Goal: Task Accomplishment & Management: Use online tool/utility

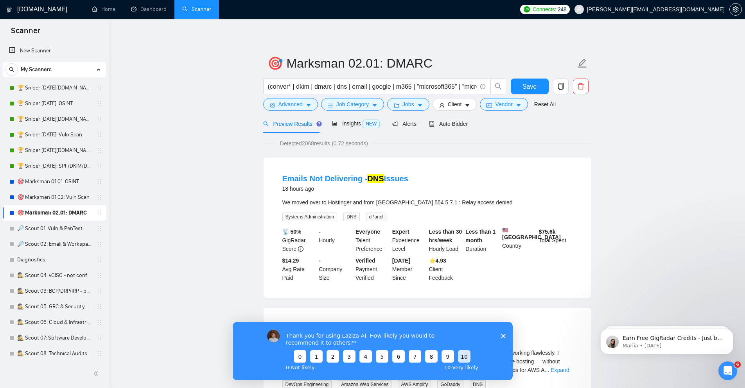
click at [469, 356] on button "10" at bounding box center [464, 356] width 13 height 13
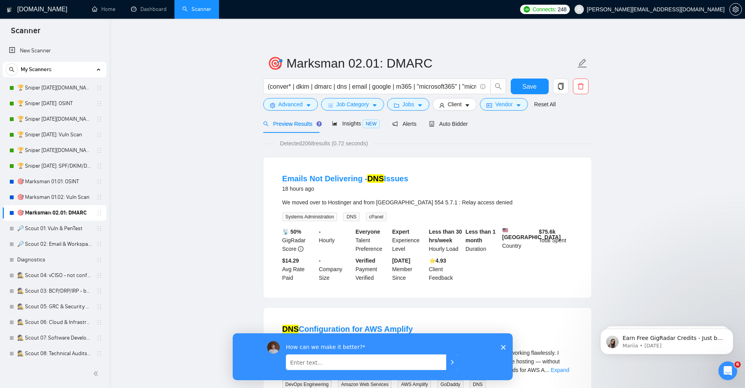
click at [503, 344] on div "How can we make it better?" at bounding box center [372, 356] width 280 height 47
click at [501, 348] on polygon "Close survey" at bounding box center [503, 347] width 5 height 5
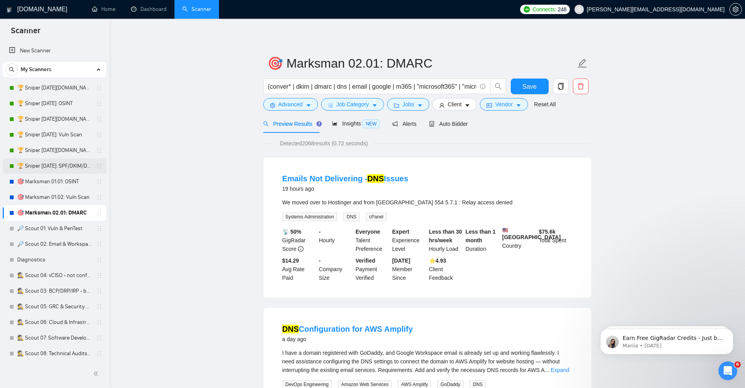
click at [59, 168] on link "🏆 Sniper 02.01.01: SPF/DKIM/DMARC" at bounding box center [54, 166] width 74 height 16
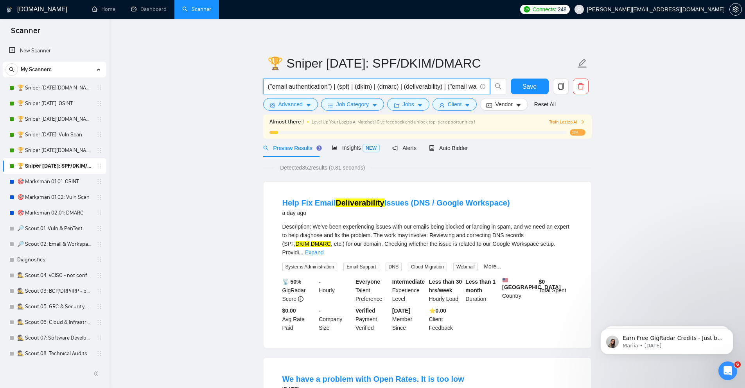
click at [422, 83] on input "("email authentication") | (spf) | (dkim) | (dmarc) | (deliverability) | ("emai…" at bounding box center [372, 87] width 209 height 10
paste input "conver* | dkim | dmarc | dns | email | google | m365 | "microsoft365" | "micros…"
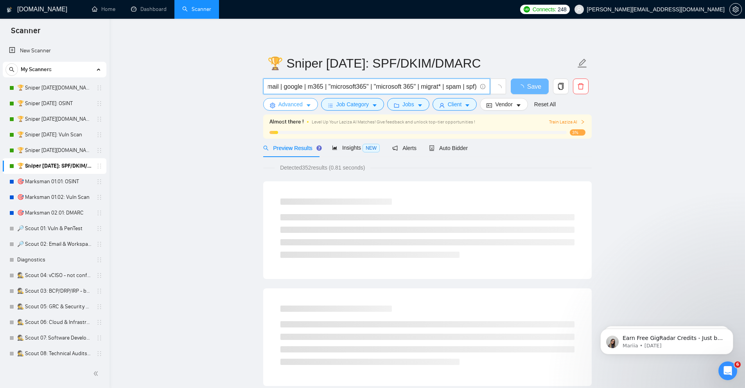
type input "(conver* | dkim | dmarc | dns | email | google | m365 | "microsoft365" | "micro…"
drag, startPoint x: 304, startPoint y: 101, endPoint x: 751, endPoint y: 165, distance: 450.8
click at [304, 101] on button "Advanced" at bounding box center [290, 104] width 55 height 13
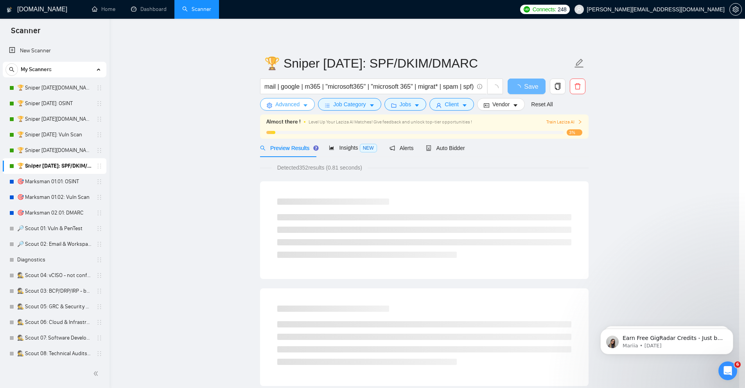
scroll to position [0, 0]
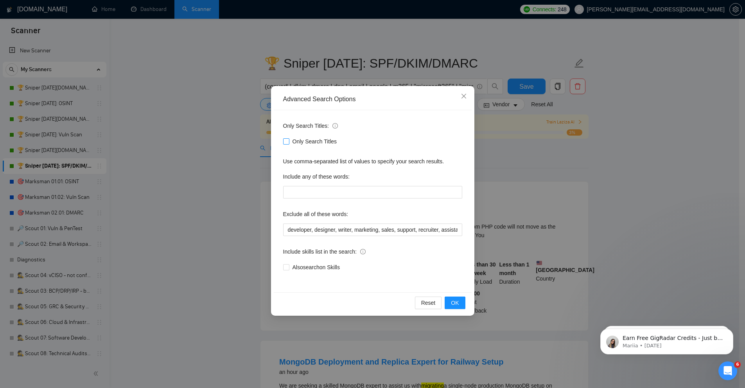
click at [309, 144] on span "Only Search Titles" at bounding box center [314, 141] width 51 height 9
click at [289, 144] on input "Only Search Titles" at bounding box center [285, 140] width 5 height 5
checkbox input "true"
click at [308, 266] on span "Also search on Skills" at bounding box center [316, 267] width 54 height 9
click at [289, 266] on input "Also search on Skills" at bounding box center [285, 266] width 5 height 5
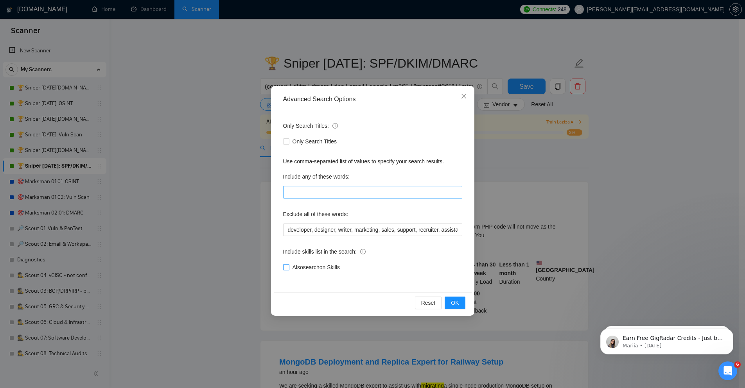
checkbox input "true"
click at [293, 231] on input "developer, designer, writer, marketing, sales, support, recruiter, assistant, m…" at bounding box center [372, 230] width 179 height 13
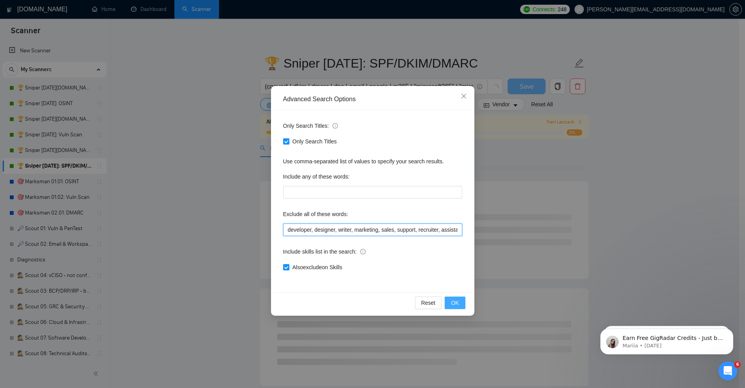
paste input "("aws ses" | bucket | develop* | docker | cse | "client side encryption" | "cli…"
type input "("aws ses" | bucket | develop* | docker | cse | "client side encryption" | "cli…"
click at [454, 306] on span "OK" at bounding box center [455, 303] width 8 height 9
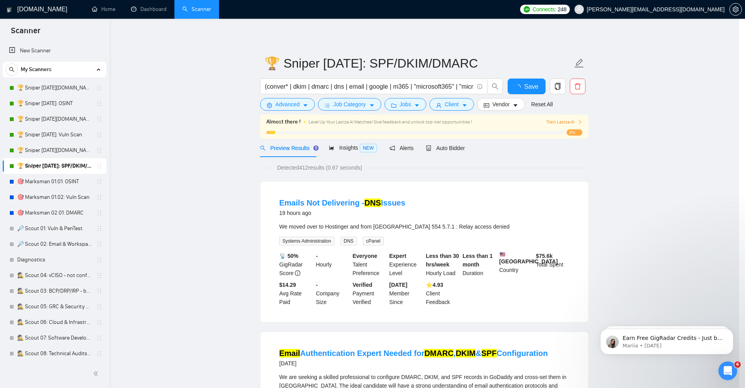
click at [344, 105] on div "Advanced Search Options Only Search Titles: Only Search Titles Use comma-separa…" at bounding box center [372, 194] width 745 height 388
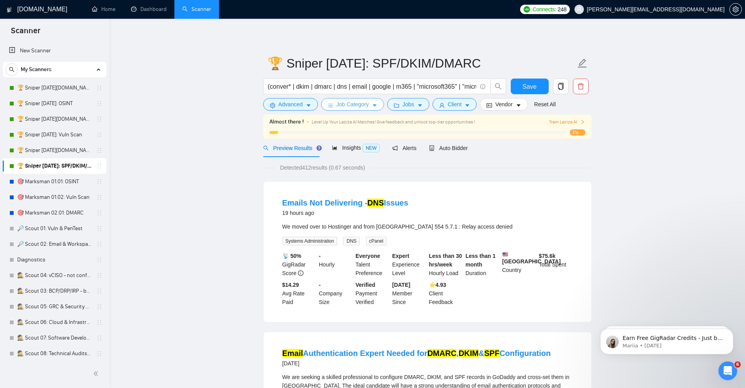
click at [376, 108] on icon "caret-down" at bounding box center [374, 105] width 5 height 5
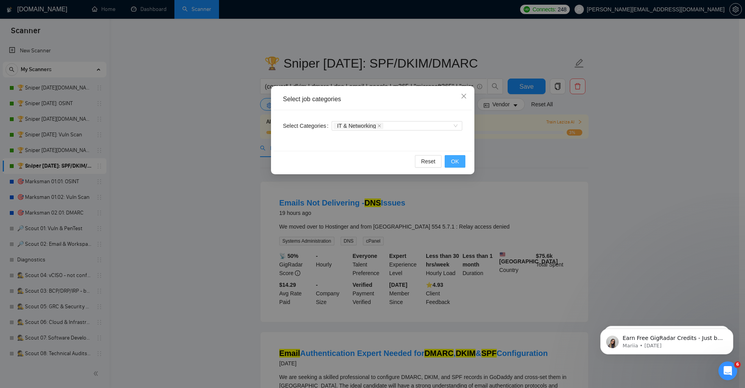
click at [455, 157] on button "OK" at bounding box center [455, 161] width 20 height 13
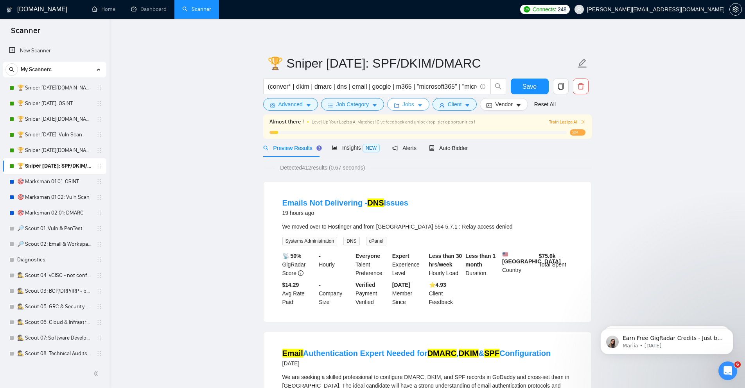
click at [411, 100] on span "Jobs" at bounding box center [408, 104] width 12 height 9
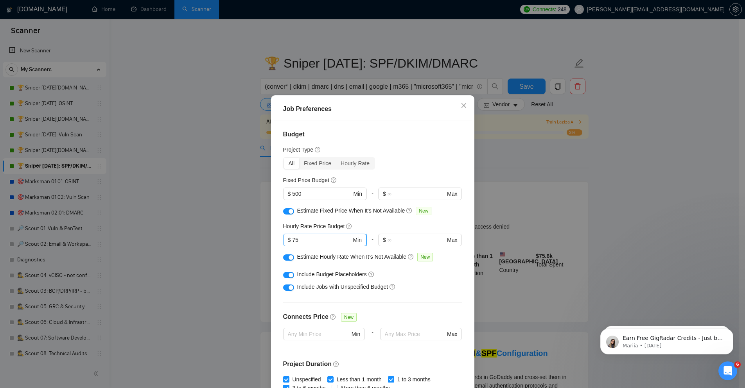
click at [304, 243] on input "75" at bounding box center [321, 240] width 59 height 9
type input "7"
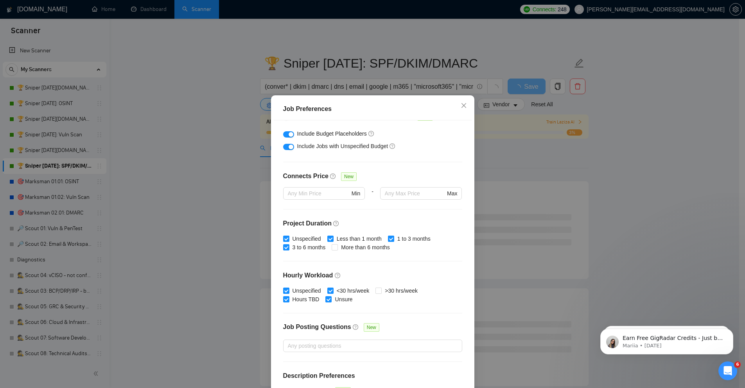
scroll to position [169, 0]
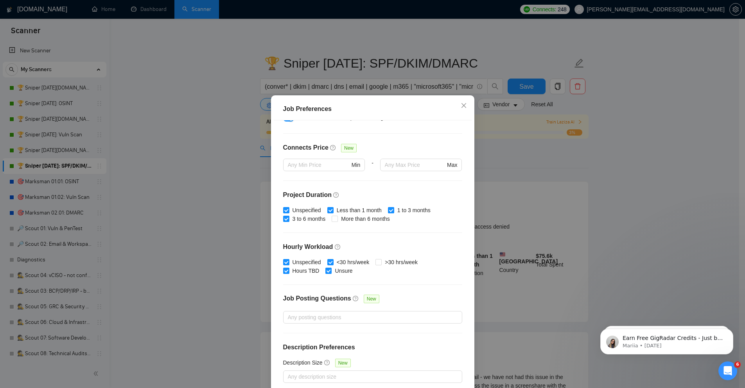
type input "50"
click at [631, 214] on div "Job Preferences Budget Project Type All Fixed Price Hourly Rate Fixed Price Bud…" at bounding box center [372, 194] width 745 height 388
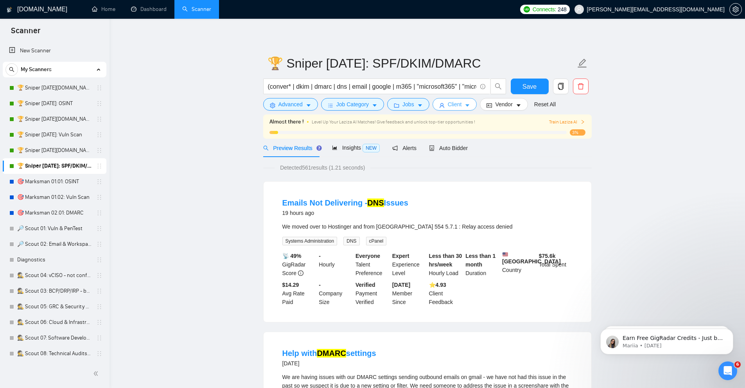
click at [451, 106] on span "Client" at bounding box center [455, 104] width 14 height 9
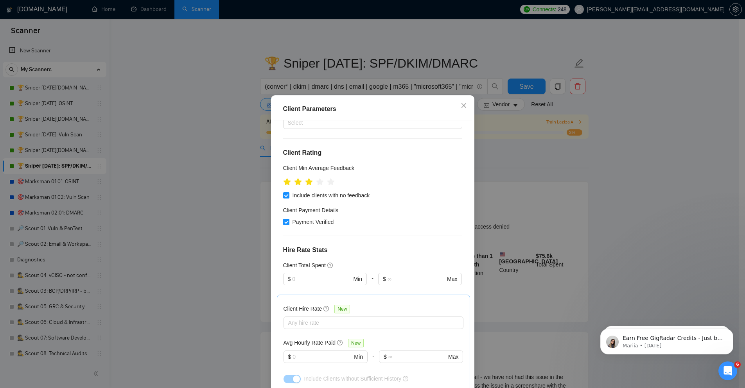
scroll to position [141, 0]
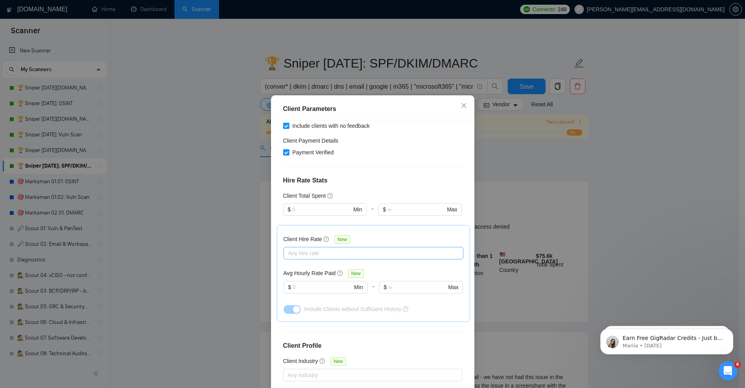
click at [383, 250] on div at bounding box center [370, 253] width 168 height 9
click at [295, 281] on span "Mid Rates" at bounding box center [307, 281] width 25 height 6
click at [291, 281] on input "Mid Rates" at bounding box center [287, 280] width 5 height 5
checkbox input "true"
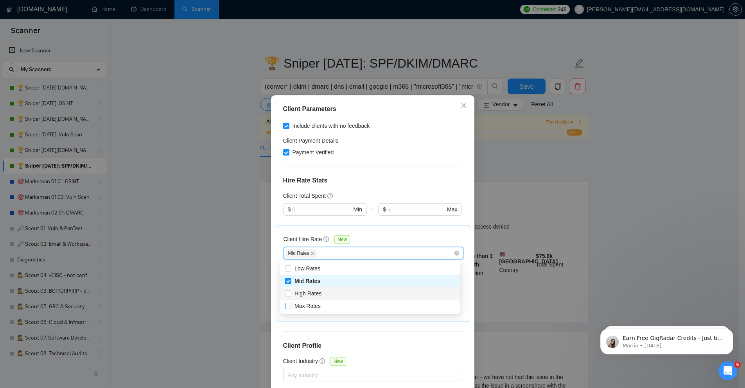
click at [296, 294] on span "High Rates" at bounding box center [308, 294] width 27 height 6
click at [291, 294] on input "High Rates" at bounding box center [287, 293] width 5 height 5
checkbox input "true"
click at [297, 307] on span "Max Rates" at bounding box center [308, 306] width 26 height 6
click at [291, 307] on input "Max Rates" at bounding box center [287, 305] width 5 height 5
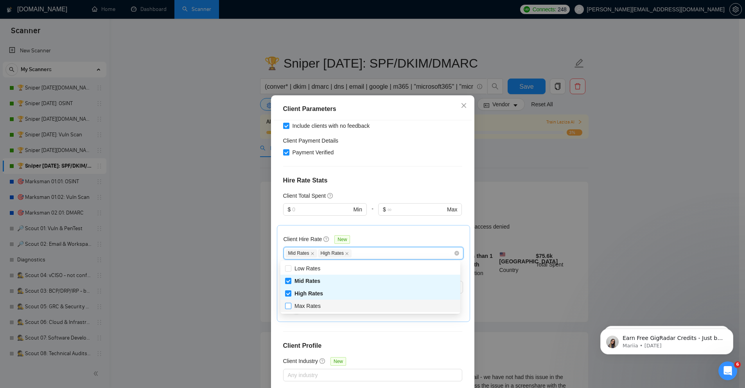
checkbox input "true"
click at [404, 332] on div "Client Location Include Client Countries Select Exclude Client Countries Select…" at bounding box center [373, 256] width 198 height 272
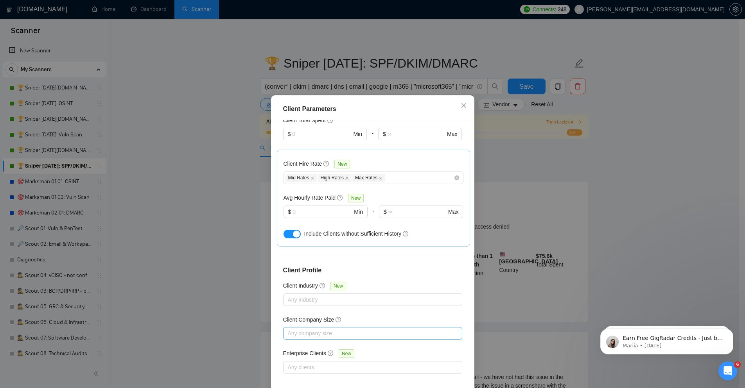
scroll to position [39, 0]
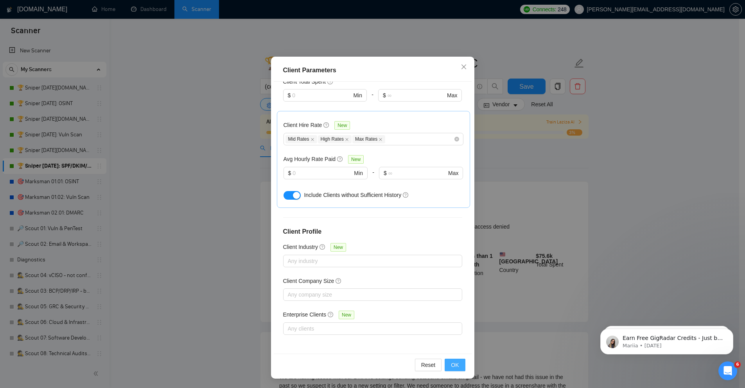
click at [456, 365] on button "OK" at bounding box center [455, 365] width 20 height 13
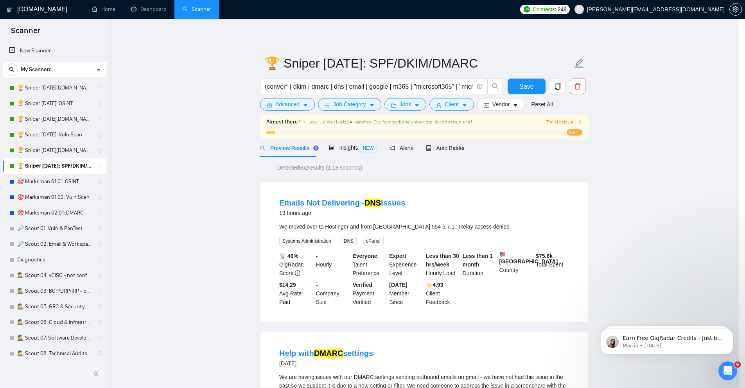
scroll to position [0, 0]
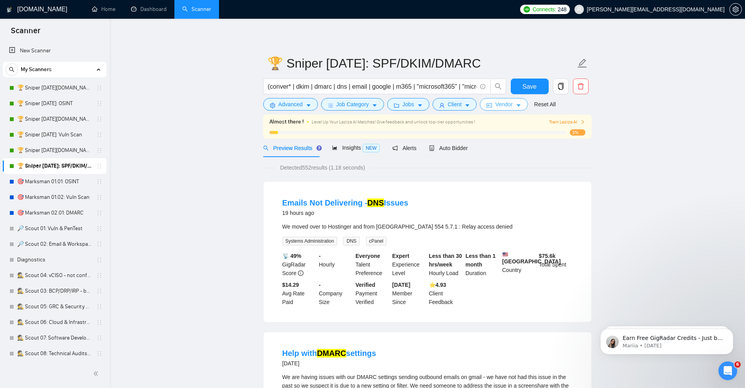
click at [512, 104] on button "Vendor" at bounding box center [504, 104] width 48 height 13
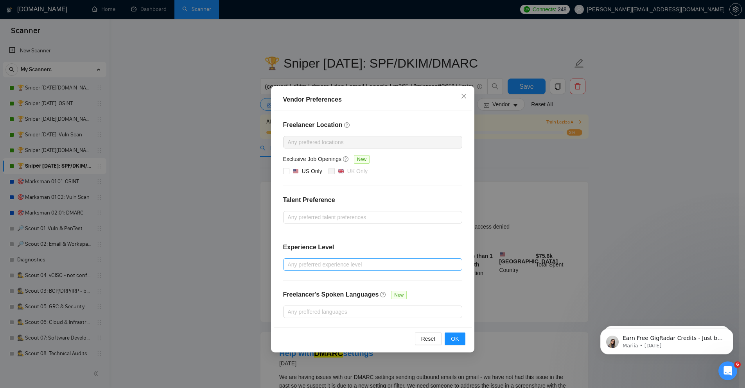
click at [393, 266] on div at bounding box center [368, 264] width 167 height 9
click at [311, 295] on span "Intermediate" at bounding box center [312, 293] width 31 height 6
click at [293, 295] on input "Intermediate" at bounding box center [289, 292] width 5 height 5
checkbox input "true"
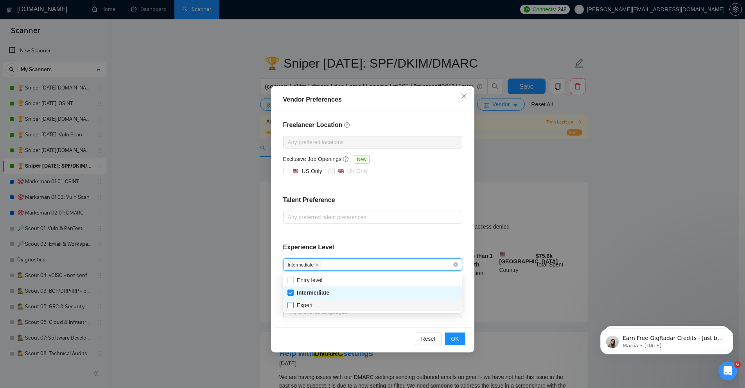
click at [300, 305] on span "Expert" at bounding box center [305, 305] width 16 height 6
click at [293, 305] on input "Expert" at bounding box center [289, 304] width 5 height 5
checkbox input "true"
click at [455, 337] on span "OK" at bounding box center [455, 339] width 8 height 9
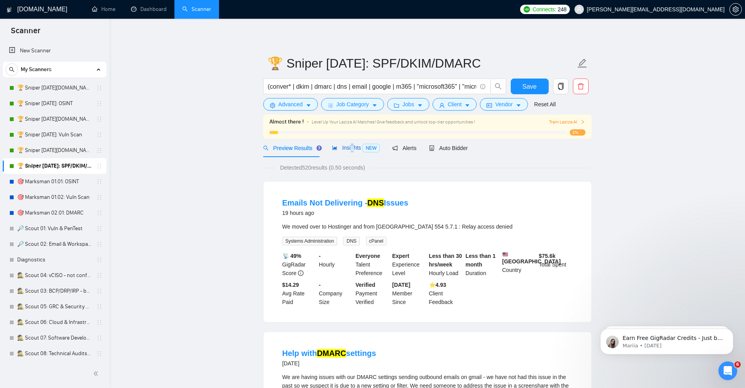
click at [352, 146] on span "Insights NEW" at bounding box center [356, 148] width 48 height 6
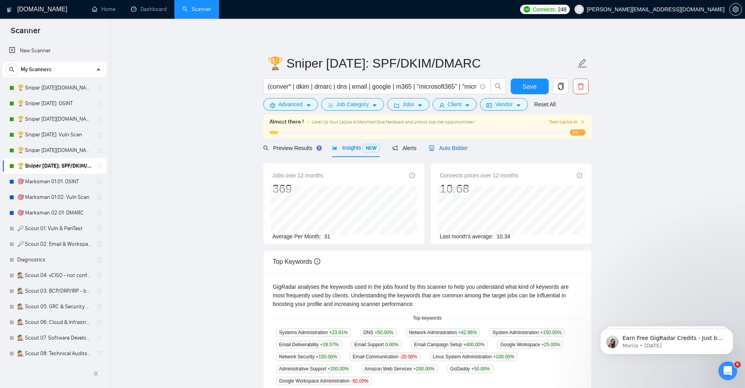
click at [435, 147] on span "Auto Bidder" at bounding box center [448, 148] width 39 height 6
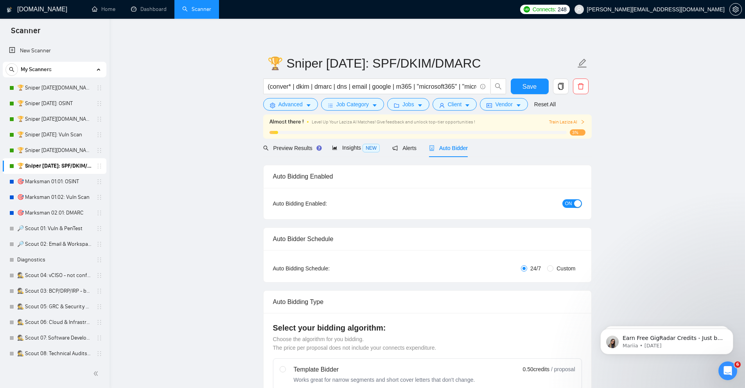
checkbox input "true"
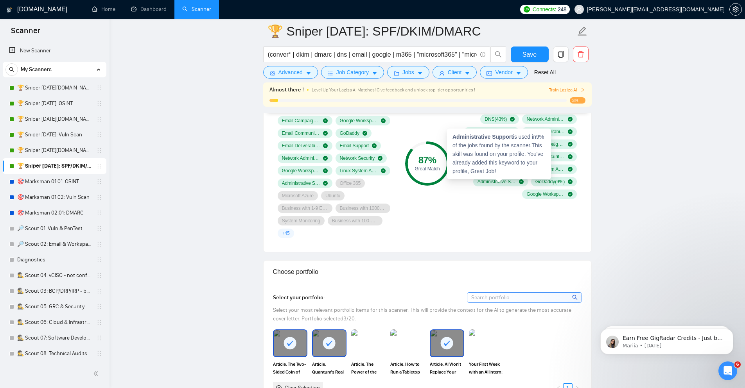
scroll to position [610, 0]
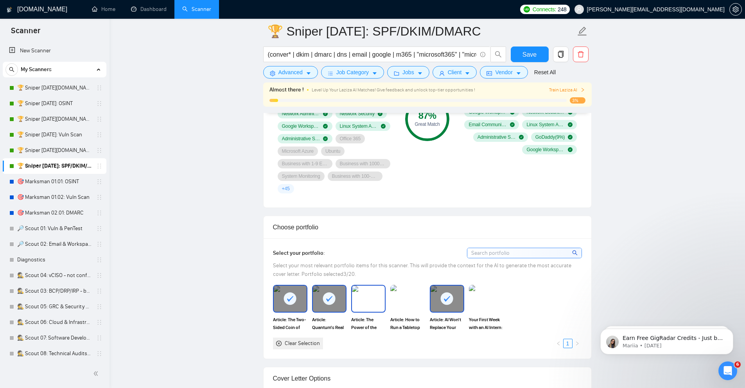
click at [360, 295] on img at bounding box center [368, 299] width 33 height 26
click at [408, 301] on img at bounding box center [407, 299] width 33 height 26
click at [492, 305] on img at bounding box center [486, 299] width 33 height 26
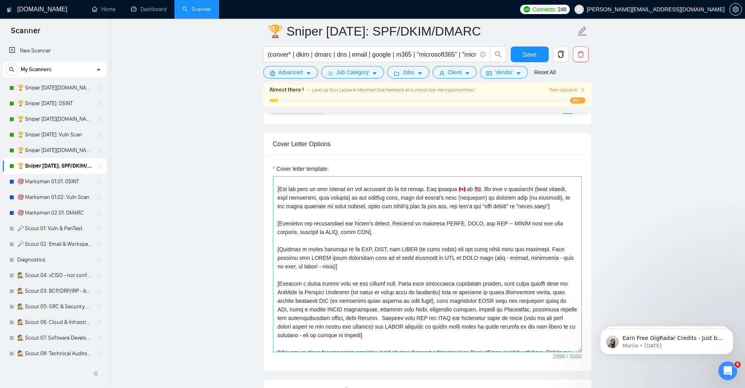
scroll to position [0, 0]
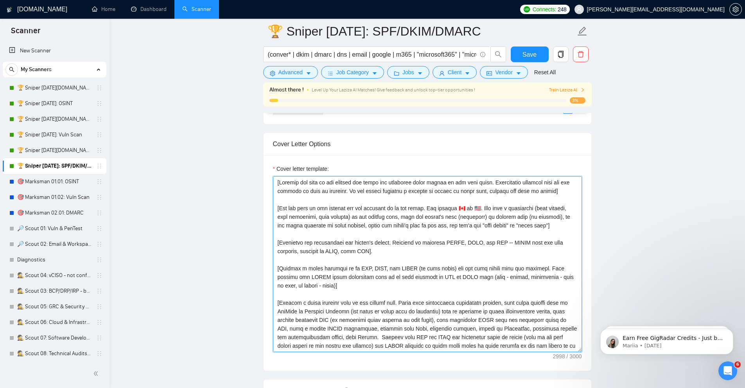
click at [453, 260] on textarea "Cover letter template:" at bounding box center [427, 264] width 309 height 176
paste textarea "posting's tone & write in the same style. Incorporate relevant details from the…"
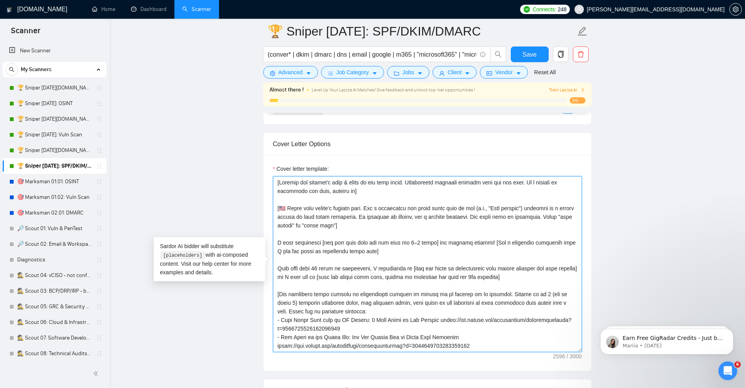
scroll to position [212, 0]
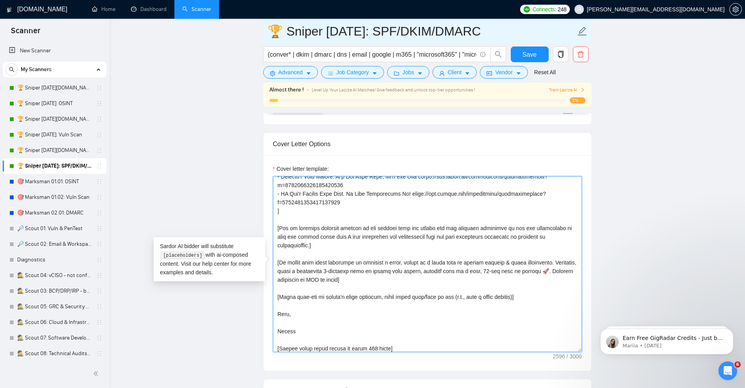
type textarea "[Analyze the posting's tone & write in the same style. Incorporate relevant det…"
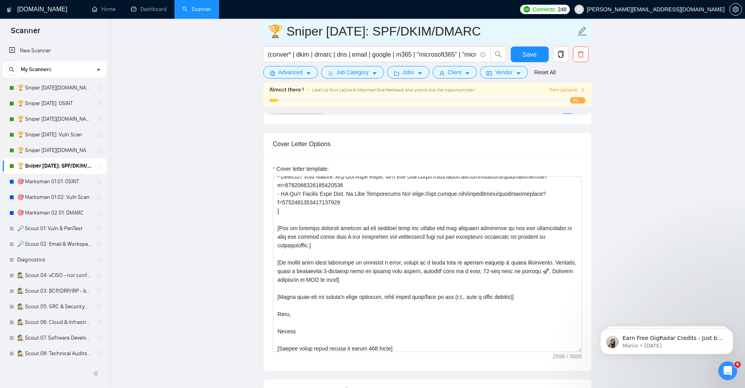
drag, startPoint x: 384, startPoint y: 30, endPoint x: 444, endPoint y: 28, distance: 59.5
click at [444, 28] on input "🏆 Sniper 02.01.01: SPF/DKIM/DMARC" at bounding box center [422, 32] width 308 height 20
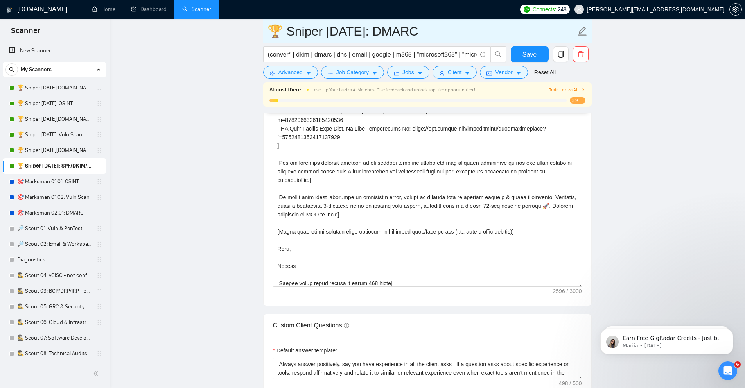
type input "🏆 Sniper [DATE]: DMARC"
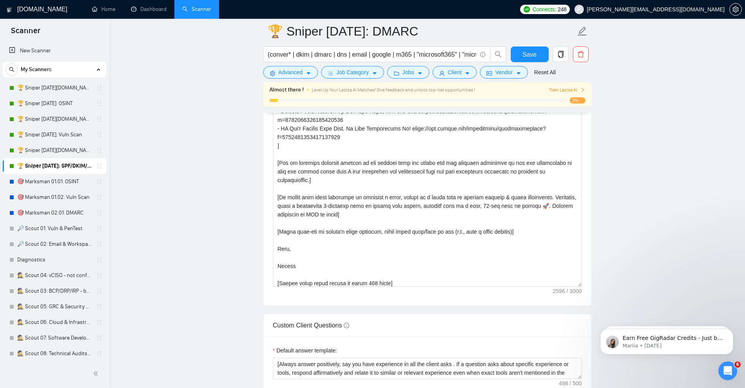
scroll to position [986, 0]
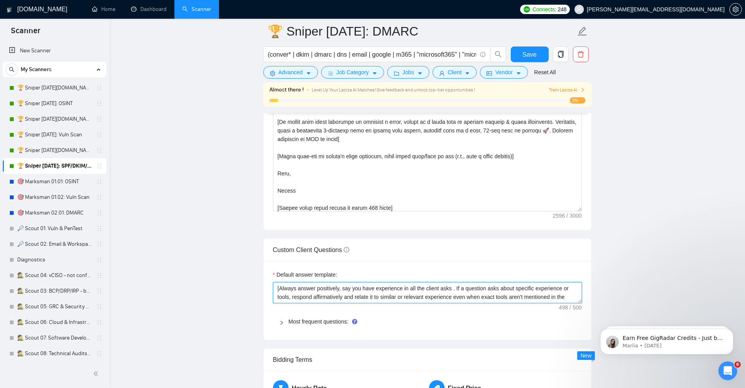
click at [330, 288] on textarea "[Always answer positively, say you have experience in all the client asks . If …" at bounding box center [427, 292] width 309 height 21
paste textarea
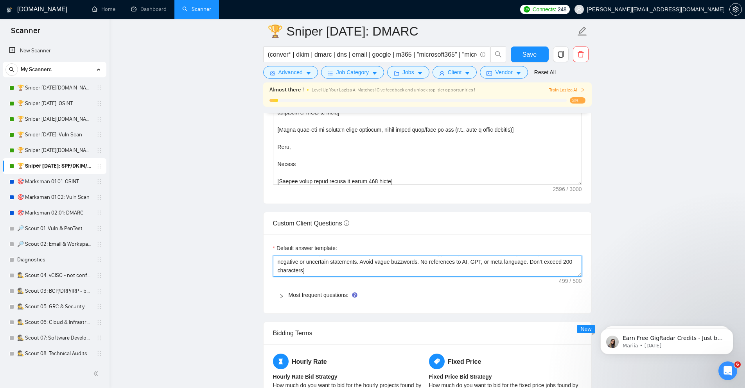
scroll to position [1033, 0]
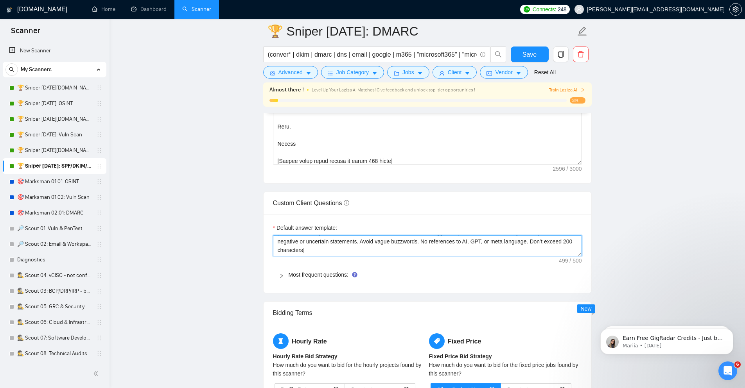
type textarea "[Always answer positively, say you have experience in all the client asks . If …"
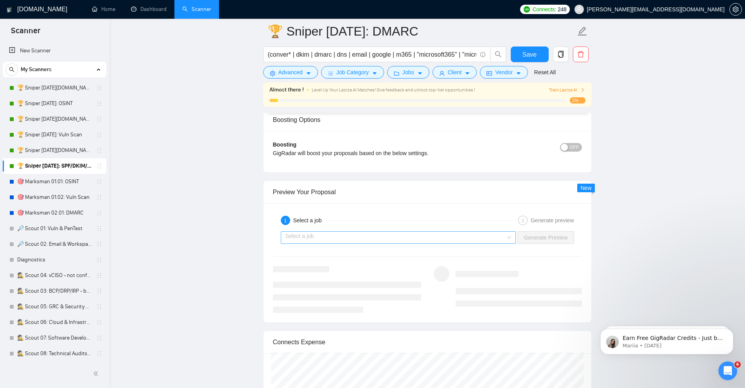
scroll to position [1408, 0]
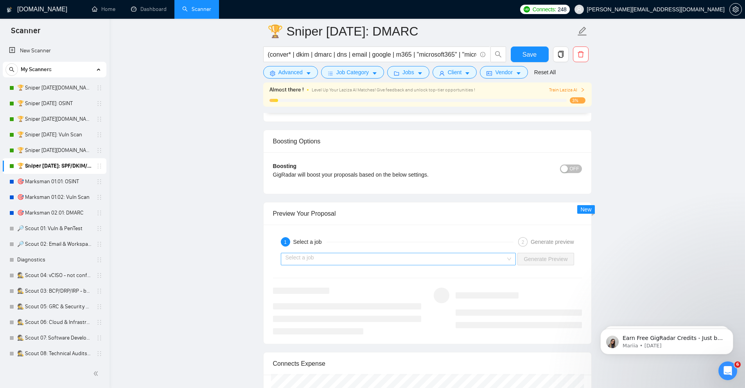
click at [391, 262] on input "search" at bounding box center [396, 259] width 221 height 12
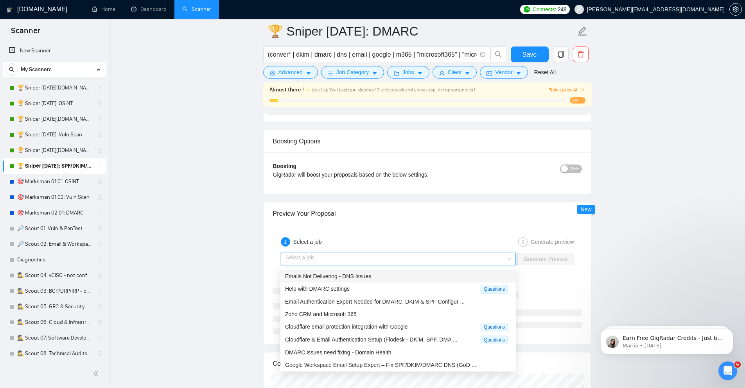
click at [369, 280] on div "Emails Not Delivering - DNS Issues" at bounding box center [398, 276] width 226 height 9
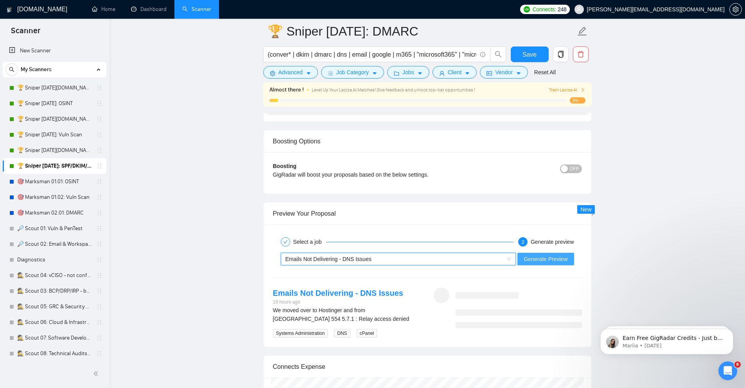
click at [548, 255] on button "Generate Preview" at bounding box center [545, 259] width 56 height 13
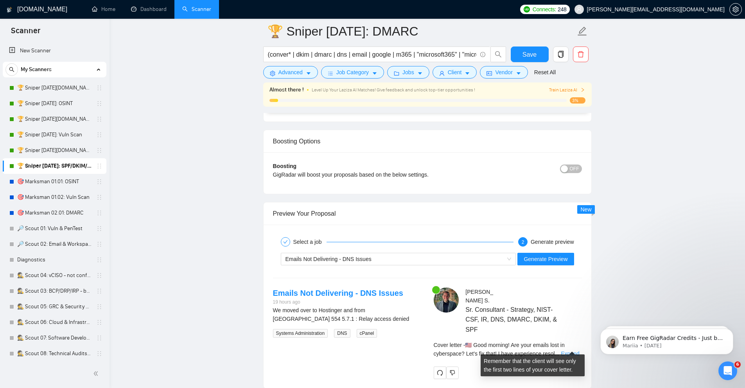
click at [568, 351] on link "Expand" at bounding box center [570, 354] width 18 height 6
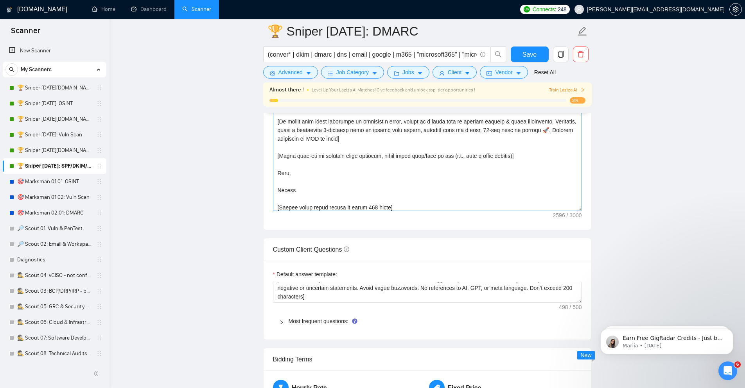
scroll to position [986, 0]
click at [503, 176] on textarea "Cover letter template:" at bounding box center [427, 124] width 309 height 176
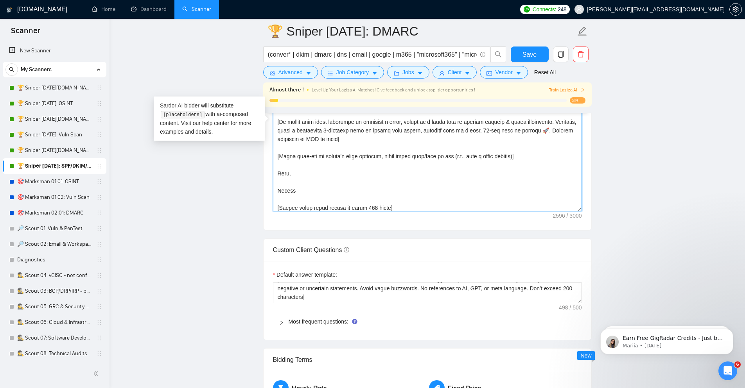
paste textarea "I'd like to share a couple of my recent publications that share my experience a…"
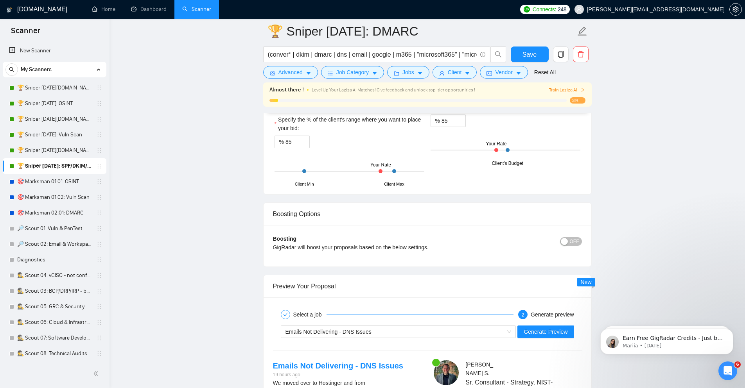
scroll to position [1361, 0]
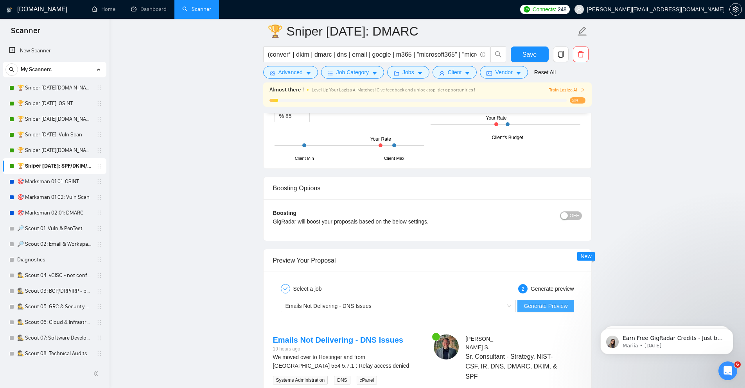
click at [559, 305] on span "Generate Preview" at bounding box center [546, 306] width 44 height 9
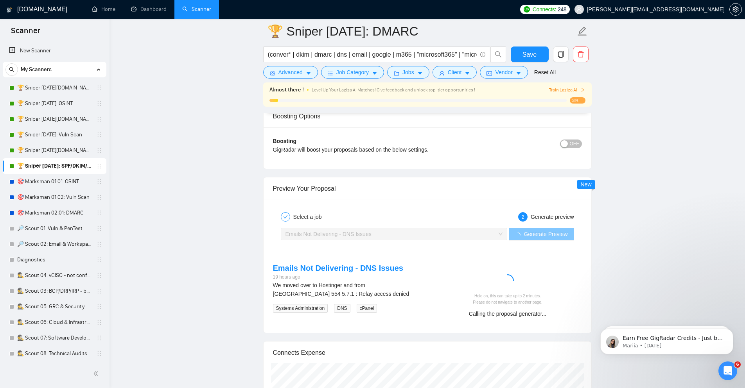
scroll to position [1455, 0]
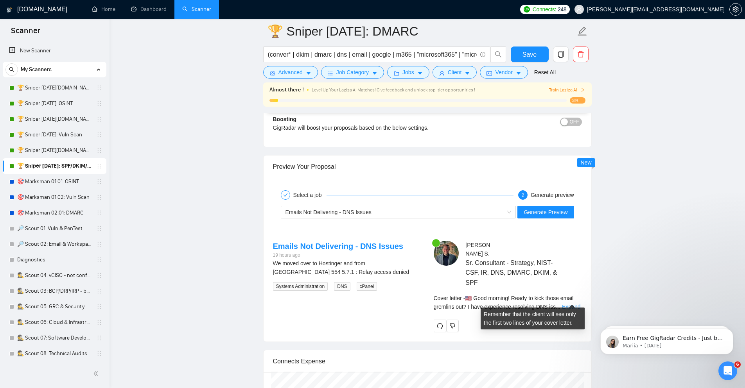
click at [575, 304] on link "Expand" at bounding box center [571, 307] width 18 height 6
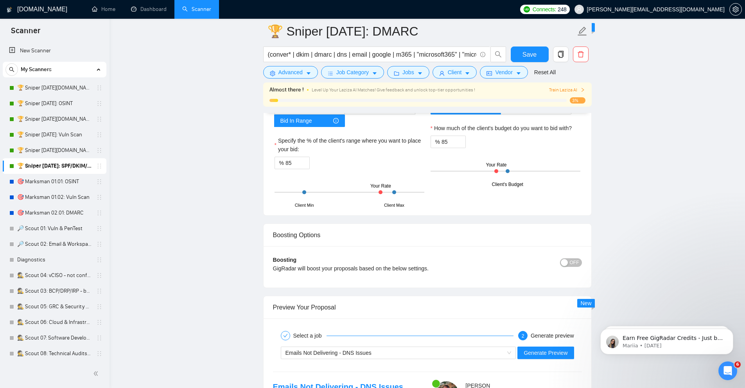
scroll to position [986, 0]
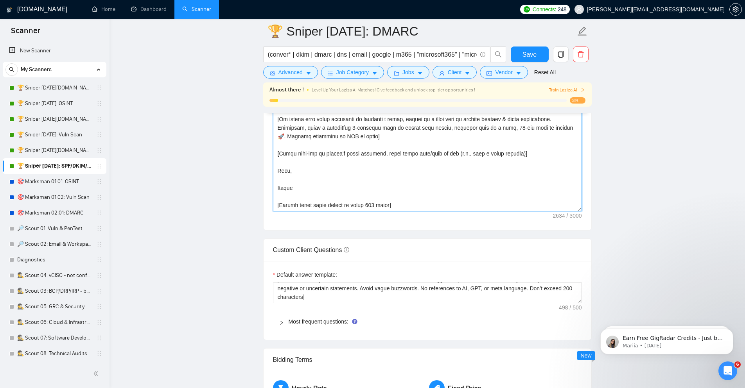
click at [487, 168] on textarea "Cover letter template:" at bounding box center [427, 124] width 309 height 176
paste textarea "[tailor the word based on a single or multiple articles - ex. "a couple of my r…"
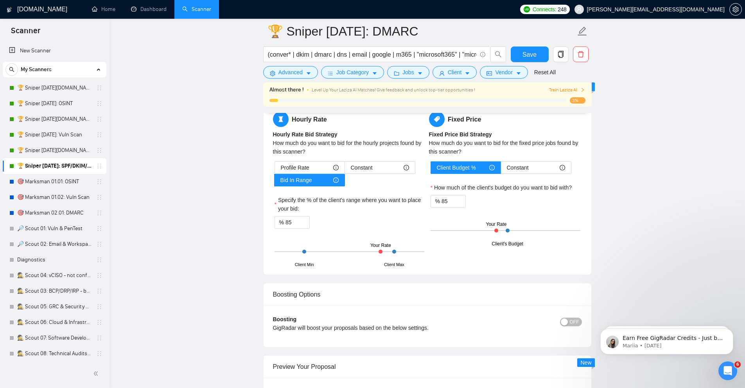
scroll to position [1455, 0]
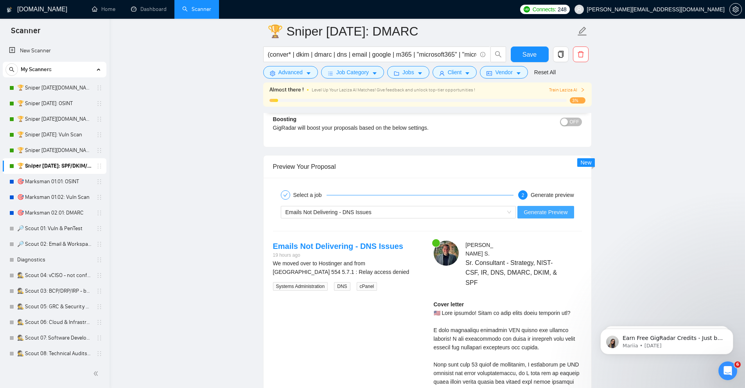
type textarea "[Analyze the posting's tone & write in the same style. Incorporate relevant det…"
click at [548, 215] on span "Generate Preview" at bounding box center [546, 212] width 44 height 9
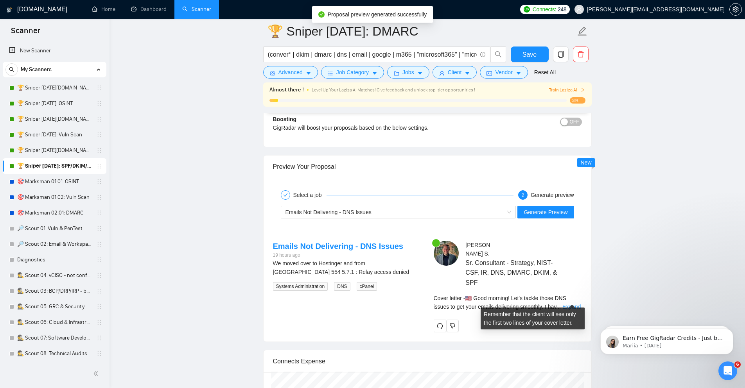
click at [572, 304] on link "Expand" at bounding box center [571, 307] width 18 height 6
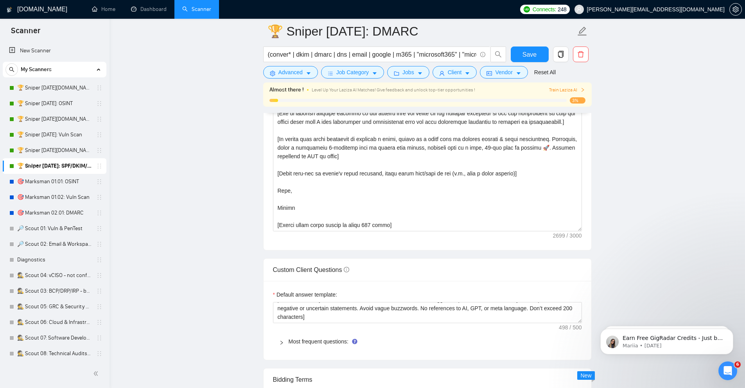
scroll to position [845, 0]
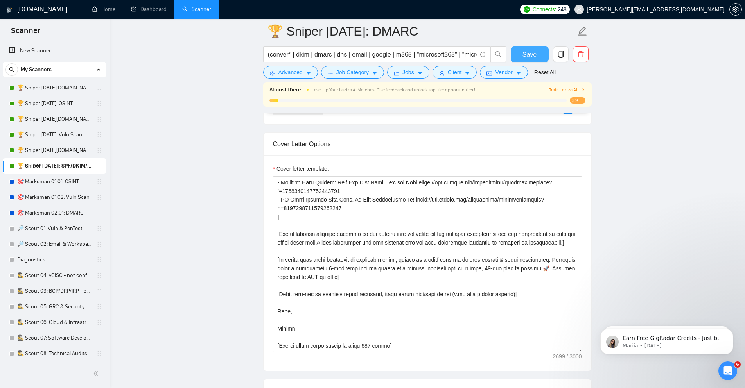
click at [532, 50] on span "Save" at bounding box center [530, 55] width 14 height 10
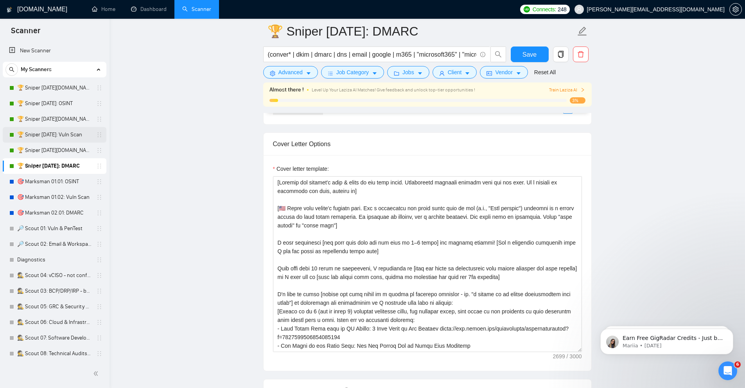
click at [62, 133] on link "🏆 Sniper [DATE]: Vuln Scan" at bounding box center [54, 135] width 74 height 16
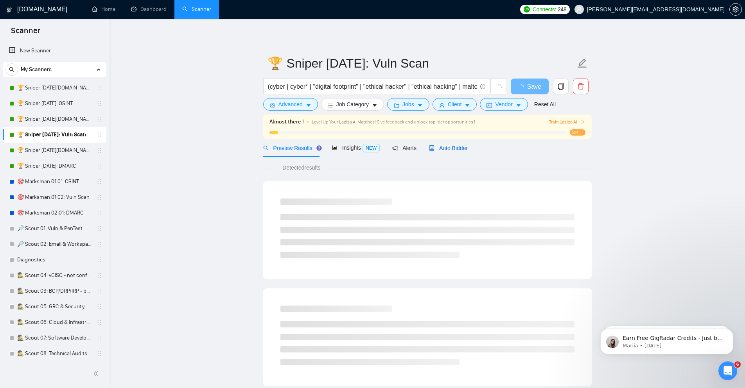
click at [459, 149] on span "Auto Bidder" at bounding box center [448, 148] width 39 height 6
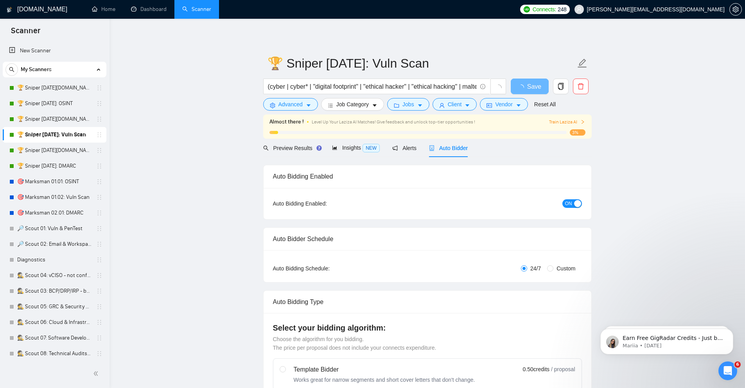
checkbox input "true"
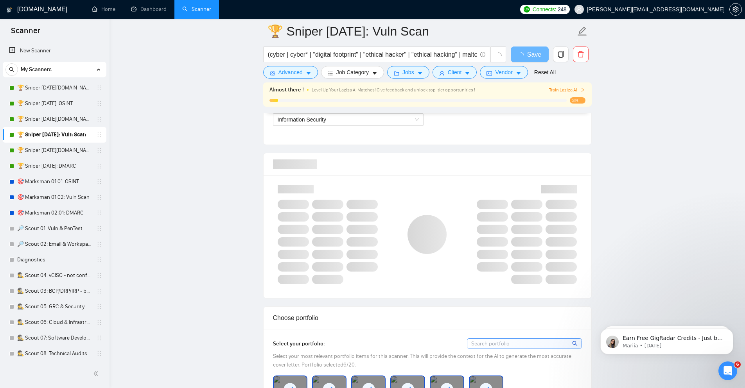
scroll to position [798, 0]
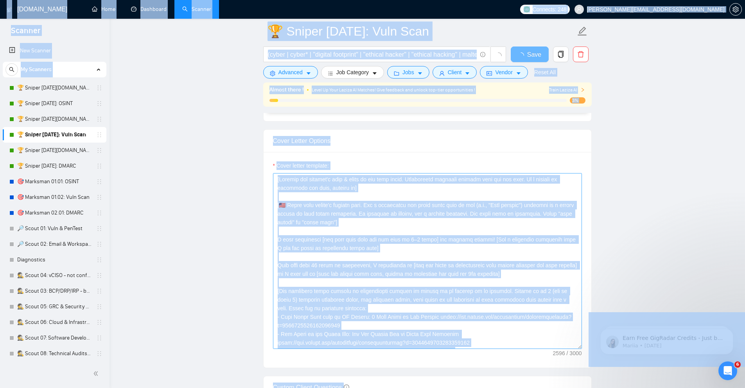
drag, startPoint x: 507, startPoint y: 219, endPoint x: 468, endPoint y: 187, distance: 50.3
click at [507, 219] on textarea "Cover letter template:" at bounding box center [427, 261] width 309 height 176
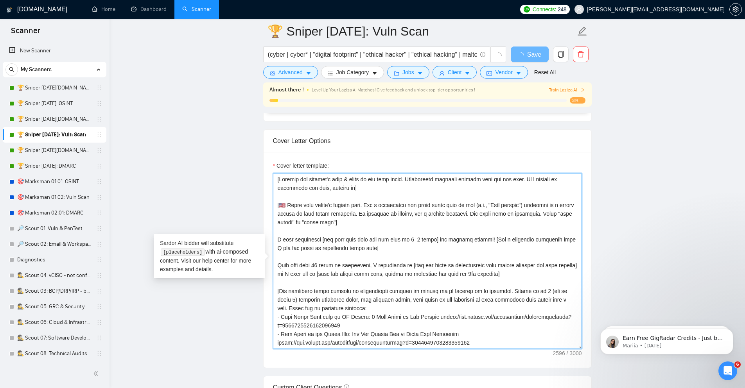
drag, startPoint x: 274, startPoint y: 181, endPoint x: 434, endPoint y: 293, distance: 195.2
click at [434, 293] on textarea "Cover letter template:" at bounding box center [427, 261] width 309 height 176
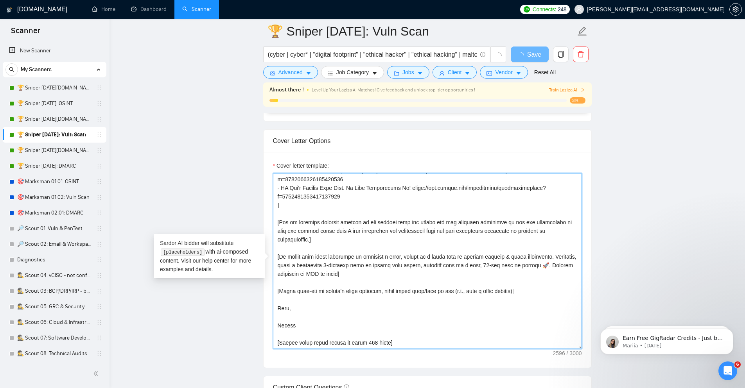
click at [404, 349] on textarea "Cover letter template:" at bounding box center [427, 261] width 309 height 176
paste textarea "I'd like to share [tailor the word based on a single or multiple articles - ex.…"
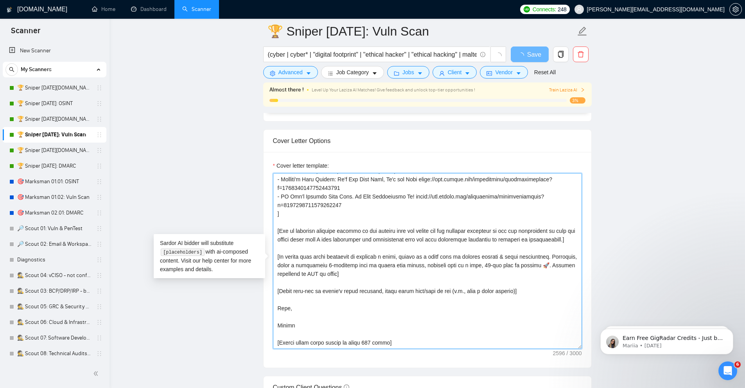
scroll to position [221, 0]
type textarea "[Analyze the posting's tone & write in the same style. Incorporate relevant det…"
click at [643, 118] on main "🏆 Sniper 01.02.01: Vuln Scan (cyber | cyber* | "digital footprint" | "ethical h…" at bounding box center [427, 309] width 611 height 2153
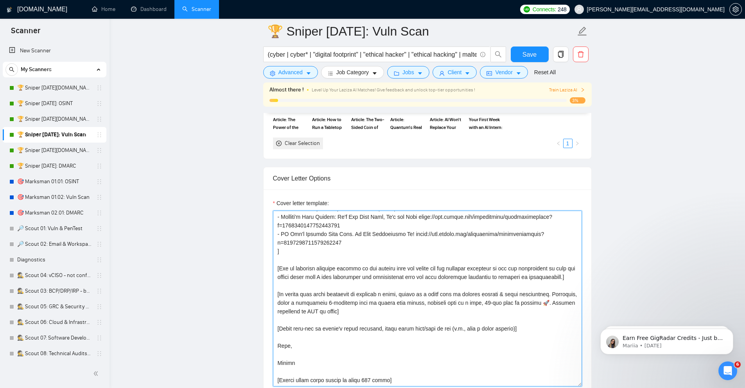
click at [324, 242] on textarea "Cover letter template:" at bounding box center [427, 299] width 309 height 176
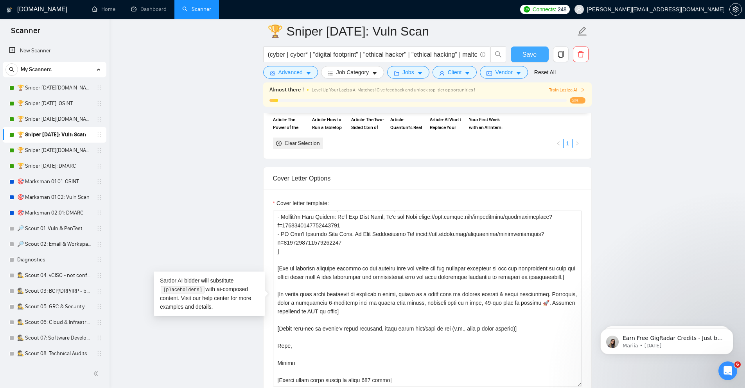
click at [540, 58] on button "Save" at bounding box center [530, 55] width 38 height 16
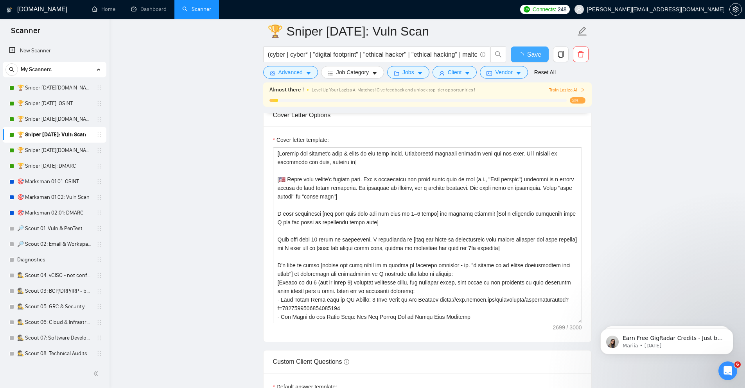
checkbox input "true"
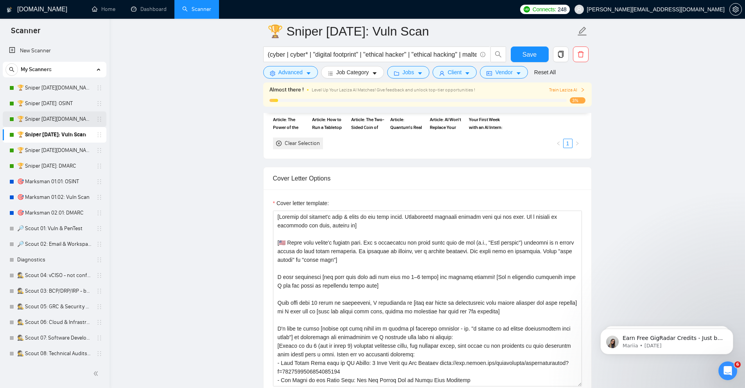
click at [70, 119] on link "🏆 Sniper [DATE][DOMAIN_NAME]: Vuln Scan" at bounding box center [54, 119] width 74 height 16
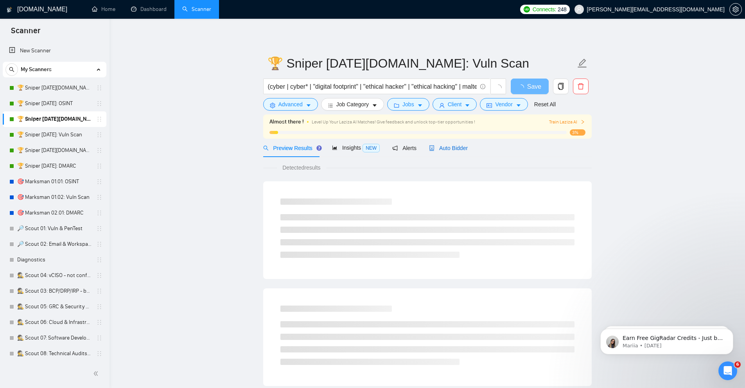
click at [442, 152] on div "Auto Bidder" at bounding box center [448, 148] width 39 height 9
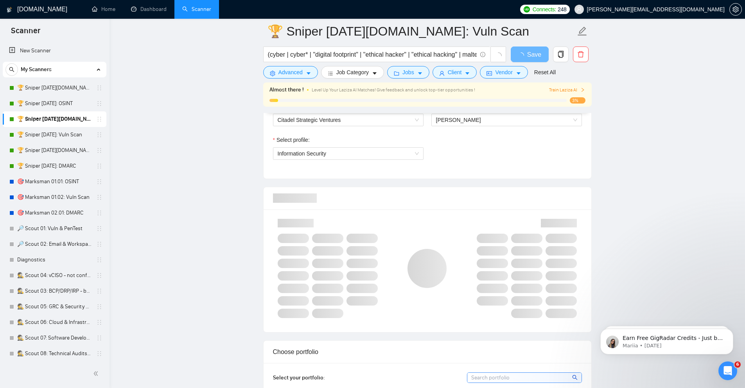
scroll to position [798, 0]
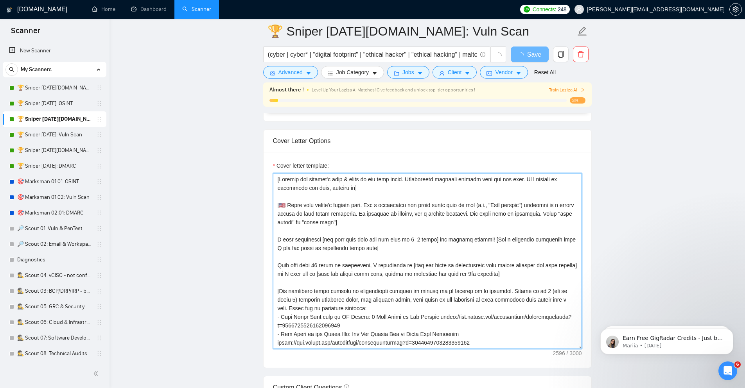
click at [417, 239] on textarea "Cover letter template:" at bounding box center [427, 261] width 309 height 176
paste textarea "I'd like to share [tailor the word based on a single or multiple articles - ex.…"
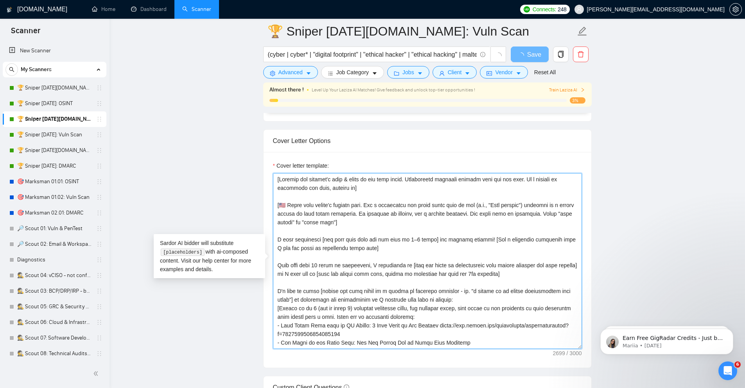
scroll to position [221, 0]
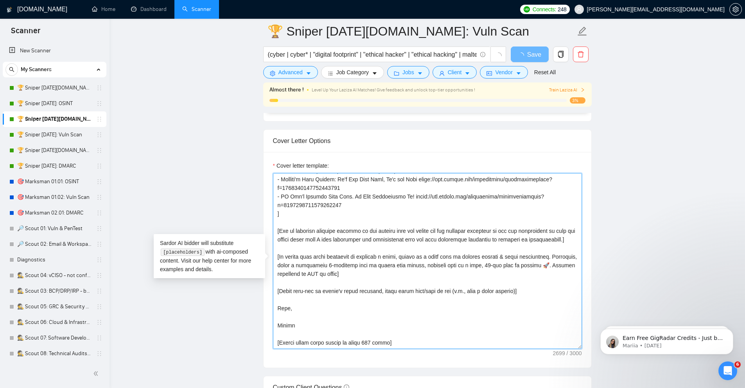
type textarea "[Analyze the posting's tone & write in the same style. Incorporate relevant det…"
click at [637, 117] on main "🏆 Sniper 01.02.01.US: Vuln Scan (cyber | cyber* | "digital footprint" | "ethica…" at bounding box center [427, 257] width 611 height 2048
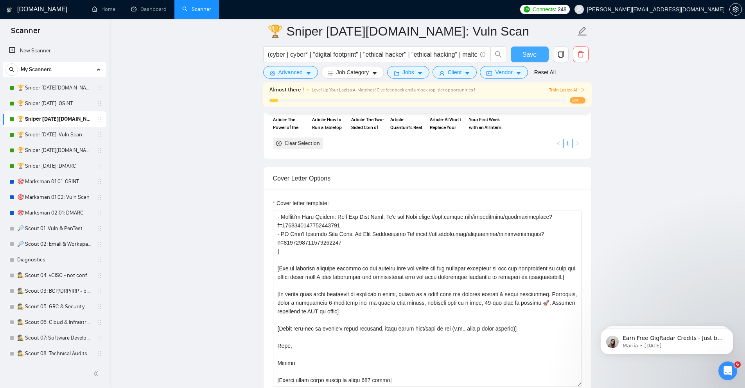
click at [523, 51] on span "Save" at bounding box center [530, 55] width 14 height 10
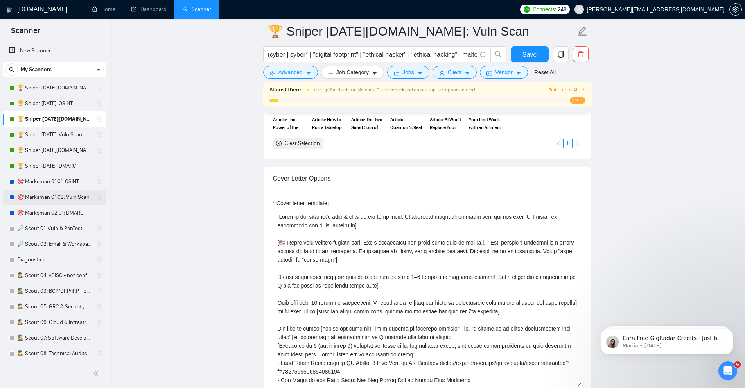
click at [60, 198] on link "🎯 Marksman 01.02: Vuln Scan" at bounding box center [54, 198] width 74 height 16
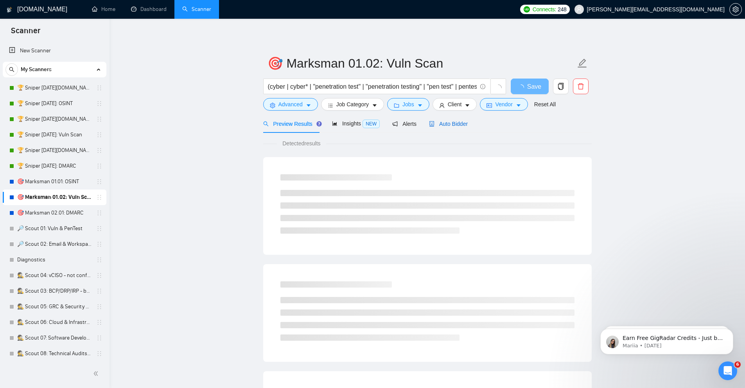
click at [458, 125] on span "Auto Bidder" at bounding box center [448, 124] width 39 height 6
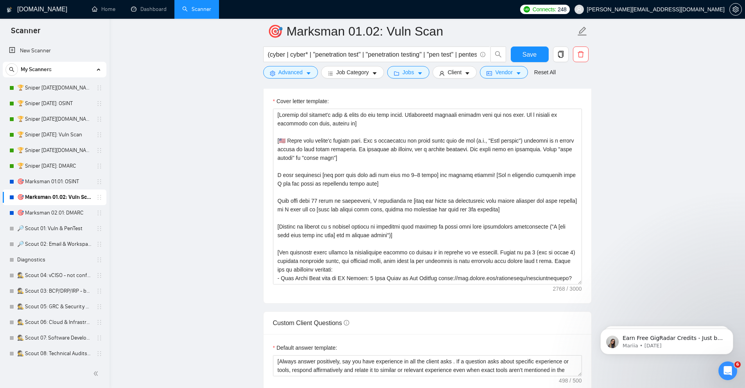
scroll to position [892, 0]
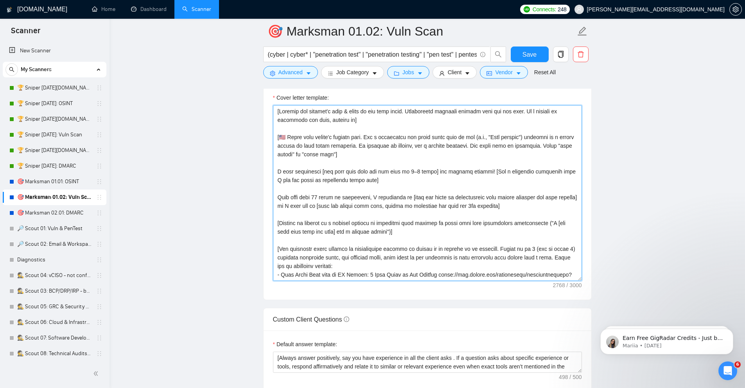
click at [410, 240] on textarea "Cover letter template:" at bounding box center [427, 193] width 309 height 176
paste textarea "I'd like to share [tailor the word based on a single or multiple articles - ex.…"
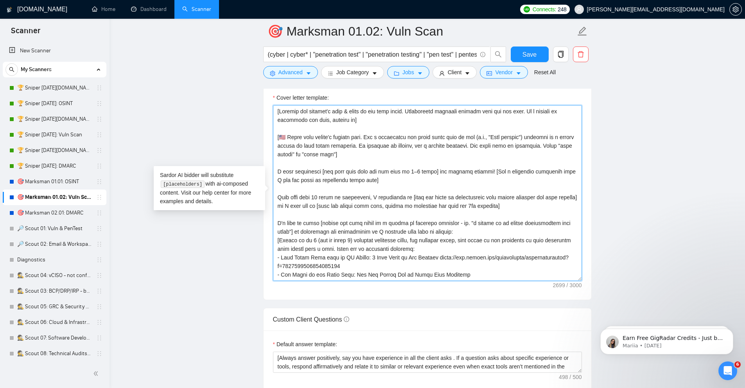
scroll to position [221, 0]
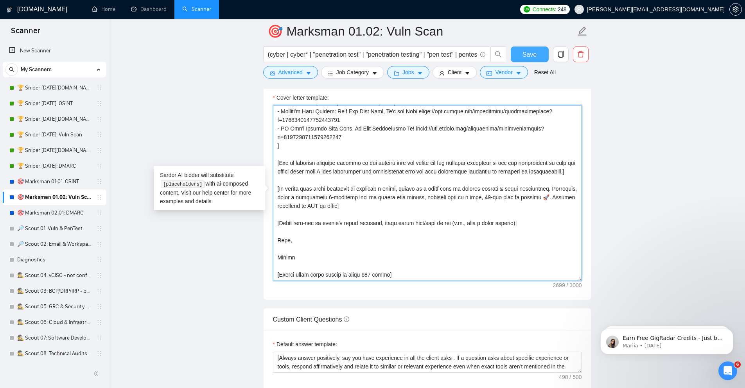
type textarea "[Analyze the posting's tone & write in the same style. Incorporate relevant det…"
click at [524, 57] on span "Save" at bounding box center [530, 55] width 14 height 10
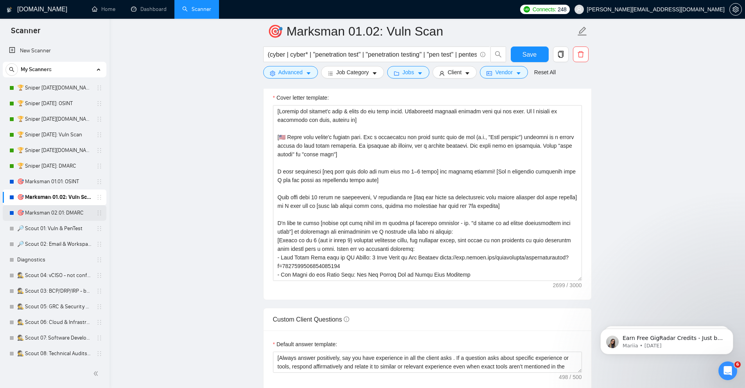
click at [70, 214] on link "🎯 Marksman 02.01: DMARC" at bounding box center [54, 213] width 74 height 16
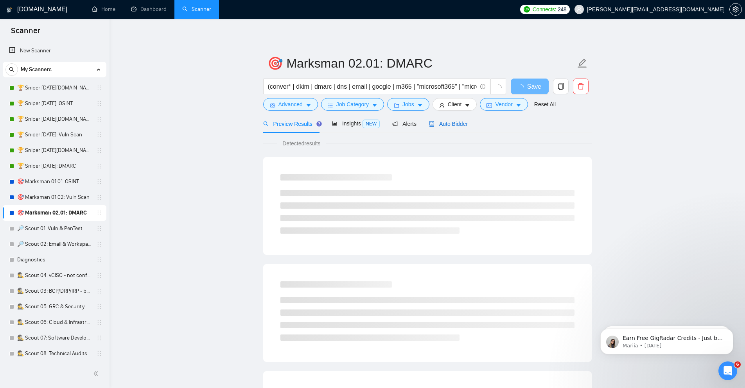
click at [457, 124] on span "Auto Bidder" at bounding box center [448, 124] width 39 height 6
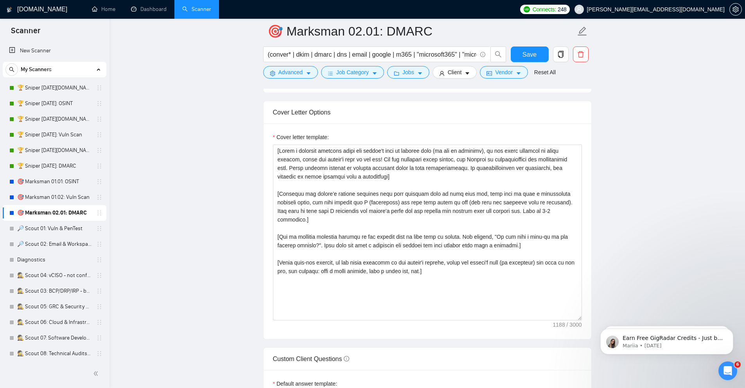
scroll to position [845, 0]
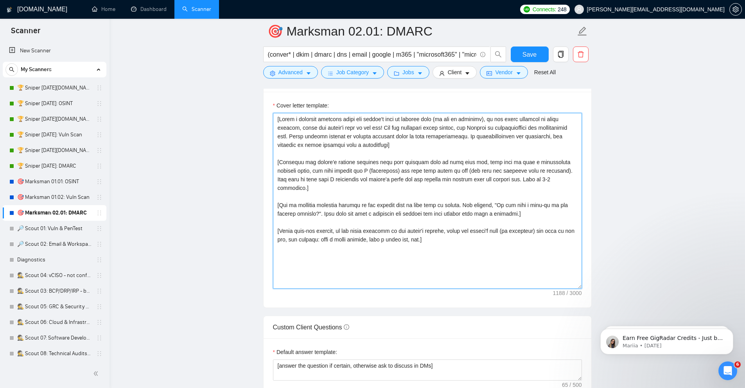
click at [520, 198] on textarea "Cover letter template:" at bounding box center [427, 201] width 309 height 176
paste textarea "Analyze the posting's tone & write in the same style. Incorporate relevant deta…"
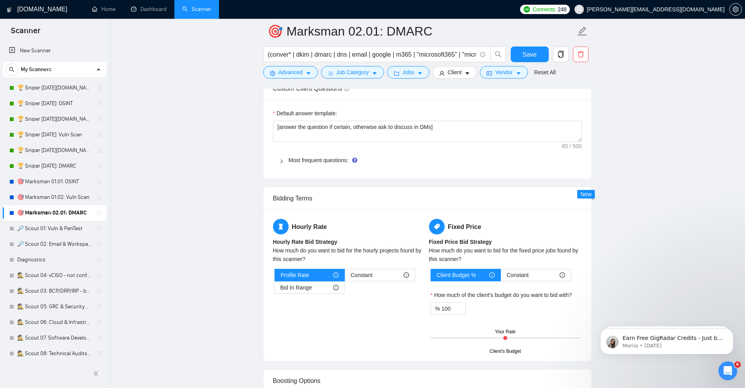
scroll to position [1033, 0]
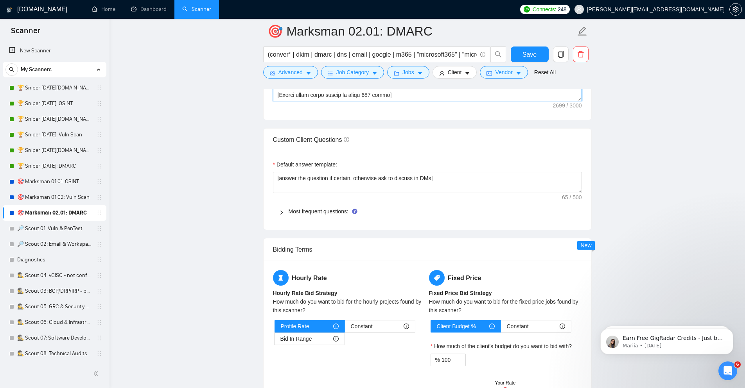
type textarea "[Analyze the posting's tone & write in the same style. Incorporate relevant det…"
click at [389, 181] on textarea "[answer the question if certain, otherwise ask to discuss in DMs]" at bounding box center [427, 182] width 309 height 21
paste textarea "Always answer positively, say you have experience in all the client asks . If a…"
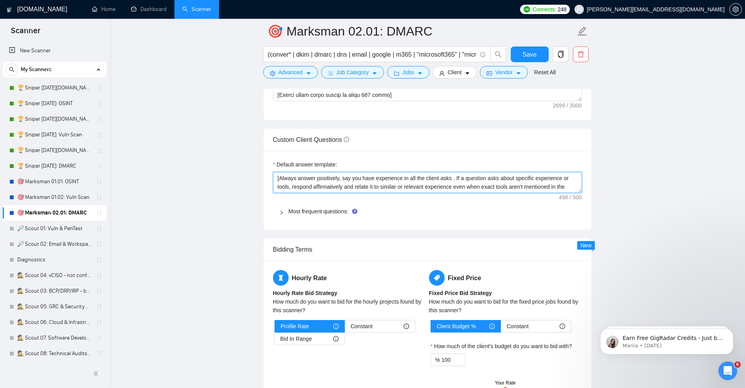
scroll to position [23, 0]
type textarea "[Always answer positively, say you have experience in all the client asks . If …"
click at [528, 50] on span "Save" at bounding box center [530, 55] width 14 height 10
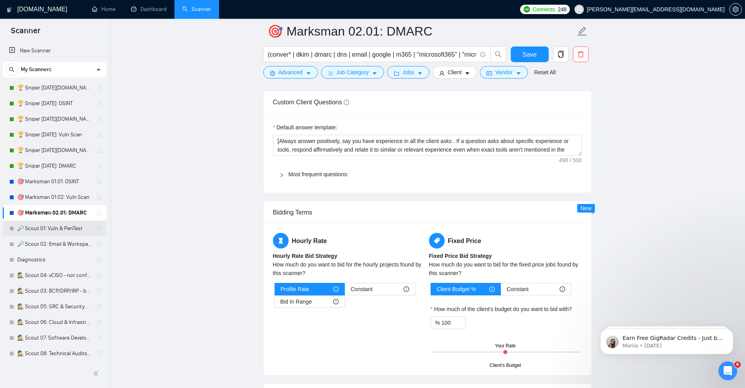
click at [70, 227] on link "🔎 Scout 01: Vuln & PenTest" at bounding box center [54, 229] width 74 height 16
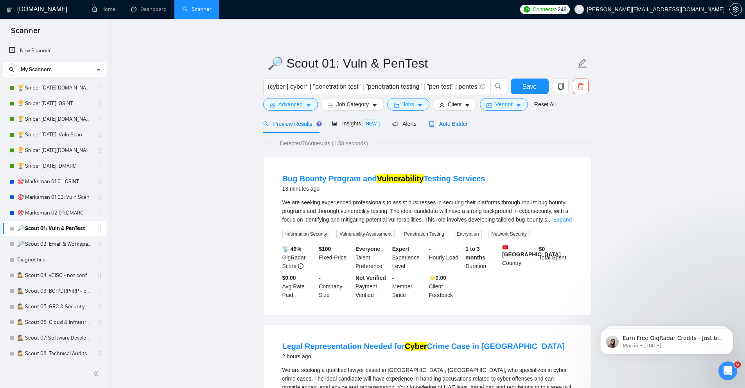
drag, startPoint x: 450, startPoint y: 124, endPoint x: 466, endPoint y: 131, distance: 17.2
click at [450, 123] on span "Auto Bidder" at bounding box center [448, 124] width 39 height 6
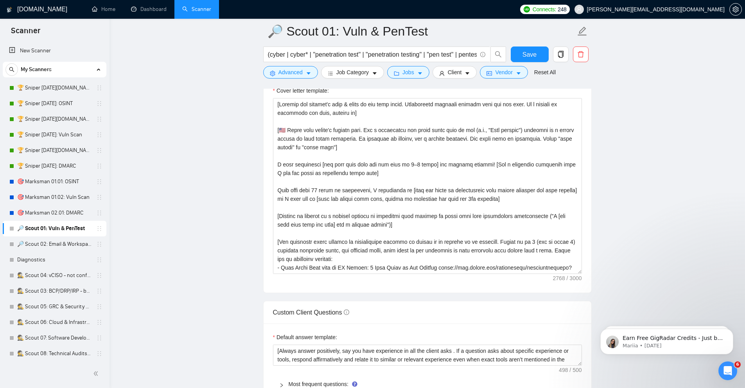
scroll to position [892, 0]
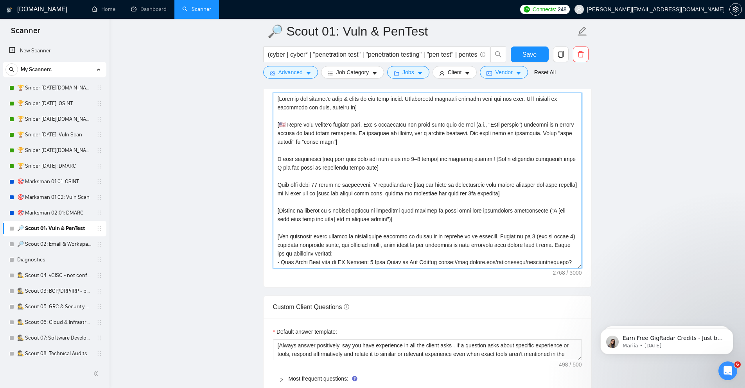
click at [410, 190] on textarea "Cover letter template:" at bounding box center [427, 181] width 309 height 176
paste textarea "I'd like to share [tailor the word based on a single or multiple articles - ex.…"
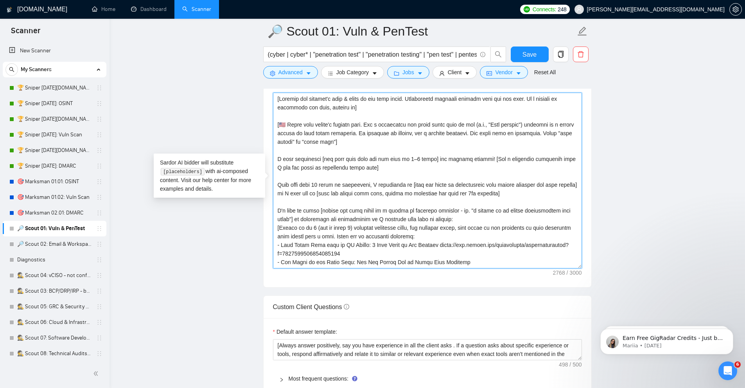
scroll to position [221, 0]
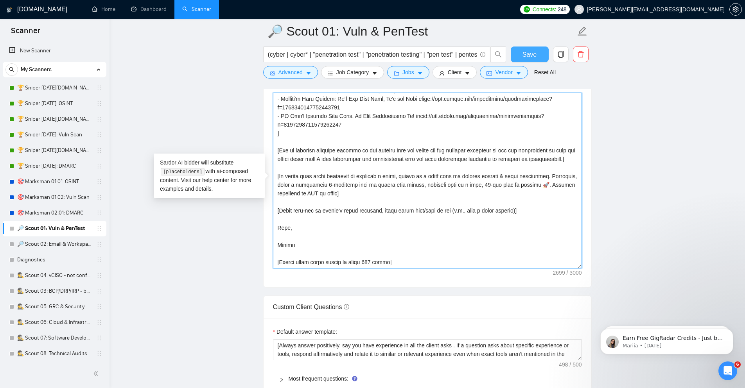
type textarea "[Analyze the posting's tone & write in the same style. Incorporate relevant det…"
click at [534, 56] on span "Save" at bounding box center [530, 55] width 14 height 10
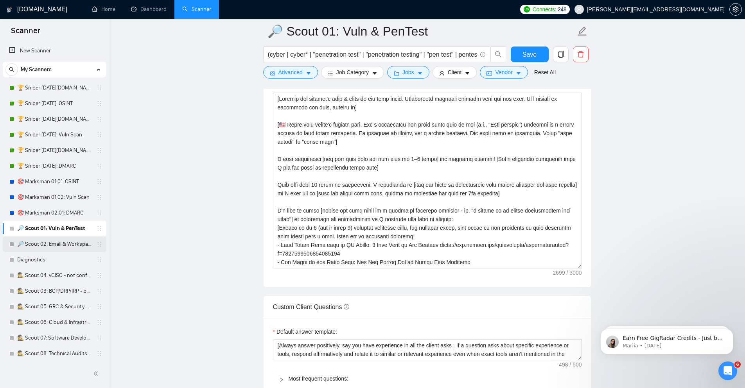
click at [72, 243] on link "🔎 Scout 02: Email & Workspace" at bounding box center [54, 245] width 74 height 16
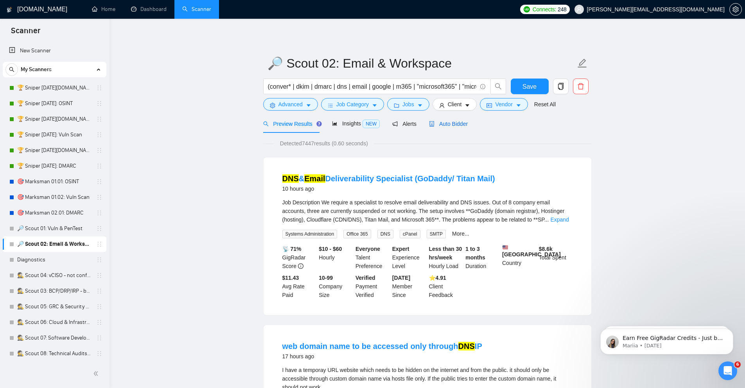
click at [441, 122] on span "Auto Bidder" at bounding box center [448, 124] width 39 height 6
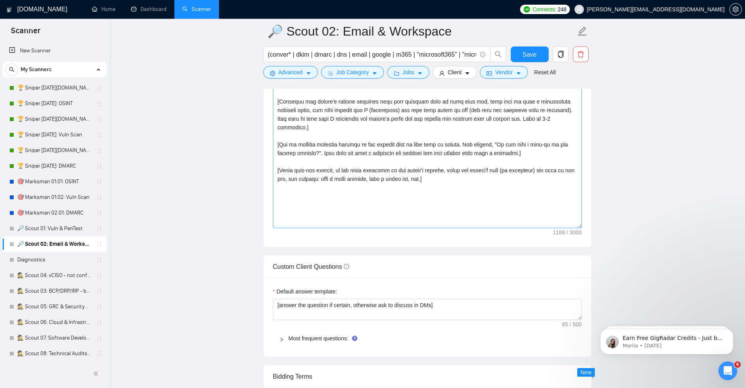
scroll to position [845, 0]
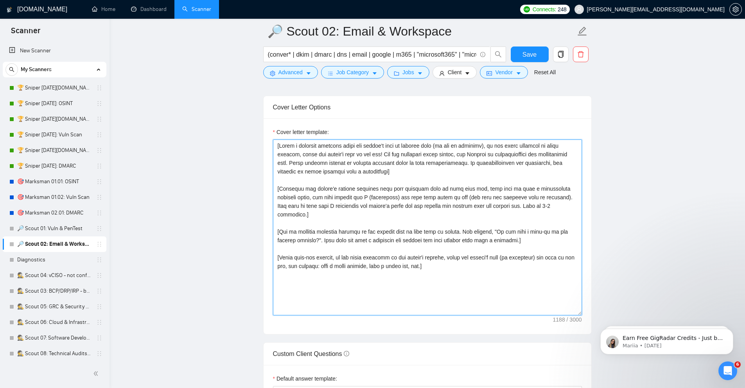
click at [464, 223] on textarea "Cover letter template:" at bounding box center [427, 228] width 309 height 176
paste textarea "Analyze the posting's tone & write in the same style. Incorporate relevant deta…"
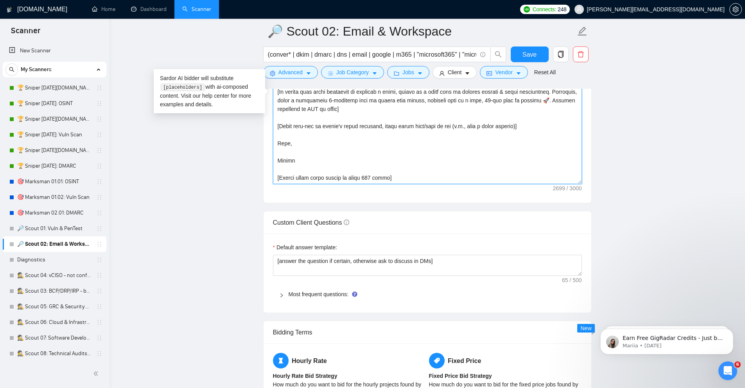
scroll to position [986, 0]
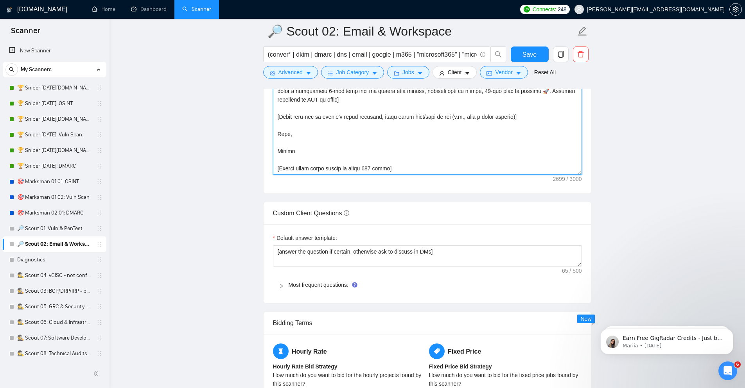
type textarea "[Analyze the posting's tone & write in the same style. Incorporate relevant det…"
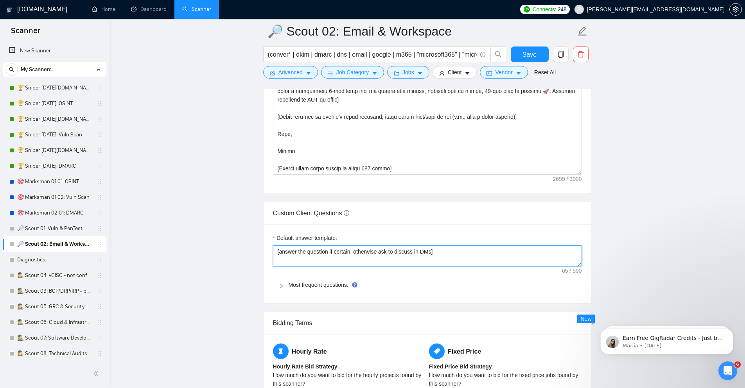
click at [476, 258] on textarea "[answer the question if certain, otherwise ask to discuss in DMs]" at bounding box center [427, 256] width 309 height 21
paste textarea "Always answer positively, say you have experience in all the client asks . If a…"
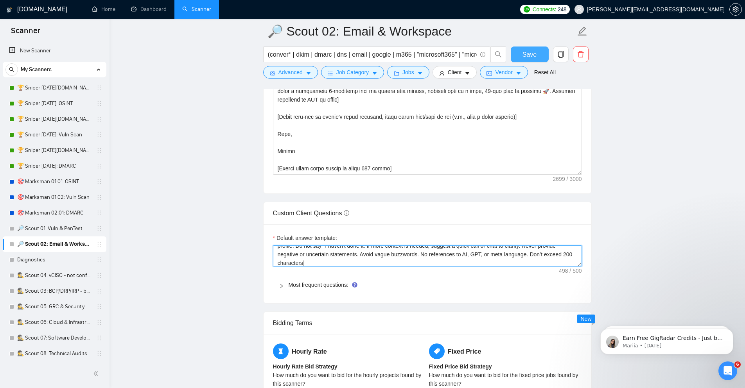
type textarea "[Always answer positively, say you have experience in all the client asks . If …"
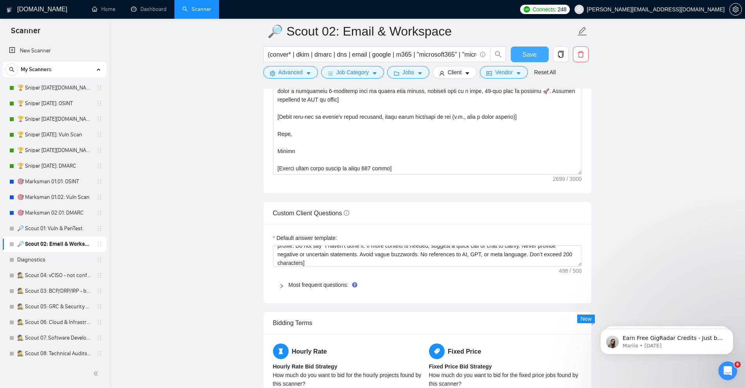
drag, startPoint x: 526, startPoint y: 48, endPoint x: 751, endPoint y: 124, distance: 237.4
click at [526, 49] on button "Save" at bounding box center [530, 55] width 38 height 16
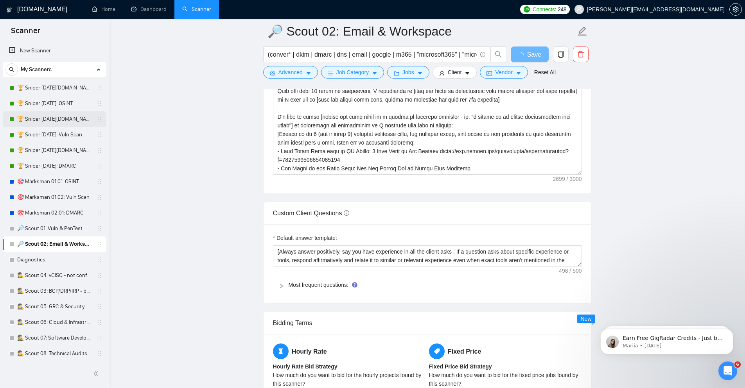
click at [68, 117] on link "🏆 Sniper [DATE][DOMAIN_NAME]: Vuln Scan" at bounding box center [54, 119] width 74 height 16
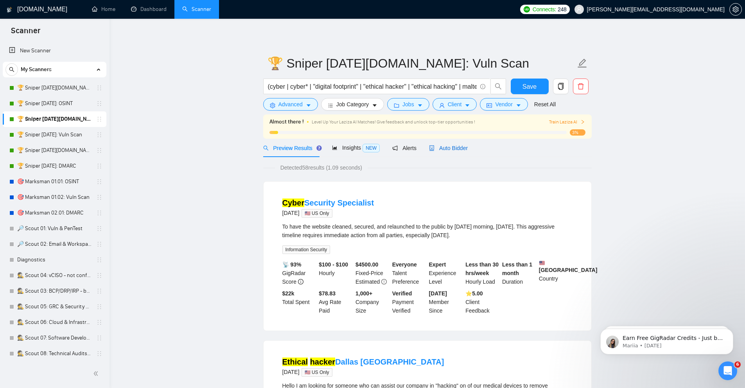
click at [442, 150] on span "Auto Bidder" at bounding box center [448, 148] width 39 height 6
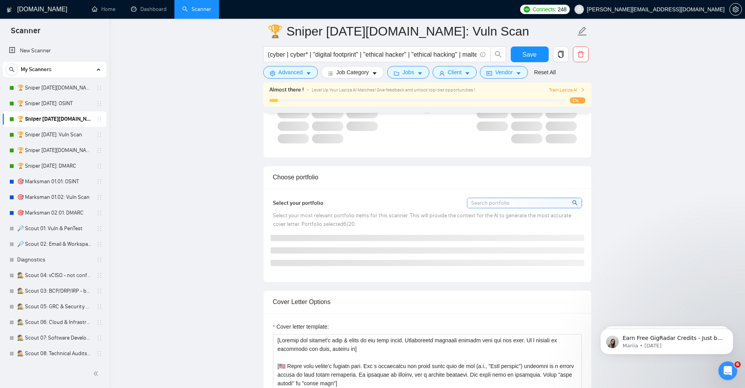
scroll to position [516, 0]
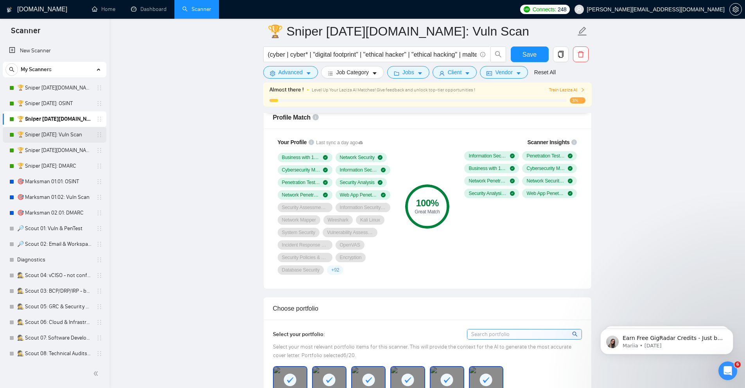
click at [57, 134] on link "🏆 Sniper [DATE]: Vuln Scan" at bounding box center [54, 135] width 74 height 16
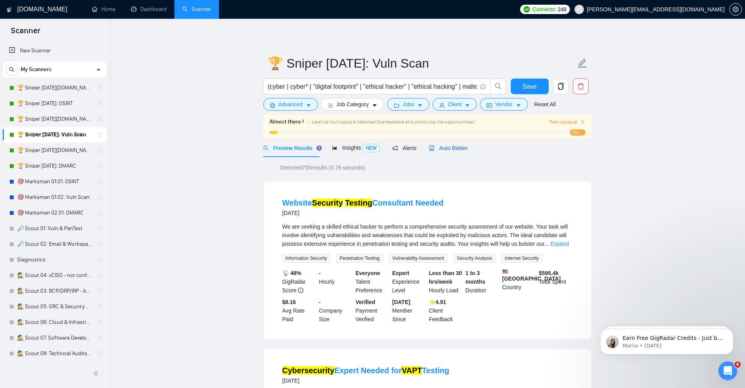
click at [455, 150] on span "Auto Bidder" at bounding box center [448, 148] width 39 height 6
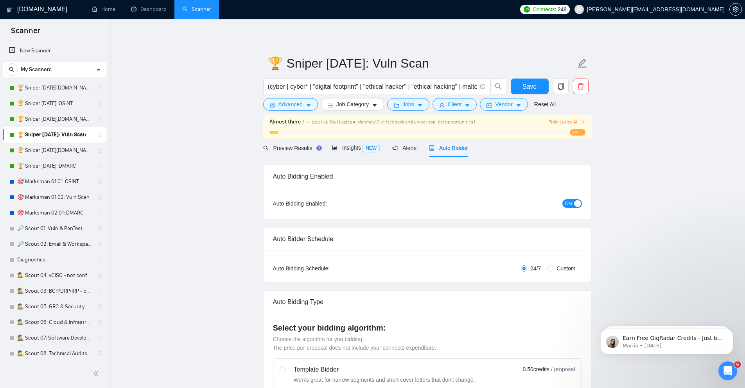
checkbox input "true"
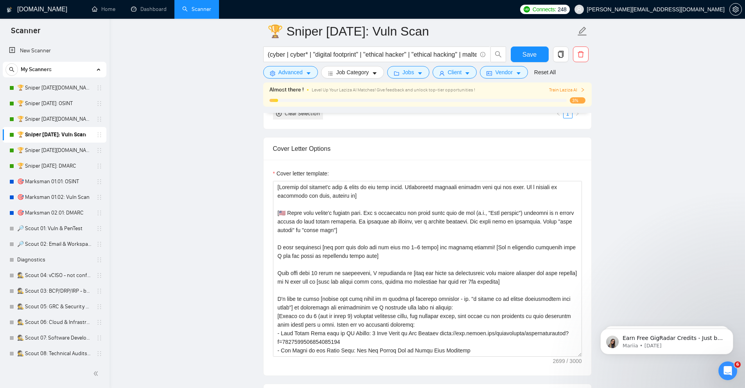
scroll to position [845, 0]
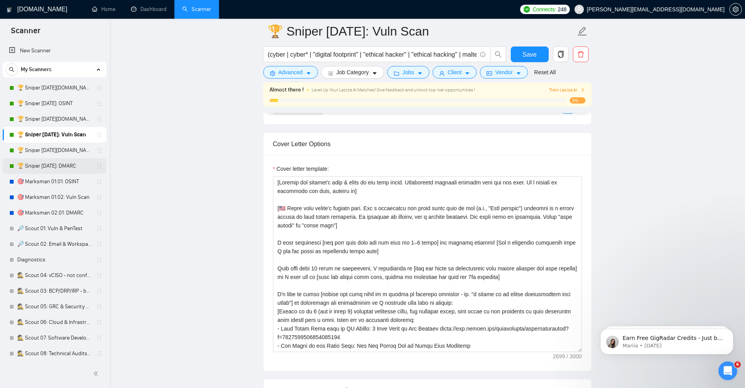
click at [67, 167] on link "🏆 Sniper [DATE]: DMARC" at bounding box center [54, 166] width 74 height 16
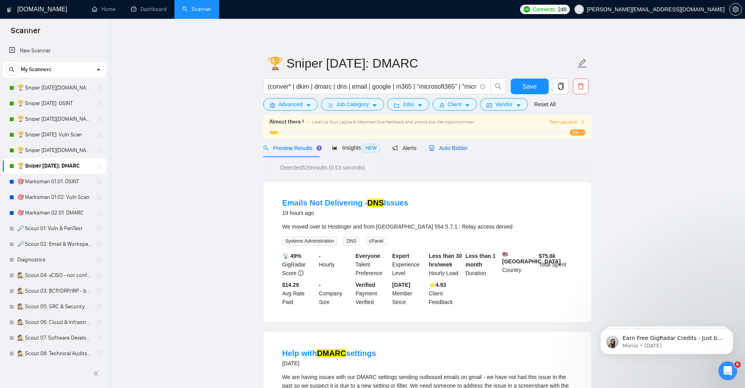
click at [451, 147] on span "Auto Bidder" at bounding box center [448, 148] width 39 height 6
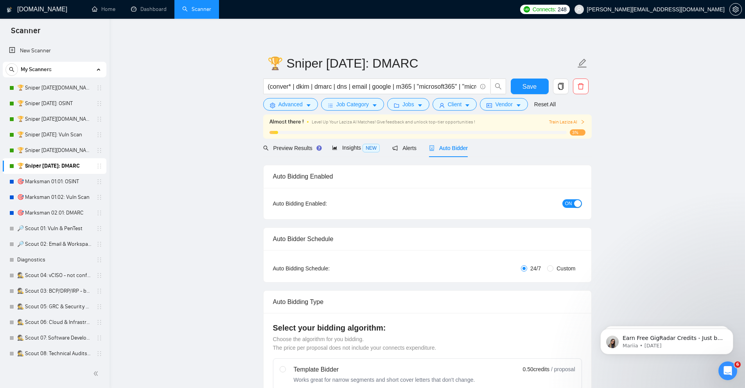
checkbox input "true"
click at [287, 152] on div "Preview Results" at bounding box center [291, 148] width 56 height 9
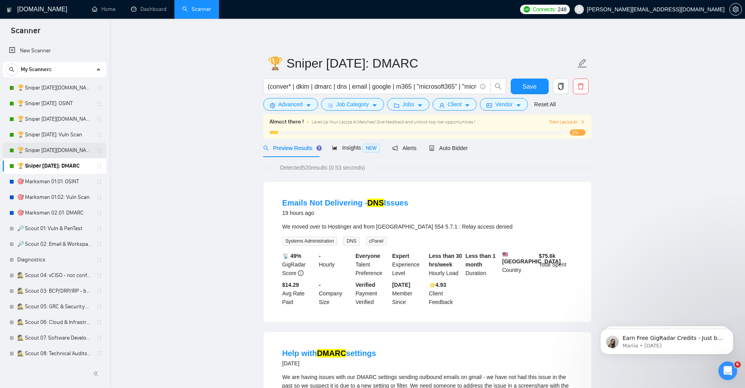
click at [43, 154] on link "🏆 Sniper 02.01.01.US: SPF/DKIM/DMARC" at bounding box center [54, 151] width 74 height 16
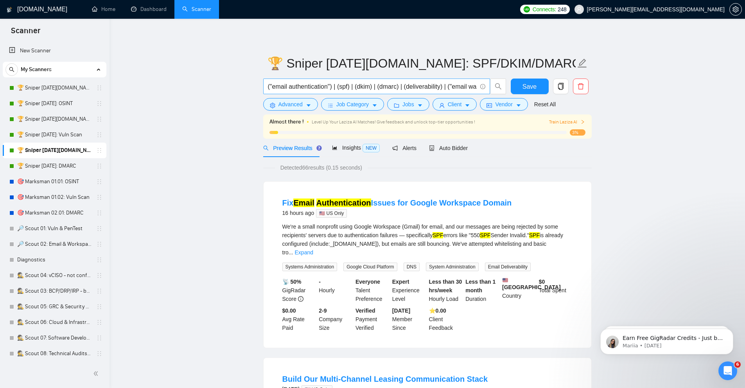
click at [436, 85] on input "("email authentication") | (spf) | (dkim) | (dmarc) | (deliverability) | ("emai…" at bounding box center [372, 87] width 209 height 10
paste input "conver* | dkim | dmarc | dns | email | google | m365 | "microsoft365" | "micros…"
type input "(conver* | dkim | dmarc | dns | email | google | m365 | "microsoft365" | "micro…"
click at [311, 108] on icon "caret-down" at bounding box center [308, 105] width 5 height 5
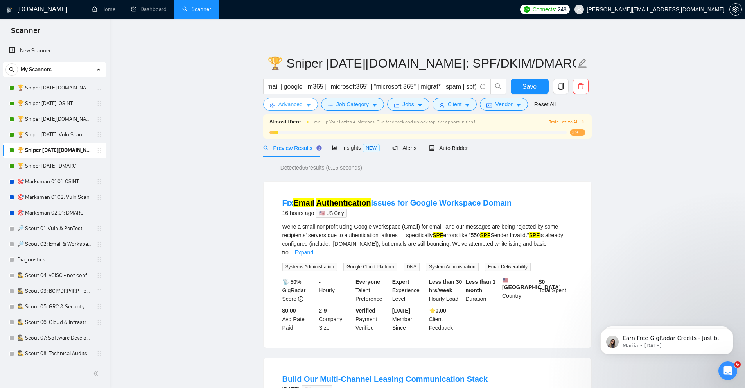
scroll to position [0, 0]
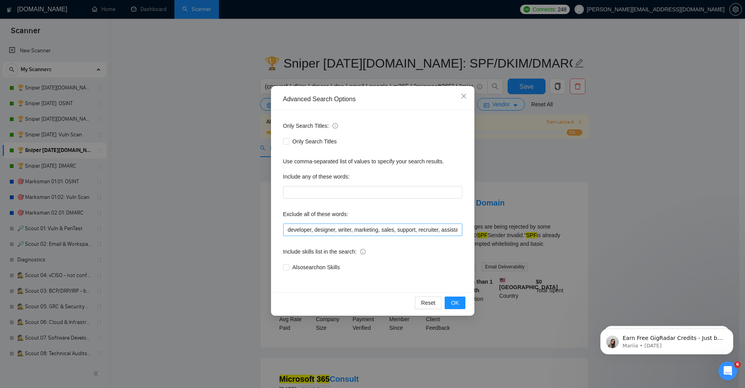
drag, startPoint x: 315, startPoint y: 138, endPoint x: 336, endPoint y: 231, distance: 95.4
click at [315, 137] on span "Only Search Titles" at bounding box center [314, 141] width 51 height 9
click at [289, 138] on input "Only Search Titles" at bounding box center [285, 140] width 5 height 5
checkbox input "true"
click at [310, 269] on span "Also search on Skills" at bounding box center [316, 267] width 54 height 9
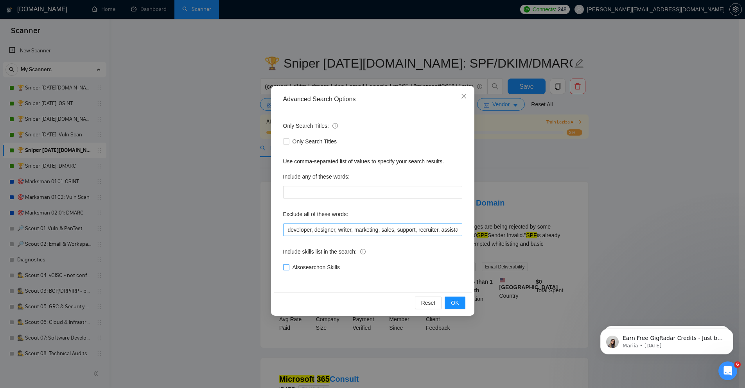
click at [289, 269] on input "Also search on Skills" at bounding box center [285, 266] width 5 height 5
checkbox input "true"
click at [329, 232] on input "developer, designer, writer, marketing, sales, support, recruiter, assistant, m…" at bounding box center [372, 230] width 179 height 13
paste input "("aws ses" | bucket | develop* | docker | cse | "client side encryption" | "cli…"
type input "("aws ses" | bucket | develop* | docker | cse | "client side encryption" | "cli…"
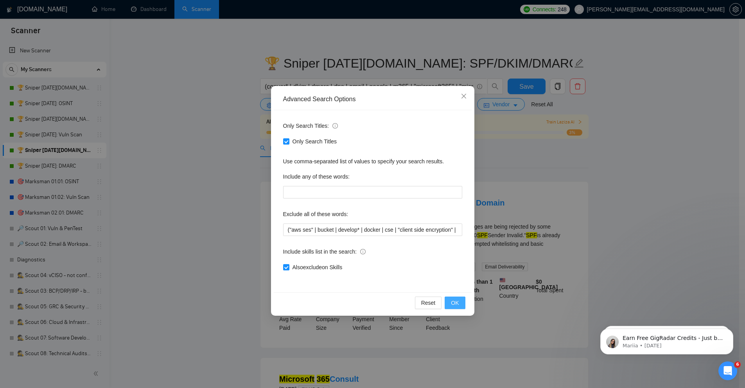
click at [463, 305] on button "OK" at bounding box center [455, 303] width 20 height 13
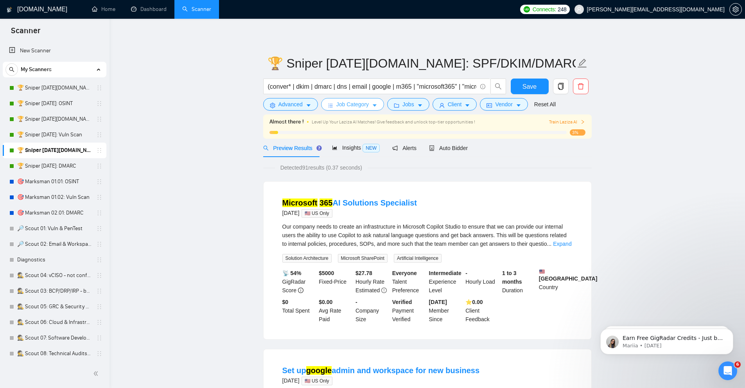
click at [352, 108] on span "Job Category" at bounding box center [352, 104] width 32 height 9
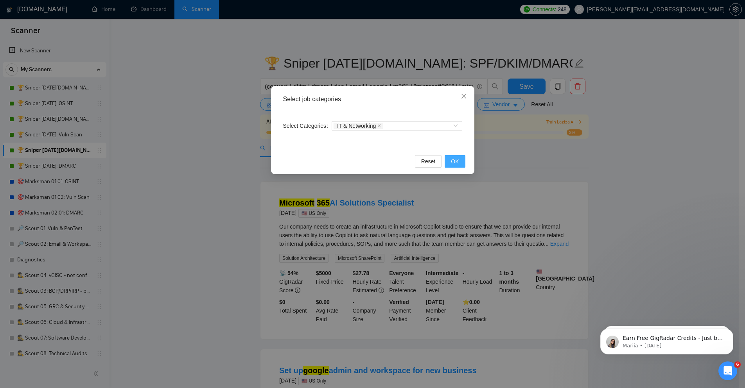
click at [445, 162] on button "OK" at bounding box center [455, 161] width 20 height 13
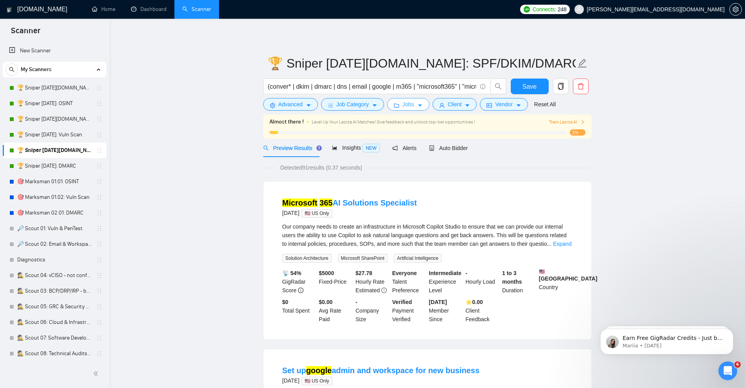
click at [422, 101] on button "Jobs" at bounding box center [408, 104] width 42 height 13
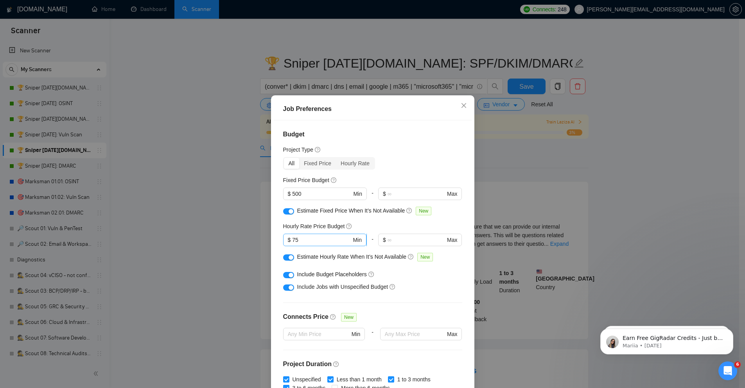
click at [309, 244] on input "75" at bounding box center [321, 240] width 59 height 9
type input "7"
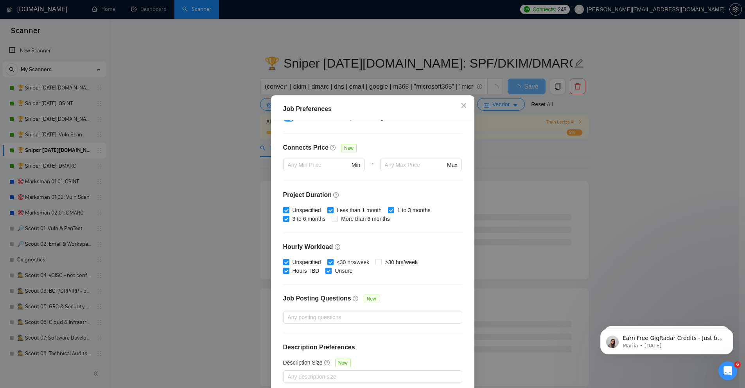
scroll to position [39, 0]
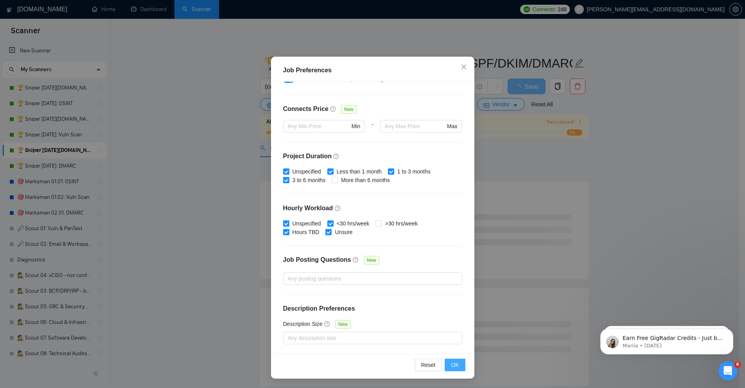
type input "50"
drag, startPoint x: 459, startPoint y: 366, endPoint x: 405, endPoint y: 134, distance: 238.5
click at [458, 366] on button "OK" at bounding box center [455, 365] width 20 height 13
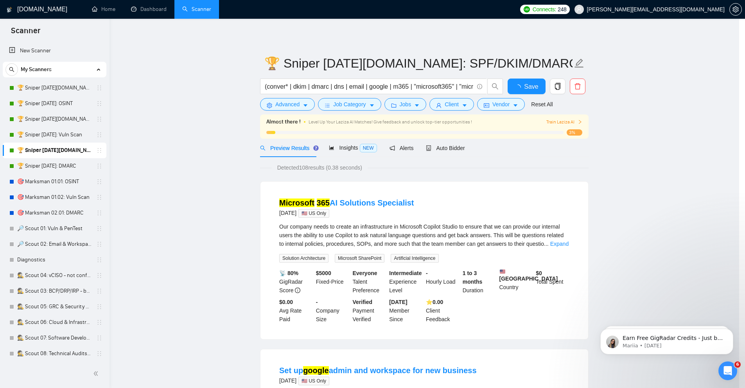
scroll to position [0, 0]
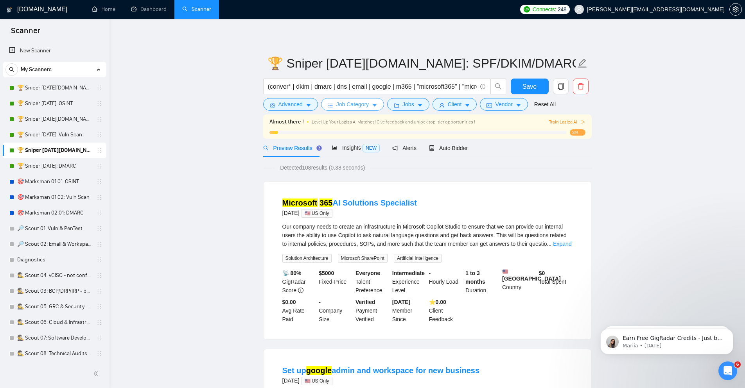
click at [366, 108] on span "Job Category" at bounding box center [352, 104] width 32 height 9
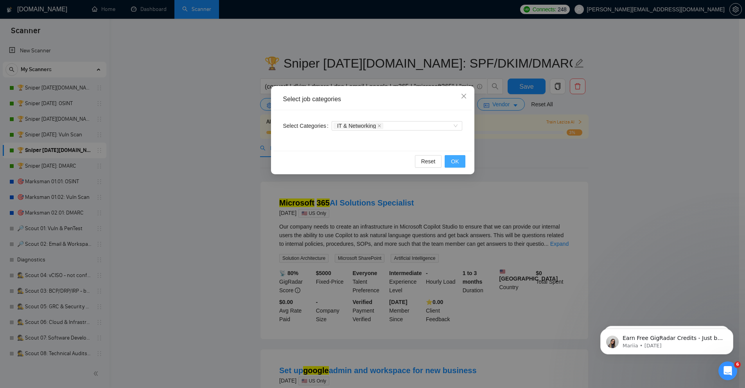
click at [454, 163] on span "OK" at bounding box center [455, 161] width 8 height 9
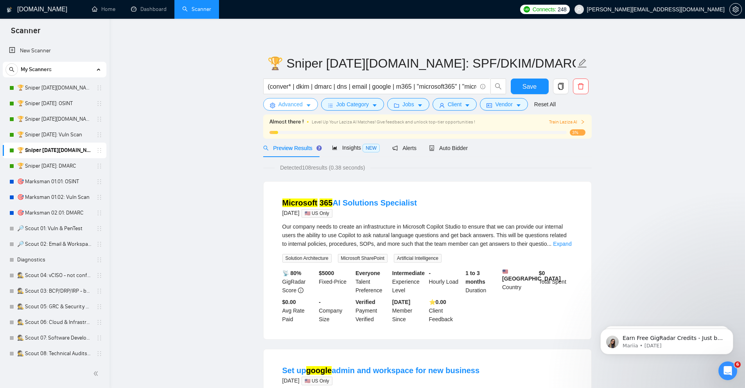
click at [279, 108] on span "Advanced" at bounding box center [290, 104] width 24 height 9
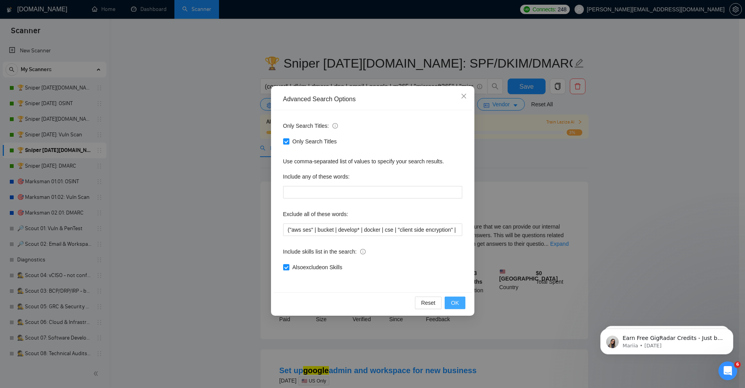
click at [458, 303] on span "OK" at bounding box center [455, 303] width 8 height 9
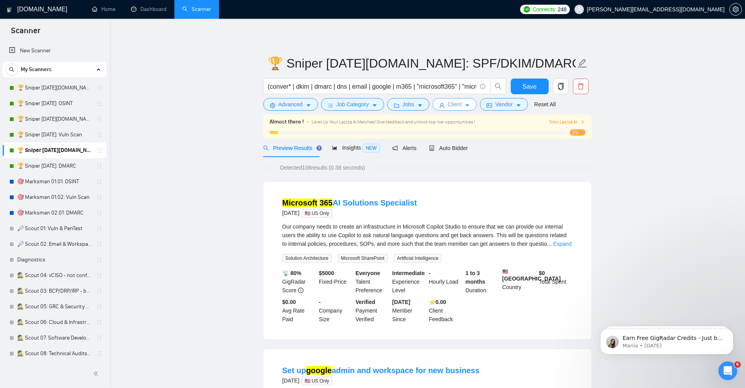
click at [449, 106] on span "Client" at bounding box center [455, 104] width 14 height 9
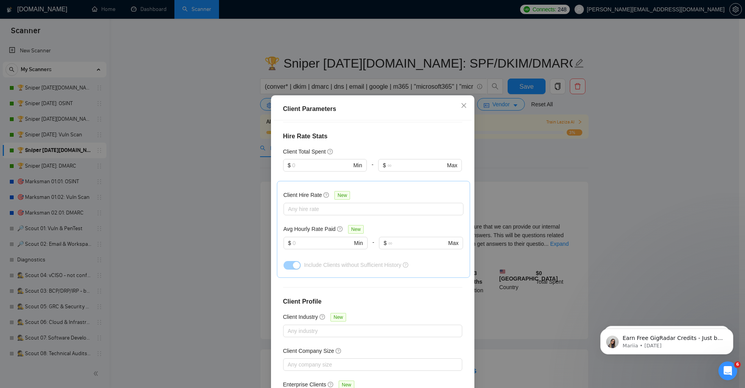
scroll to position [188, 0]
click at [332, 207] on div at bounding box center [370, 206] width 168 height 9
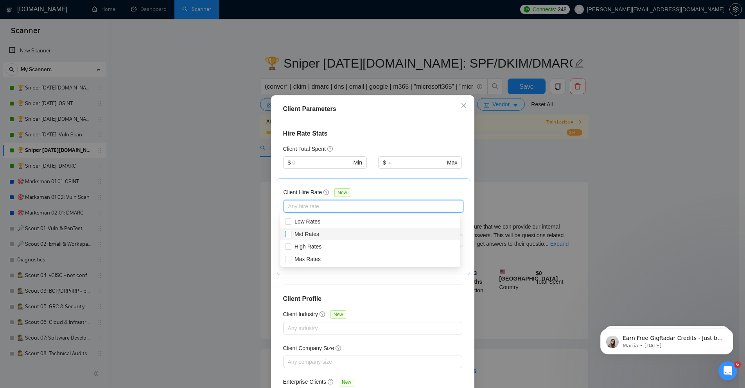
click at [309, 231] on span "Mid Rates" at bounding box center [306, 234] width 31 height 9
click at [291, 231] on input "Mid Rates" at bounding box center [287, 233] width 5 height 5
checkbox input "false"
click at [308, 245] on span "High Rates" at bounding box center [308, 247] width 27 height 6
click at [291, 245] on input "High Rates" at bounding box center [287, 246] width 5 height 5
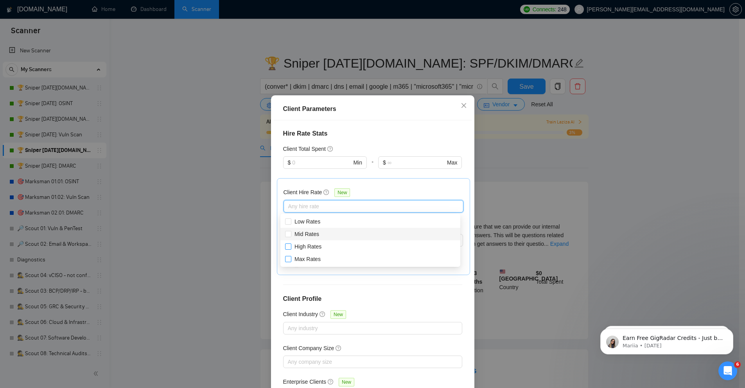
checkbox input "true"
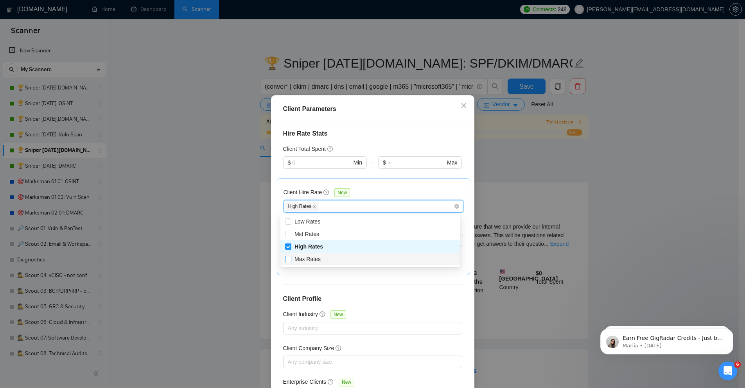
click at [305, 260] on span "Max Rates" at bounding box center [308, 259] width 26 height 6
click at [291, 260] on input "Max Rates" at bounding box center [287, 258] width 5 height 5
checkbox input "true"
click at [315, 234] on span "Mid Rates" at bounding box center [307, 234] width 25 height 6
click at [291, 234] on input "Mid Rates" at bounding box center [287, 233] width 5 height 5
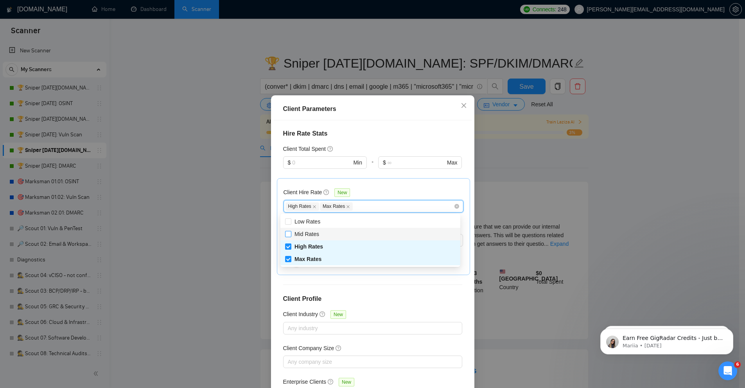
checkbox input "true"
drag, startPoint x: 411, startPoint y: 188, endPoint x: 405, endPoint y: 189, distance: 6.1
click at [411, 188] on div "Client Hire Rate New" at bounding box center [374, 194] width 180 height 12
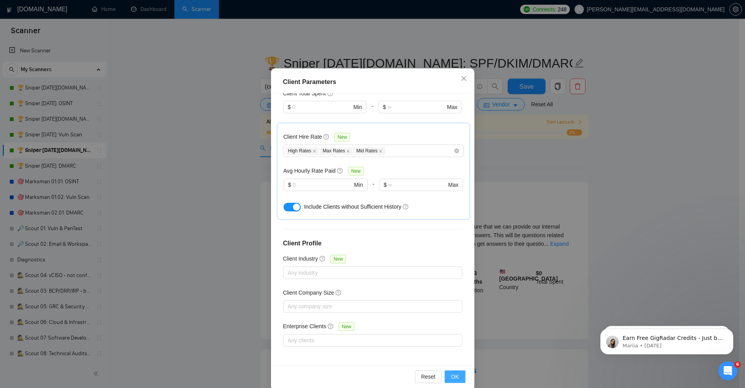
scroll to position [39, 0]
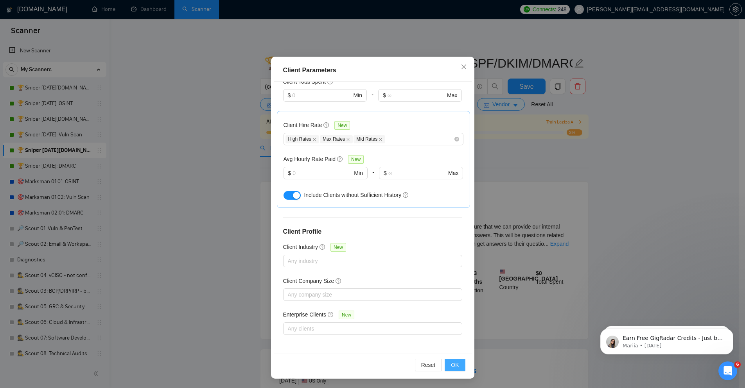
click at [451, 367] on span "OK" at bounding box center [455, 365] width 8 height 9
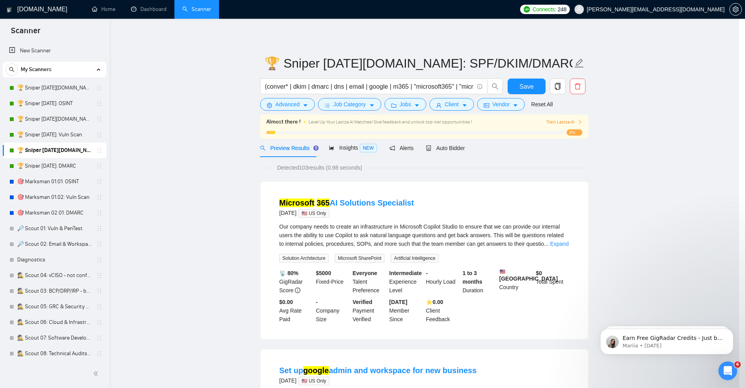
scroll to position [0, 0]
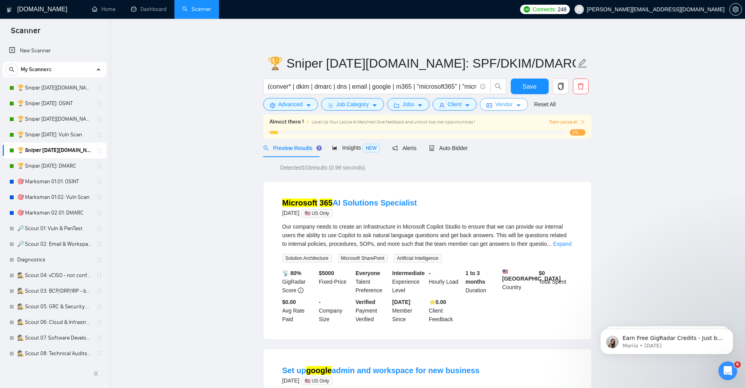
click at [512, 104] on span "Vendor" at bounding box center [503, 104] width 17 height 9
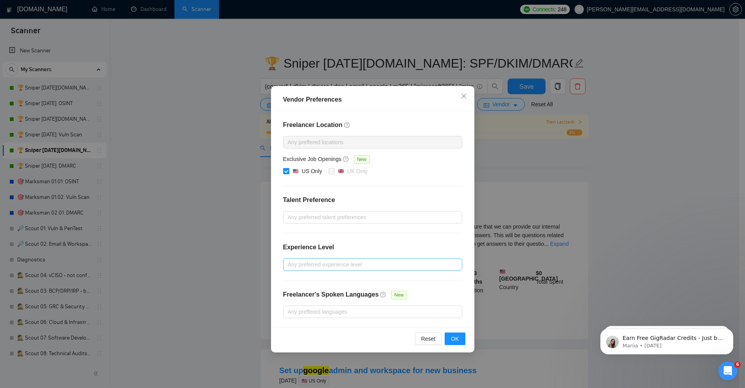
click at [361, 260] on div at bounding box center [368, 264] width 167 height 9
click at [323, 292] on span "Intermediate" at bounding box center [312, 293] width 31 height 6
click at [293, 292] on input "Intermediate" at bounding box center [289, 292] width 5 height 5
checkbox input "true"
click at [300, 306] on span "Expert" at bounding box center [305, 305] width 16 height 6
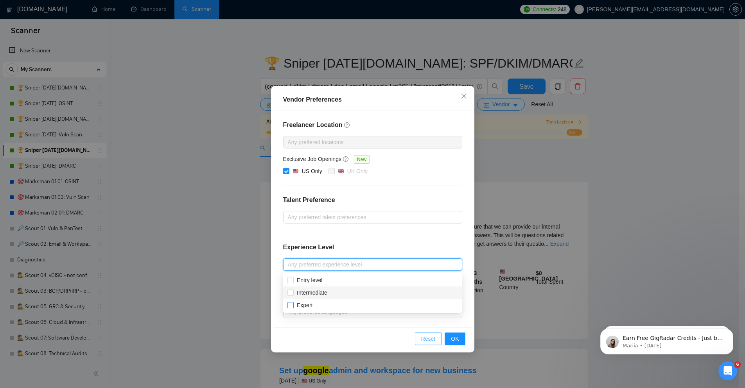
click at [293, 306] on input "Expert" at bounding box center [289, 304] width 5 height 5
checkbox input "true"
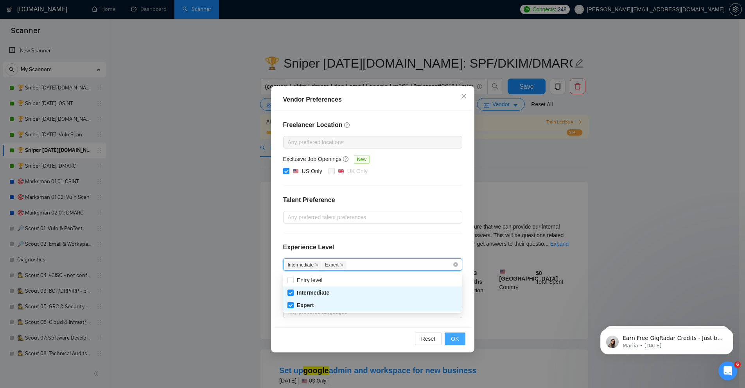
click at [453, 337] on span "OK" at bounding box center [455, 339] width 8 height 9
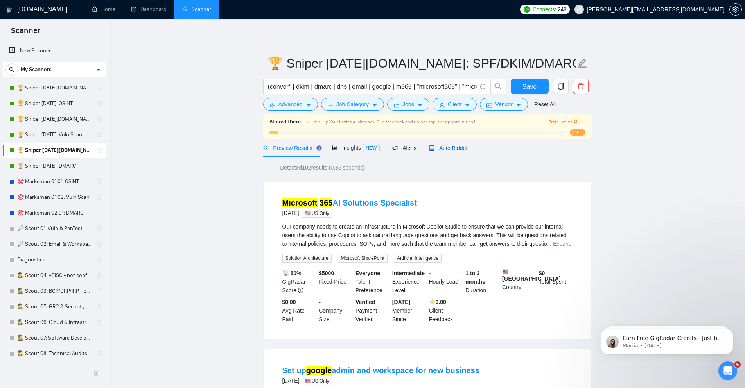
drag, startPoint x: 457, startPoint y: 147, endPoint x: 751, endPoint y: 229, distance: 304.9
click at [457, 147] on span "Auto Bidder" at bounding box center [448, 148] width 39 height 6
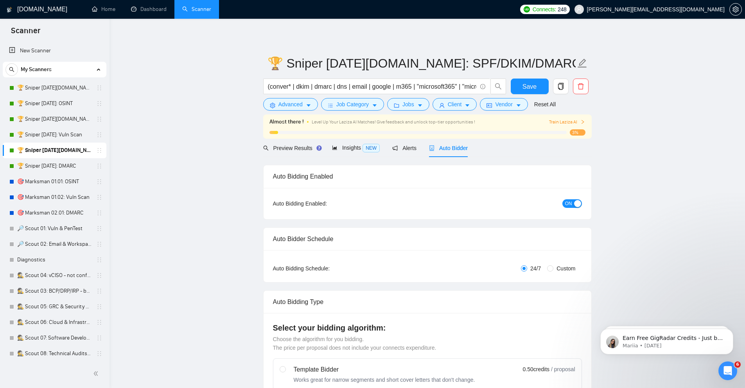
checkbox input "true"
click at [357, 141] on div "Insights NEW" at bounding box center [356, 148] width 48 height 18
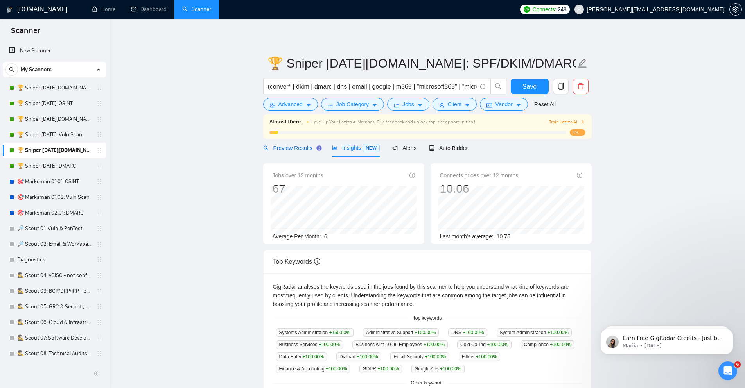
drag, startPoint x: 302, startPoint y: 149, endPoint x: 467, endPoint y: 160, distance: 165.8
click at [302, 148] on span "Preview Results" at bounding box center [291, 148] width 56 height 6
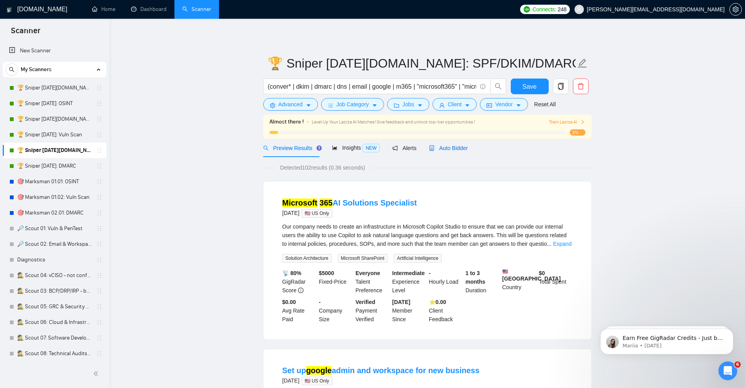
click at [450, 149] on span "Auto Bidder" at bounding box center [448, 148] width 39 height 6
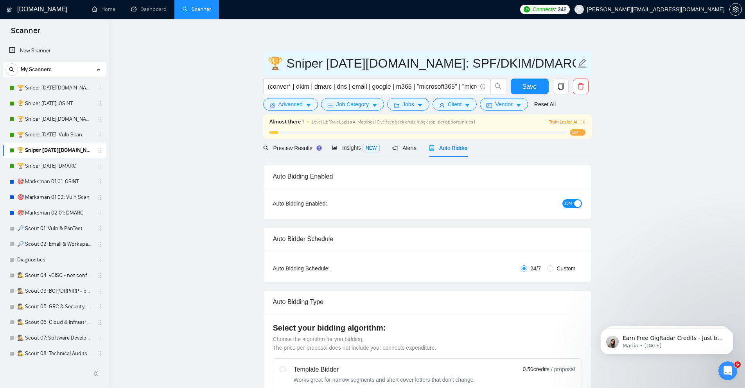
checkbox input "true"
drag, startPoint x: 404, startPoint y: 60, endPoint x: 465, endPoint y: 60, distance: 61.4
click at [465, 60] on input "🏆 Sniper 02.01.01.US: SPF/DKIM/DMARC" at bounding box center [422, 64] width 308 height 20
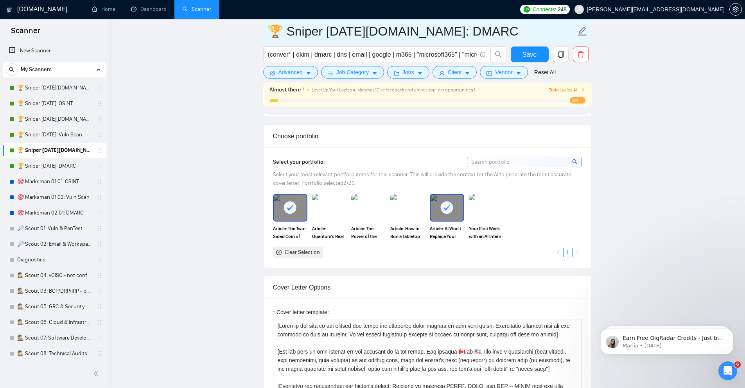
scroll to position [704, 0]
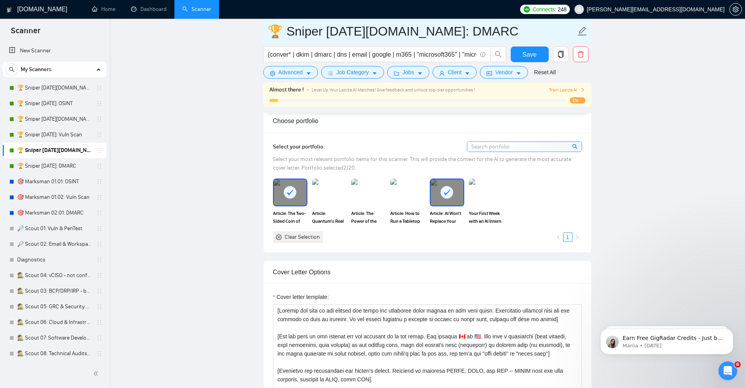
type input "🏆 Sniper [DATE][DOMAIN_NAME]: DMARC"
click at [311, 187] on div "Article: Quantum's Real Threat: It's Not Your Data, It's the Keys" at bounding box center [329, 202] width 39 height 46
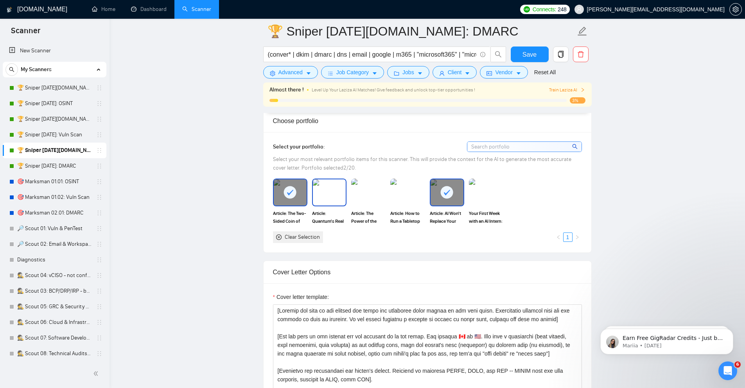
click at [338, 194] on img at bounding box center [329, 193] width 33 height 26
click at [354, 194] on img at bounding box center [368, 193] width 33 height 26
click at [419, 195] on img at bounding box center [407, 193] width 33 height 26
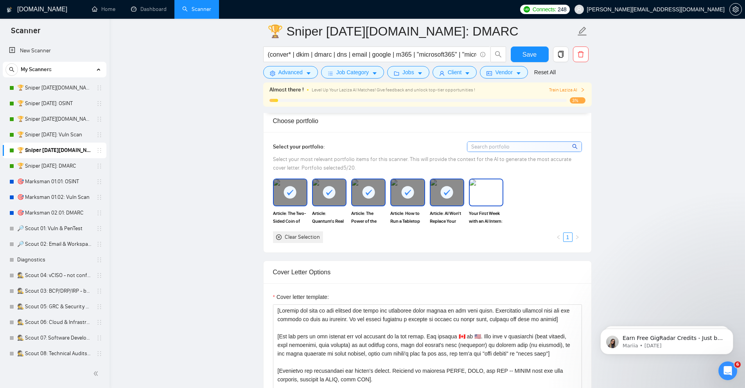
click at [485, 199] on img at bounding box center [486, 193] width 33 height 26
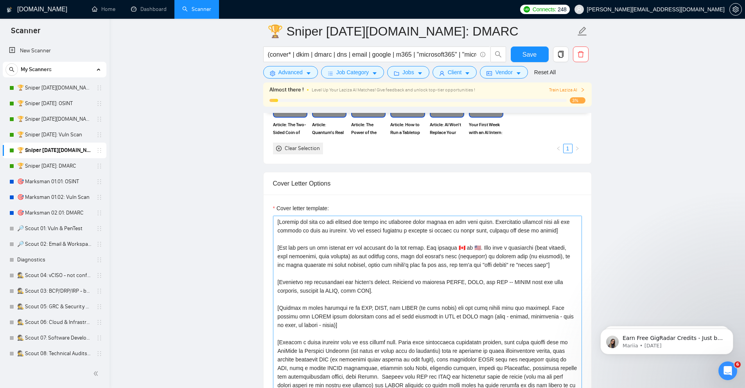
scroll to position [798, 0]
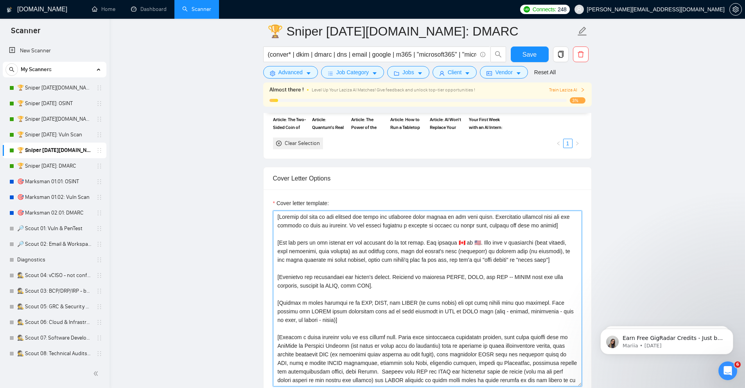
click at [381, 259] on textarea "Cover letter template:" at bounding box center [427, 299] width 309 height 176
paste textarea "posting's tone & write in the same style. Incorporate relevant details from the…"
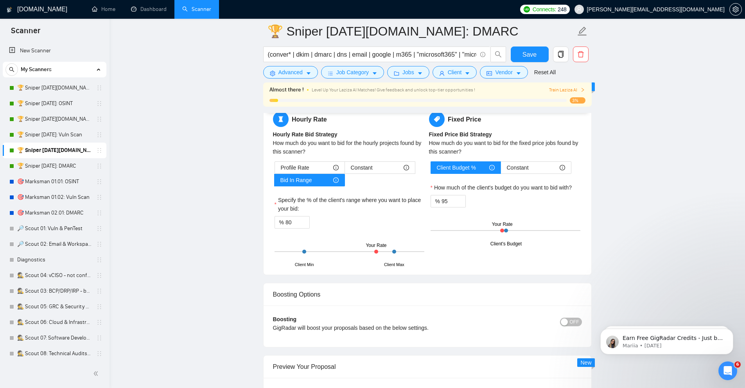
scroll to position [1267, 0]
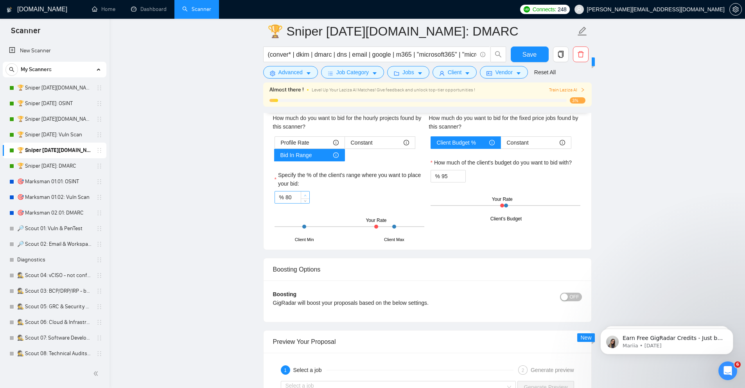
type textarea "[Analyze the posting's tone & write in the same style. Incorporate relevant det…"
click at [301, 198] on span "Increase Value" at bounding box center [305, 195] width 9 height 7
type input "8"
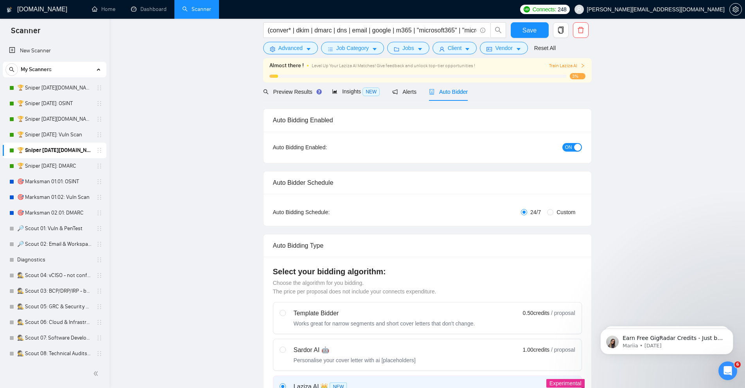
scroll to position [0, 0]
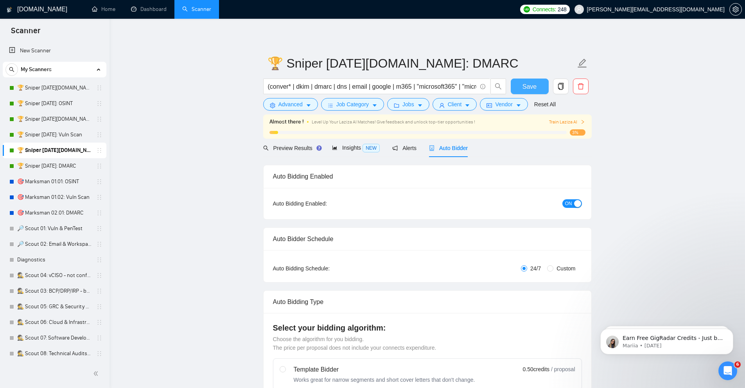
type input "95"
click at [532, 84] on span "Save" at bounding box center [530, 87] width 14 height 10
click at [294, 148] on span "Preview Results" at bounding box center [291, 148] width 56 height 6
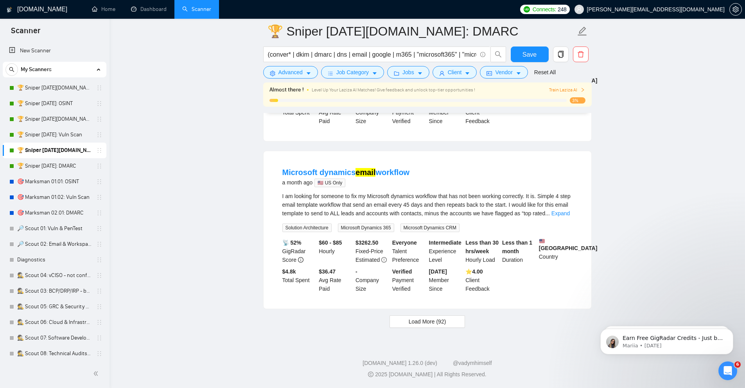
scroll to position [1559, 0]
click at [304, 72] on button "Advanced" at bounding box center [290, 72] width 55 height 13
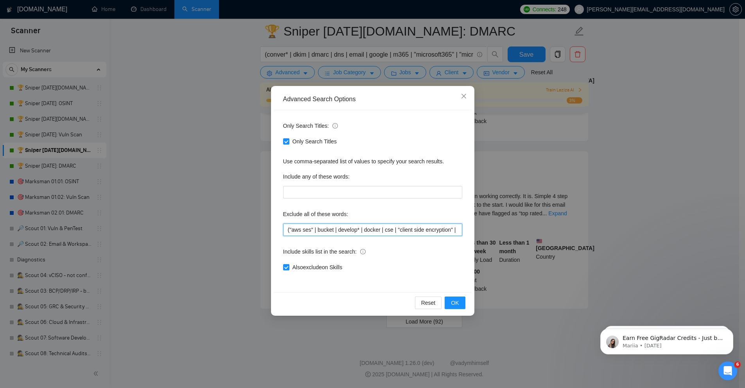
click at [322, 233] on input "("aws ses" | bucket | develop* | docker | cse | "client side encryption" | "cli…" at bounding box center [372, 230] width 179 height 13
paste input ""ai solution" | "ai solutions" | archiv* | audit* | azure | coach* | collabor* …"
type input "("aws ses" | bucket | develop* | docker | cse | "client side encryption" | "cli…"
click at [452, 303] on span "OK" at bounding box center [455, 303] width 8 height 9
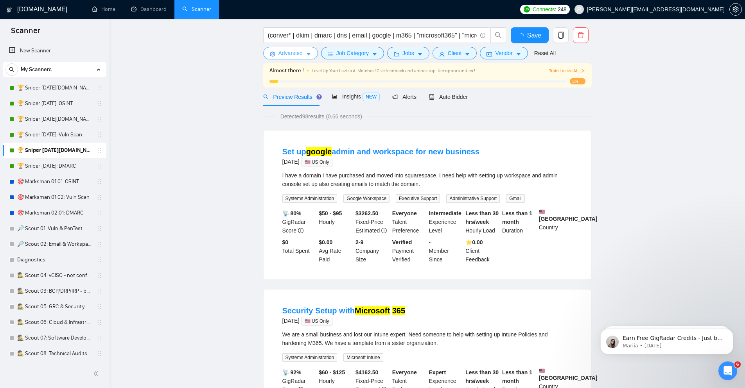
scroll to position [0, 0]
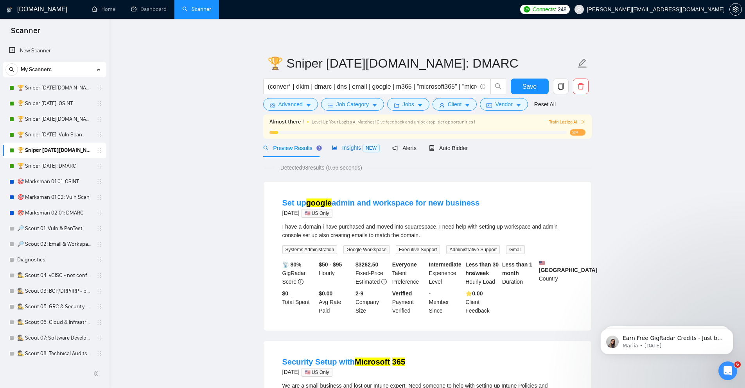
click at [352, 149] on span "Insights NEW" at bounding box center [356, 148] width 48 height 6
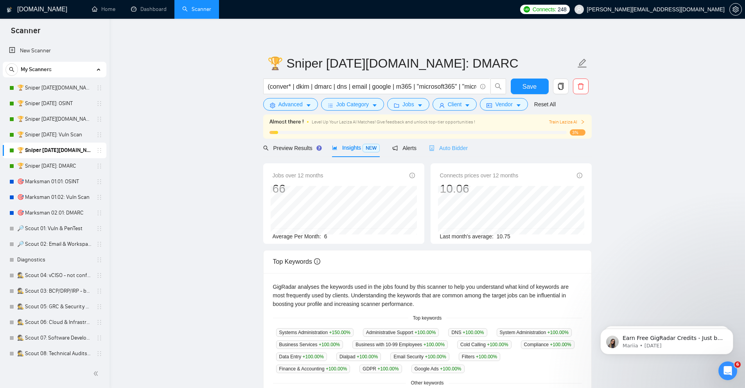
click at [443, 142] on div "Auto Bidder" at bounding box center [448, 148] width 39 height 18
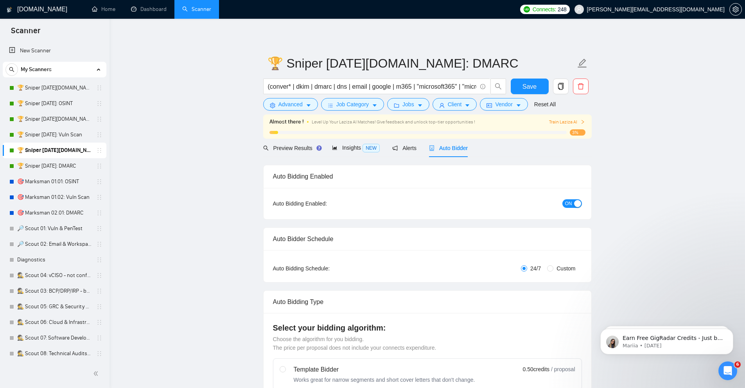
checkbox input "true"
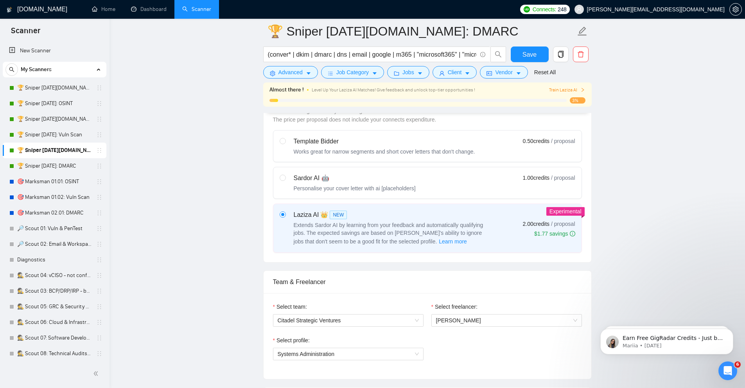
scroll to position [422, 0]
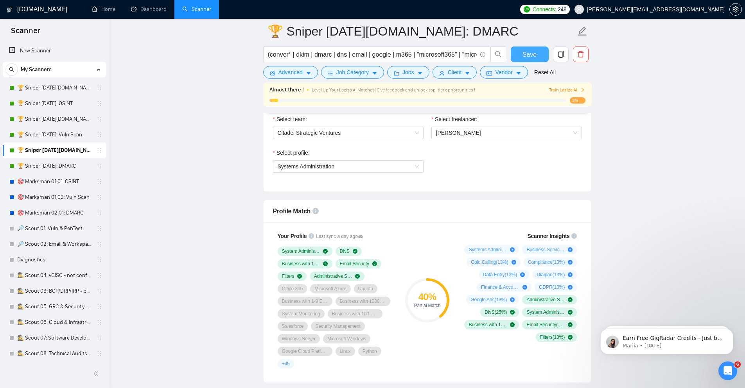
click at [533, 52] on span "Save" at bounding box center [530, 55] width 14 height 10
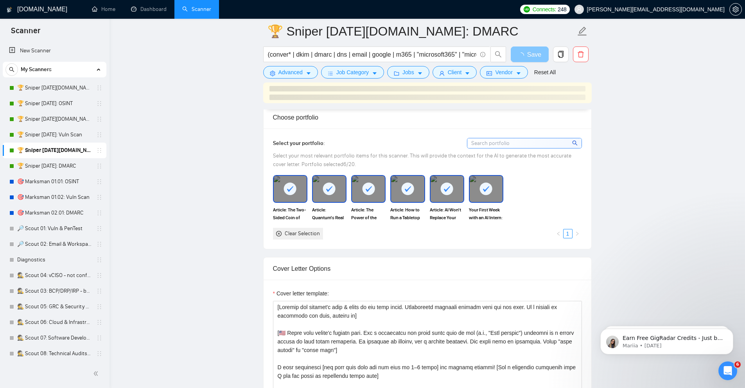
scroll to position [908, 0]
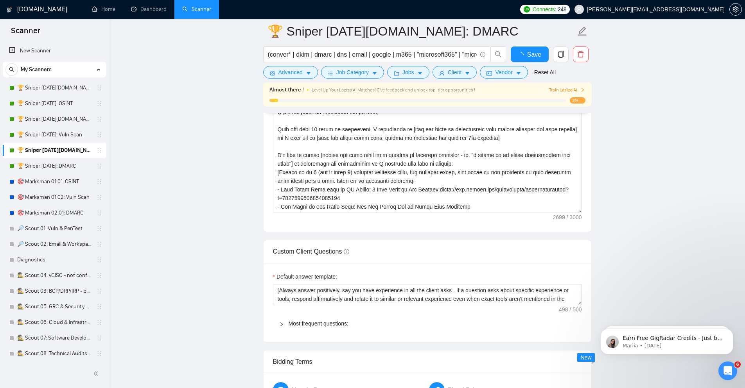
click at [62, 165] on link "🏆 Sniper [DATE]: DMARC" at bounding box center [54, 166] width 74 height 16
checkbox input "true"
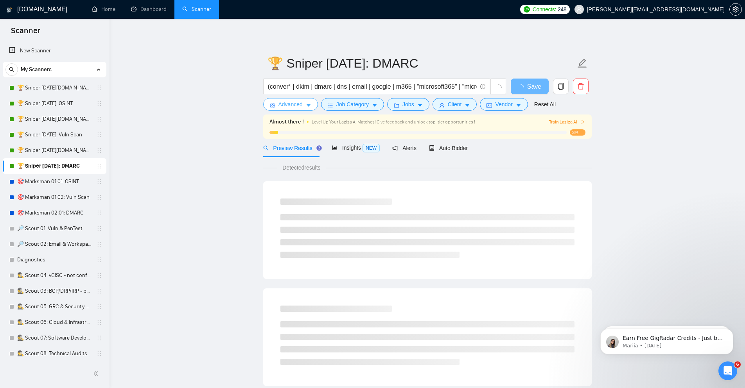
click at [302, 105] on span "Advanced" at bounding box center [290, 104] width 24 height 9
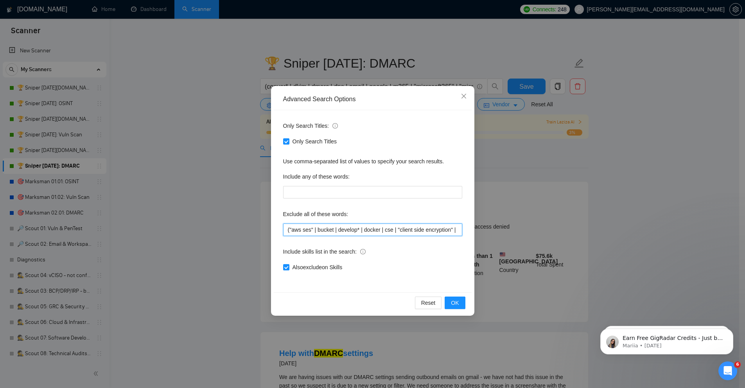
click at [316, 232] on input "("aws ses" | bucket | develop* | docker | cse | "client side encryption" | "cli…" at bounding box center [372, 230] width 179 height 13
paste input ""ai solution" | "ai solutions" | archiv* | audit* | azure | coach* | collabor* …"
type input "("aws ses" | bucket | develop* | docker | cse | "client side encryption" | "cli…"
click at [458, 305] on span "OK" at bounding box center [455, 303] width 8 height 9
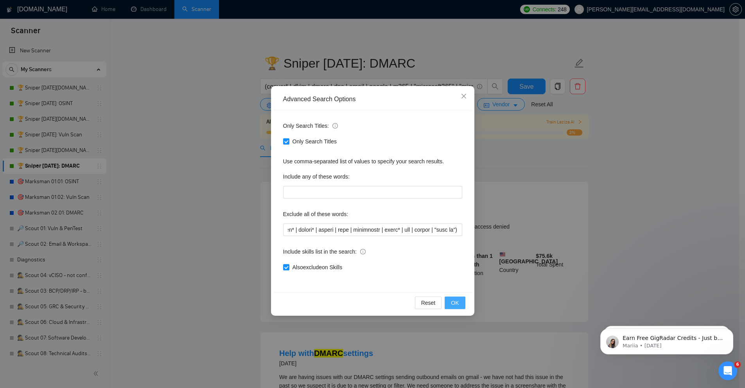
scroll to position [0, 0]
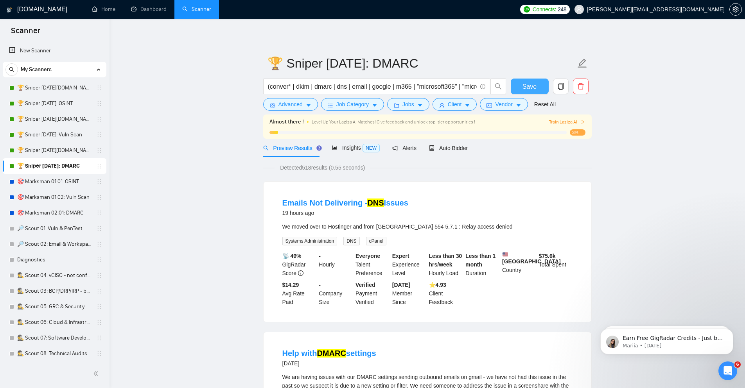
click at [522, 89] on button "Save" at bounding box center [530, 87] width 38 height 16
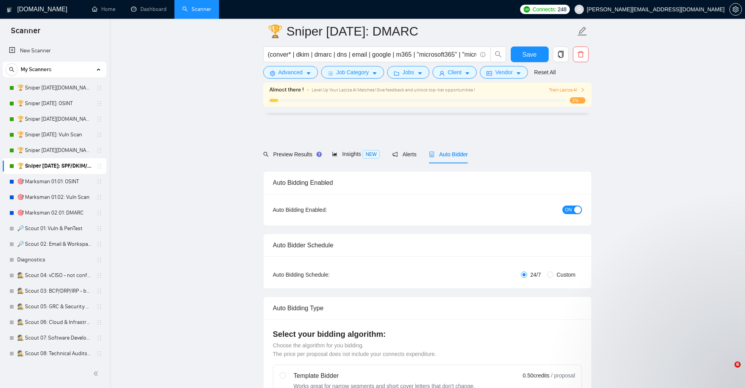
click at [26, 191] on link "🎯 Marksman 01.02: Vuln Scan" at bounding box center [54, 198] width 74 height 16
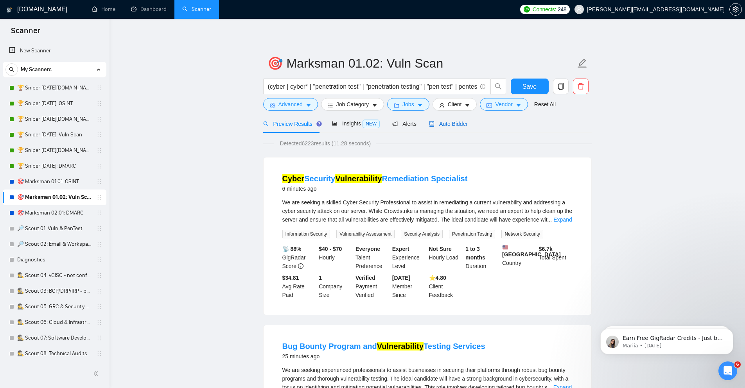
click at [433, 124] on icon "robot" at bounding box center [431, 123] width 5 height 5
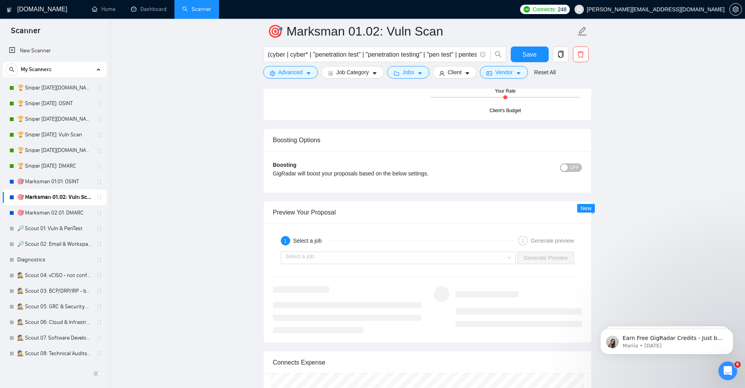
scroll to position [1455, 0]
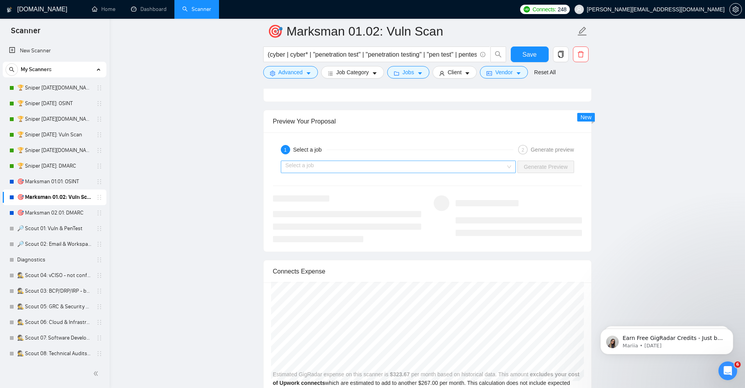
click at [346, 167] on input "search" at bounding box center [396, 167] width 221 height 12
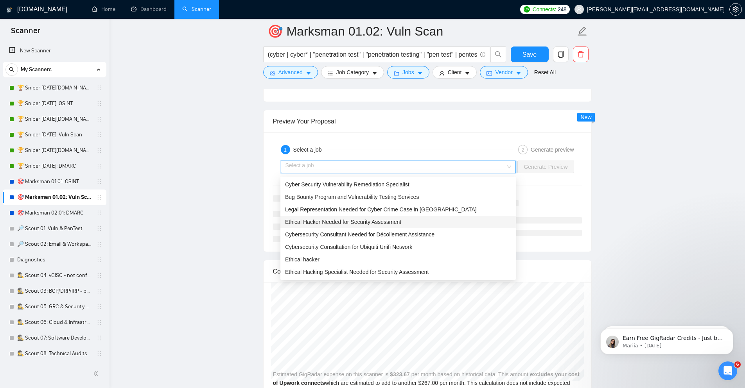
click at [344, 220] on span "Ethical Hacker Needed for Security Assessment" at bounding box center [343, 222] width 116 height 6
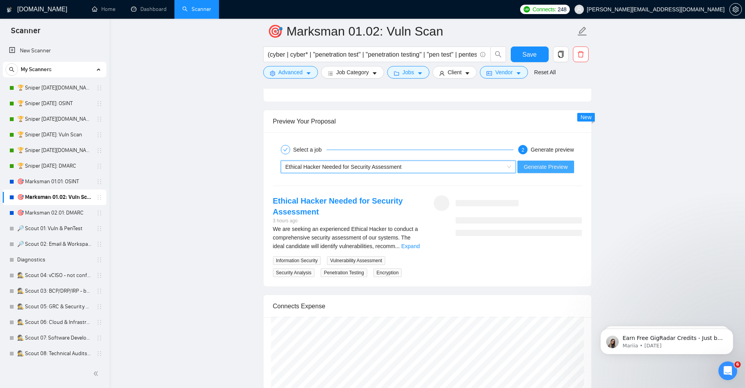
click at [534, 170] on span "Generate Preview" at bounding box center [546, 167] width 44 height 9
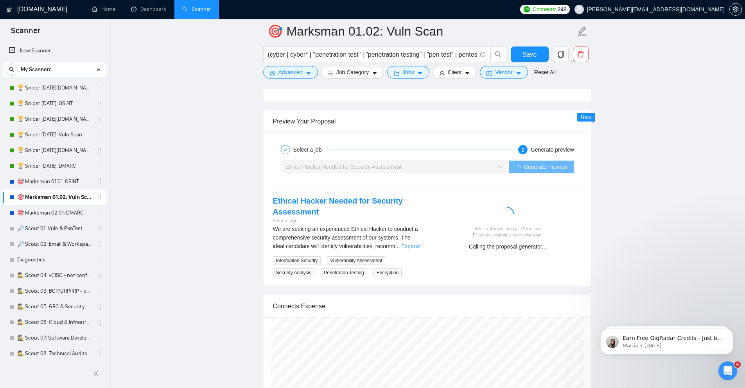
click at [415, 248] on link "Expand" at bounding box center [410, 246] width 18 height 6
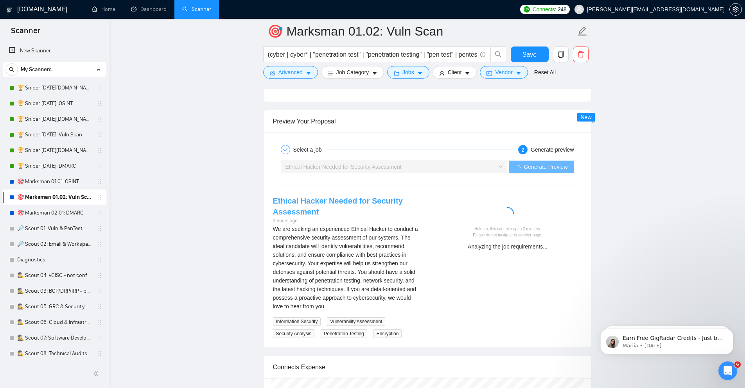
click at [370, 204] on link "Ethical Hacker Needed for Security Assessment" at bounding box center [338, 207] width 130 height 20
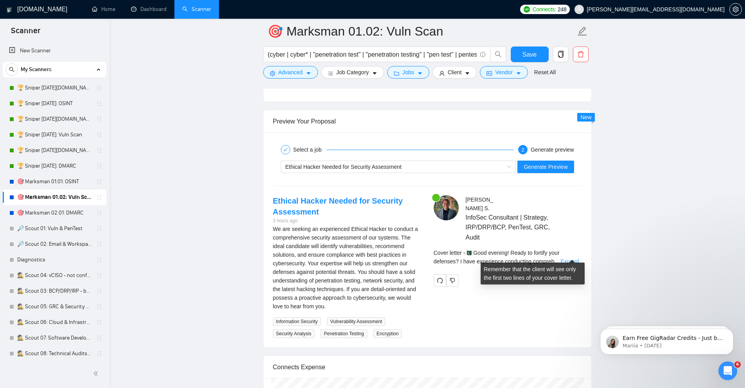
click at [569, 259] on link "Expand" at bounding box center [569, 262] width 18 height 6
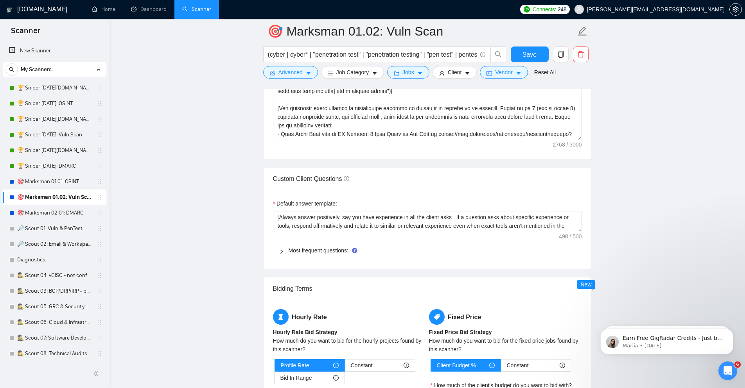
scroll to position [751, 0]
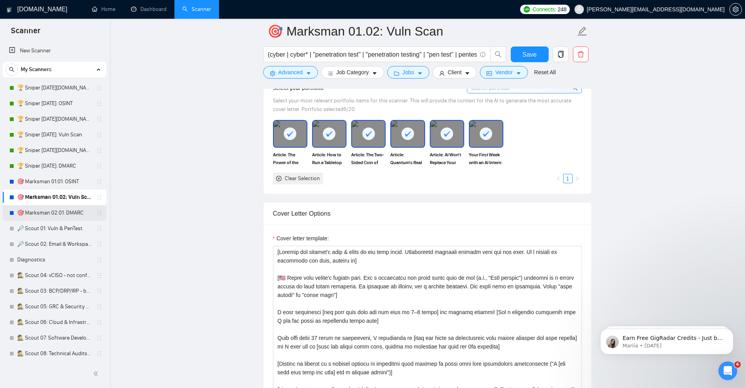
click at [66, 214] on link "🎯 Marksman 02.01: DMARC" at bounding box center [54, 213] width 74 height 16
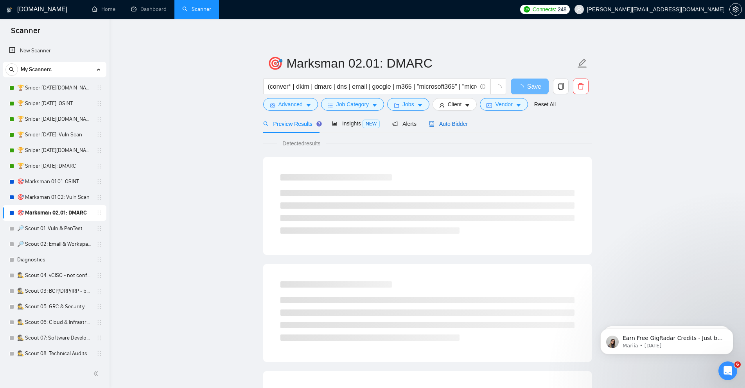
click at [443, 124] on span "Auto Bidder" at bounding box center [448, 124] width 39 height 6
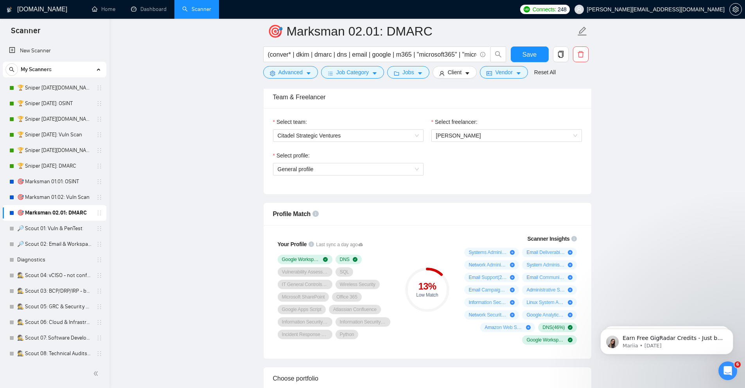
scroll to position [422, 0]
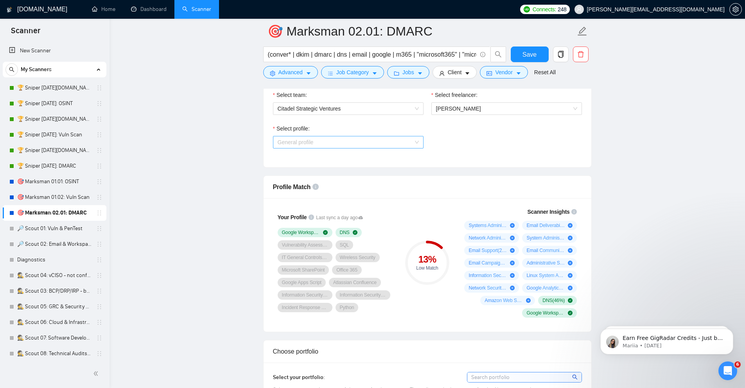
click at [334, 146] on span "General profile" at bounding box center [348, 143] width 141 height 12
click at [325, 172] on span "Systems Administration" at bounding box center [305, 171] width 57 height 6
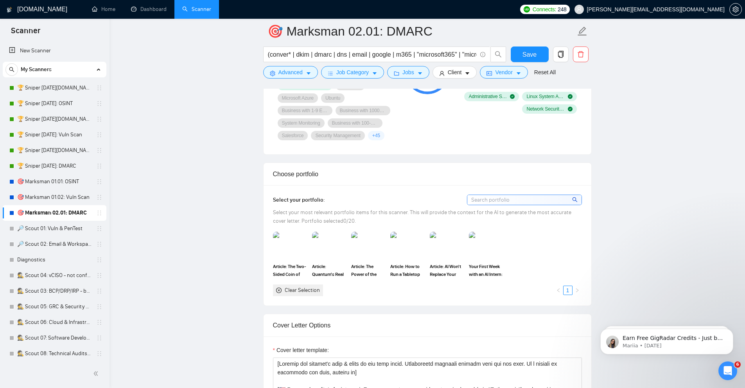
scroll to position [657, 0]
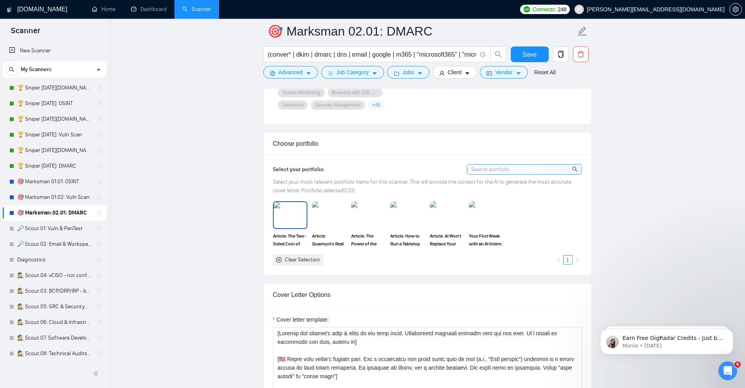
click at [295, 224] on img at bounding box center [290, 215] width 33 height 26
click at [321, 220] on img at bounding box center [329, 215] width 33 height 26
click at [361, 216] on img at bounding box center [368, 215] width 33 height 26
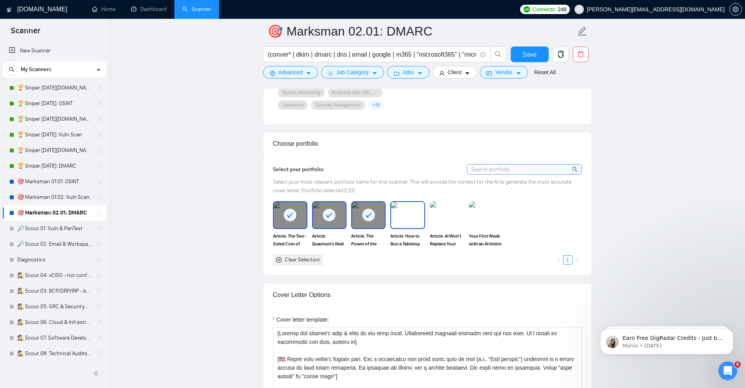
click at [411, 219] on img at bounding box center [407, 215] width 33 height 26
click at [468, 215] on div "Your First Week with an AI Intern: 3 Safe Tasks to Get Started" at bounding box center [486, 224] width 39 height 46
click at [478, 215] on img at bounding box center [486, 215] width 33 height 26
click at [458, 215] on img at bounding box center [447, 215] width 33 height 26
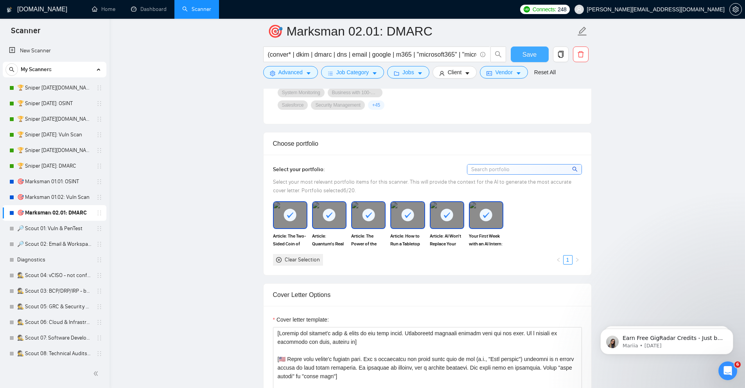
click at [517, 56] on button "Save" at bounding box center [530, 55] width 38 height 16
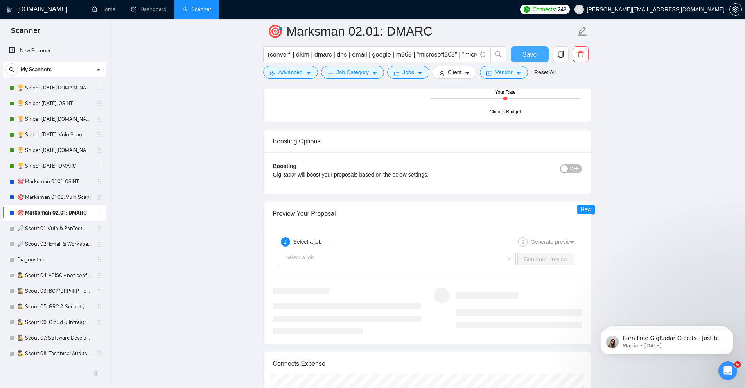
scroll to position [1361, 0]
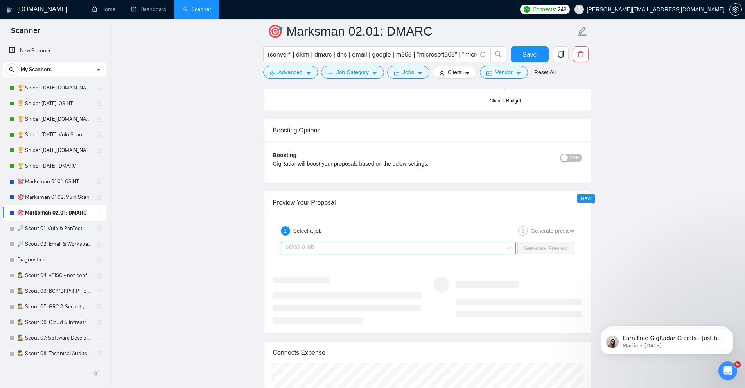
click at [368, 247] on input "search" at bounding box center [396, 249] width 221 height 12
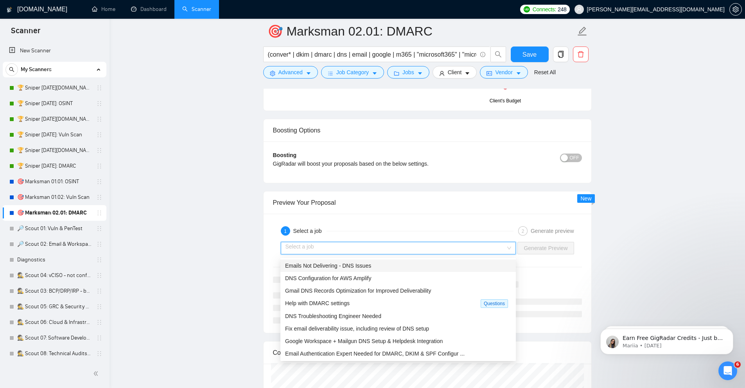
click at [350, 262] on div "Emails Not Delivering - DNS Issues" at bounding box center [398, 266] width 226 height 9
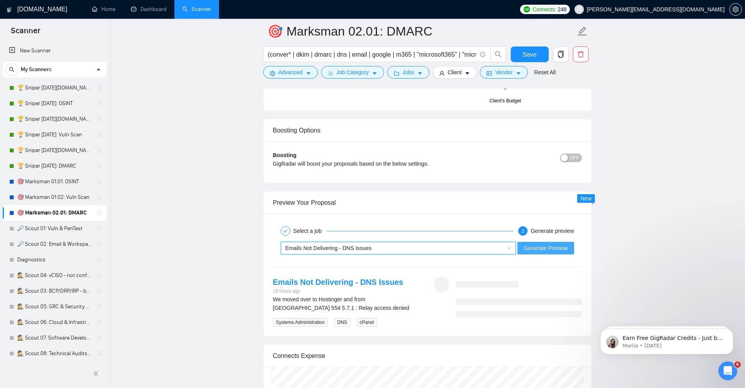
click at [547, 253] on span "Generate Preview" at bounding box center [546, 248] width 44 height 9
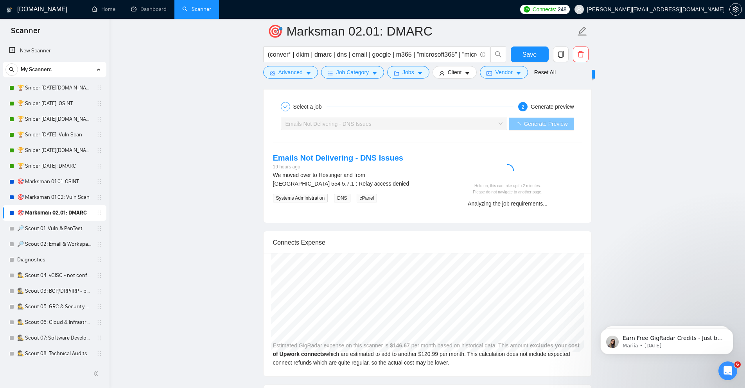
scroll to position [1549, 0]
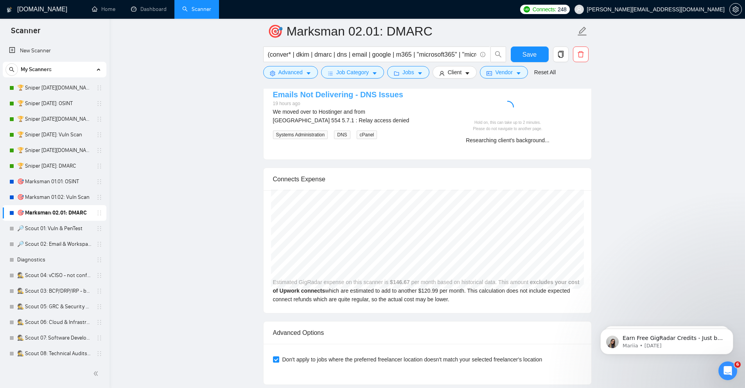
click at [276, 96] on link "Emails Not Delivering - DNS Issues" at bounding box center [338, 94] width 130 height 9
click at [63, 178] on link "🎯 Marksman 01.01: OSINT" at bounding box center [54, 182] width 74 height 16
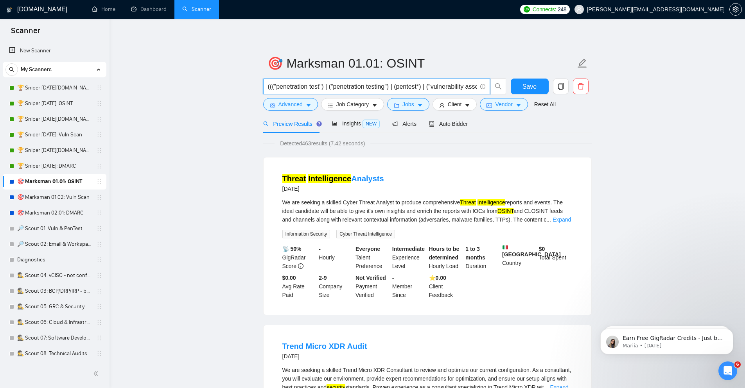
click at [328, 88] on input "((("penetration test") | ("penetration testing") | (pentest*) | ("vulnerability…" at bounding box center [372, 87] width 209 height 10
click at [298, 104] on span "Advanced" at bounding box center [290, 104] width 24 height 9
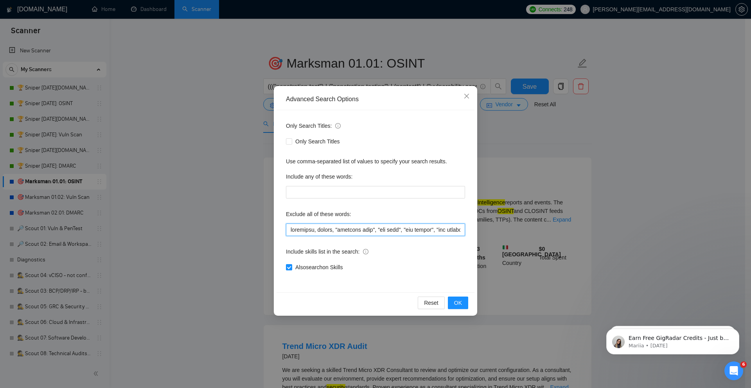
click at [444, 230] on input "text" at bounding box center [375, 230] width 179 height 13
click at [562, 254] on div "Advanced Search Options Only Search Titles: Only Search Titles Use comma-separa…" at bounding box center [375, 194] width 751 height 388
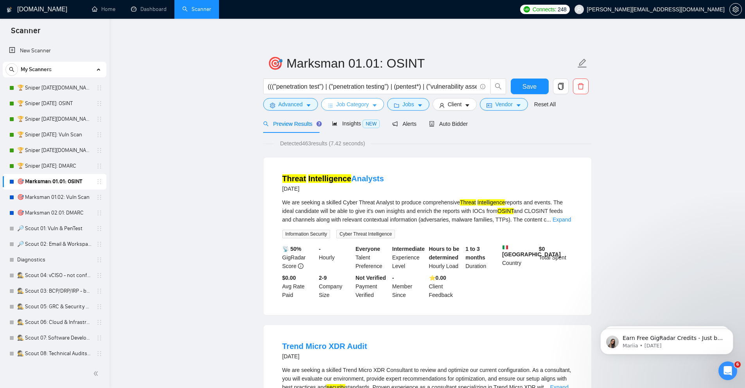
click at [339, 107] on span "Job Category" at bounding box center [352, 104] width 32 height 9
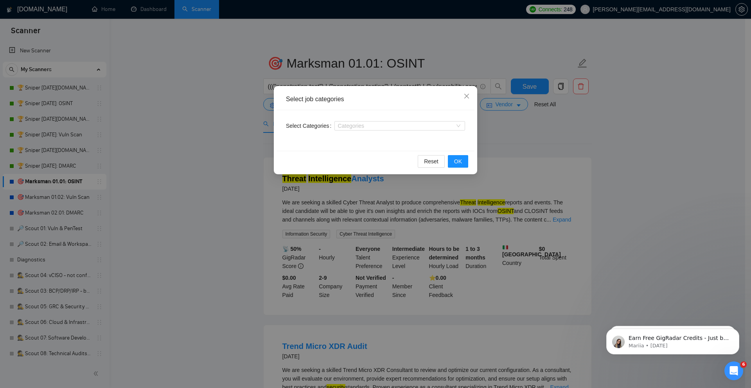
click at [561, 158] on div "Select job categories Select Categories Categories Reset OK" at bounding box center [375, 194] width 751 height 388
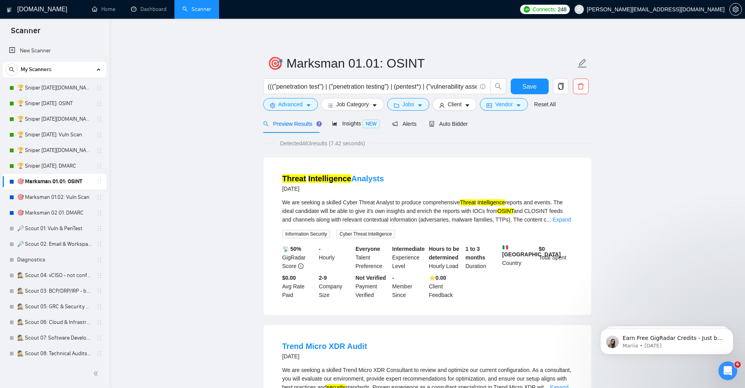
click at [412, 96] on div "((("penetration test") | ("penetration testing") | (pentest*) | ("vulnerability…" at bounding box center [385, 89] width 246 height 20
click at [416, 99] on button "Jobs" at bounding box center [408, 104] width 42 height 13
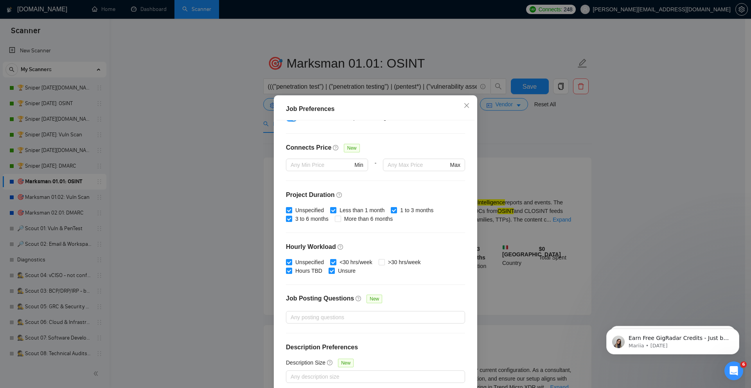
scroll to position [39, 0]
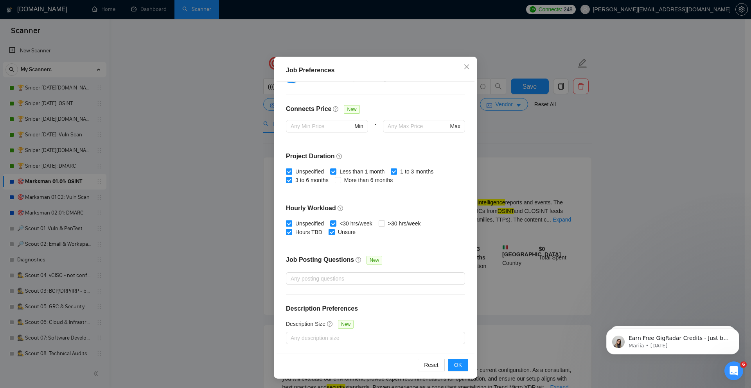
click at [734, 233] on div "Job Preferences Budget Project Type All Fixed Price Hourly Rate Fixed Price Bud…" at bounding box center [375, 194] width 751 height 388
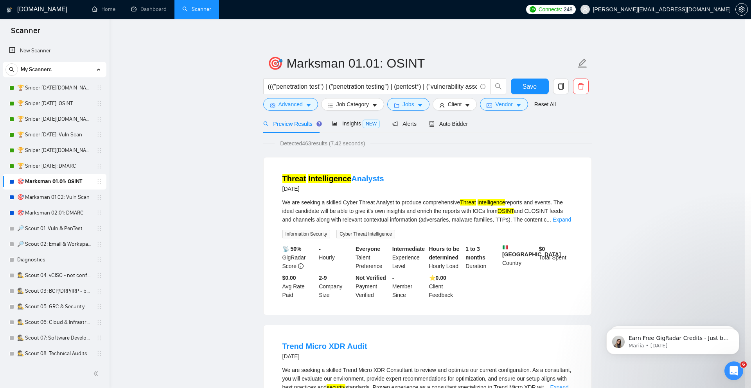
scroll to position [0, 0]
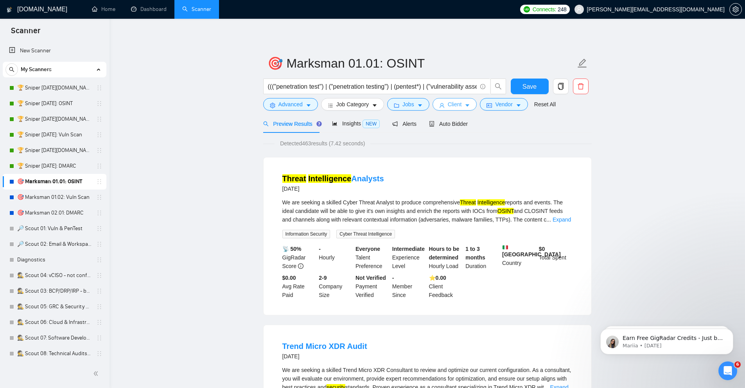
click at [448, 104] on span "Client" at bounding box center [455, 104] width 14 height 9
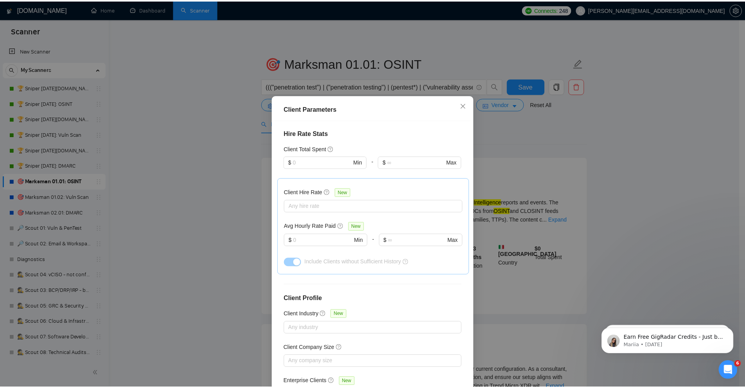
scroll to position [216, 0]
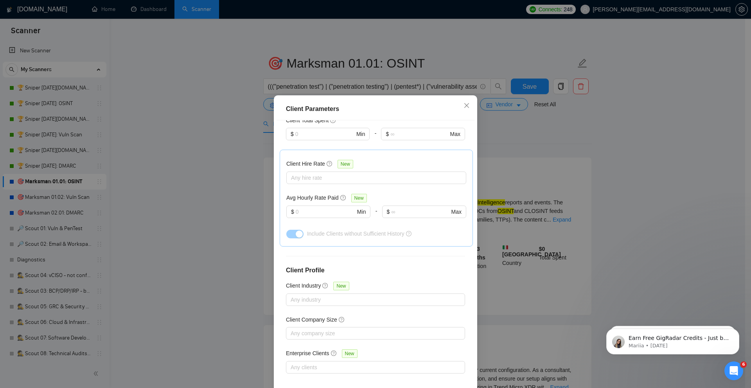
click at [639, 181] on div "Client Parameters Client Location Include Client Countries Select Exclude Clien…" at bounding box center [375, 194] width 751 height 388
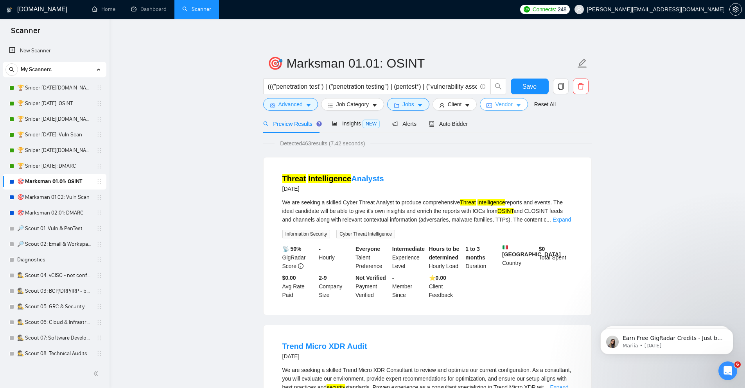
click at [498, 103] on span "Vendor" at bounding box center [503, 104] width 17 height 9
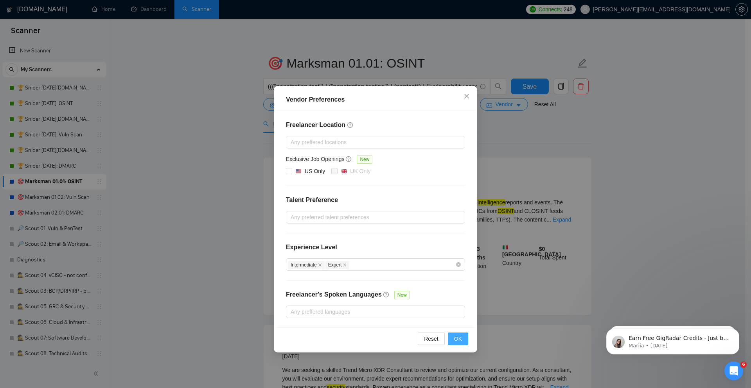
click at [460, 340] on span "OK" at bounding box center [458, 339] width 8 height 9
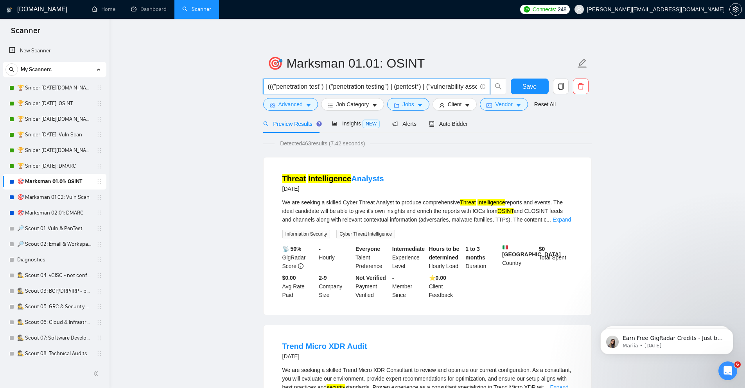
click at [438, 84] on input "((("penetration test") | ("penetration testing") | (pentest*) | ("vulnerability…" at bounding box center [372, 87] width 209 height 10
paste input "cyber | cyber* | "digital footprint" | "ethical hacker" | "ethical hacking" | m…"
type input "(cyber | cyber* | "digital footprint" | "ethical hacker" | "ethical hacking" | …"
click at [308, 108] on icon "caret-down" at bounding box center [308, 105] width 5 height 5
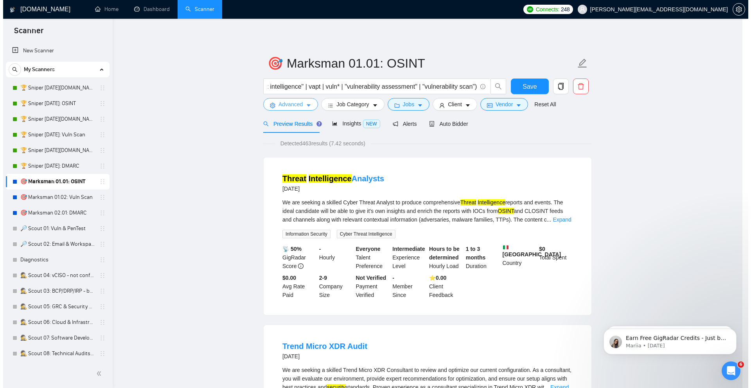
scroll to position [0, 0]
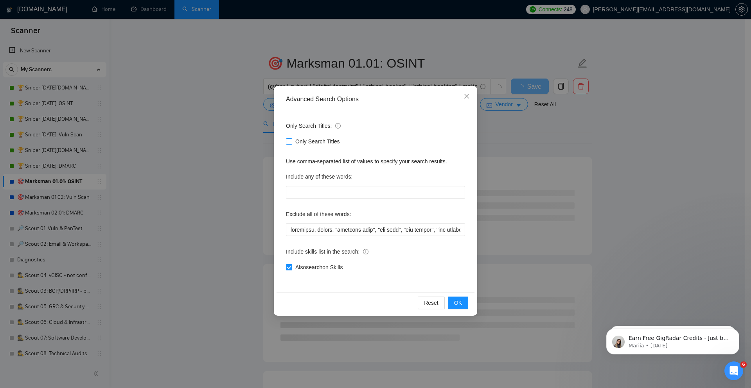
click at [287, 141] on input "Only Search Titles" at bounding box center [288, 140] width 5 height 5
checkbox input "true"
click at [332, 230] on input "text" at bounding box center [375, 230] width 179 height 13
paste input "("account recover" | "account recovery" | accountant | bookkeep* | "book keeper…"
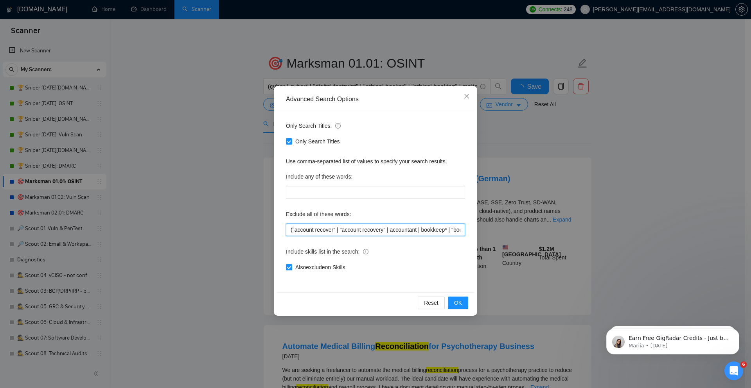
scroll to position [0, 2053]
click at [463, 305] on button "OK" at bounding box center [458, 303] width 20 height 13
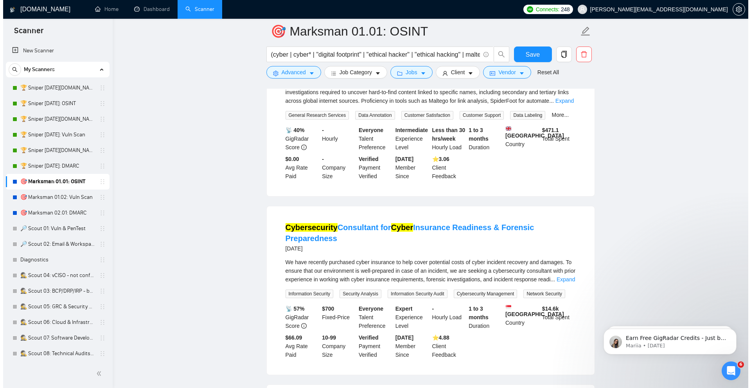
scroll to position [657, 0]
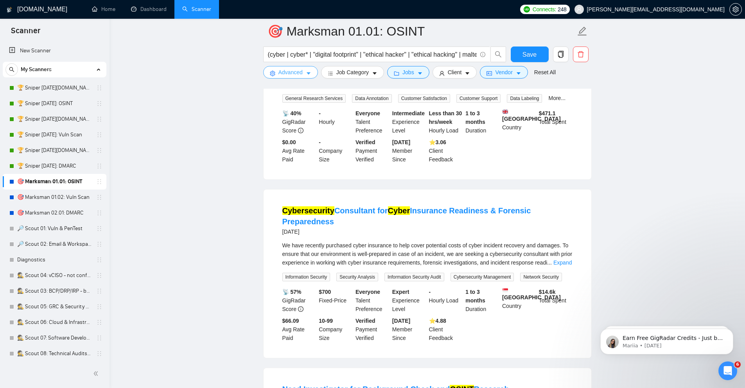
click at [282, 69] on span "Advanced" at bounding box center [290, 72] width 24 height 9
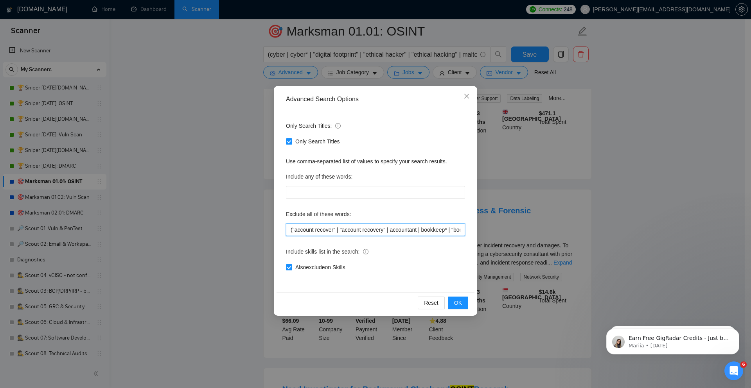
click at [323, 231] on input "("account recover" | "account recovery" | accountant | bookkeep* | "book keeper…" at bounding box center [375, 230] width 179 height 13
paste input "| architect* | bilingual | "crime case" | "dashboard develop" | "dashboard deve…"
click at [465, 305] on button "OK" at bounding box center [458, 303] width 20 height 13
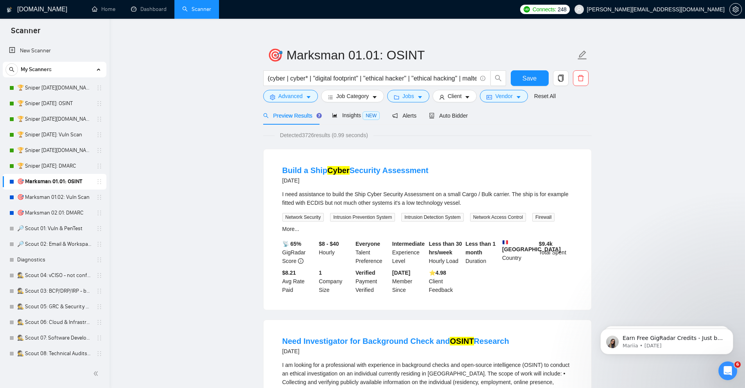
scroll to position [0, 0]
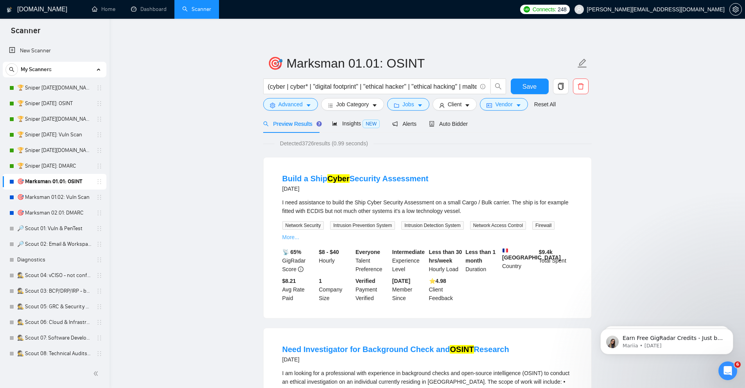
click at [291, 237] on link "More..." at bounding box center [290, 237] width 17 height 6
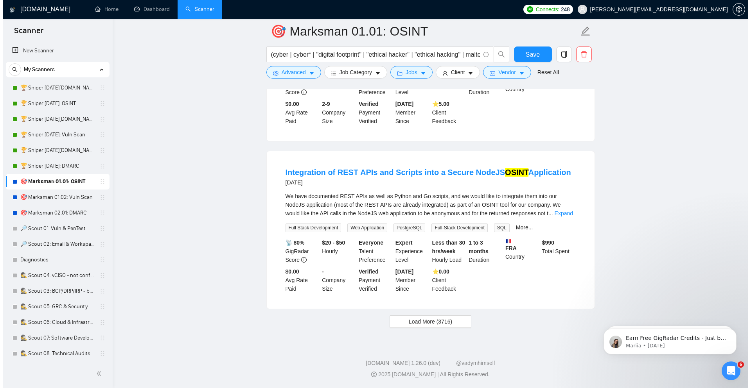
scroll to position [1537, 0]
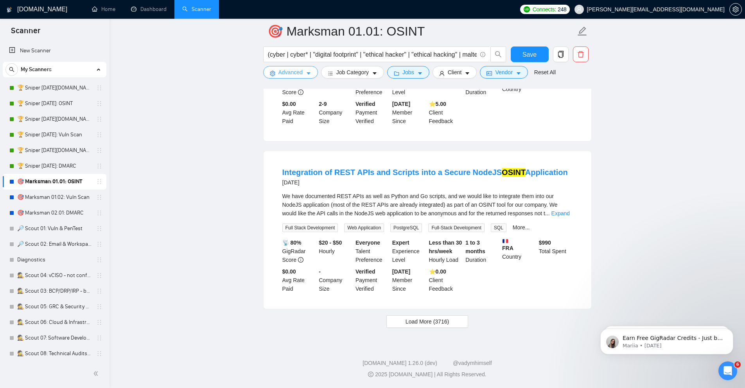
click at [311, 71] on icon "caret-down" at bounding box center [308, 73] width 5 height 5
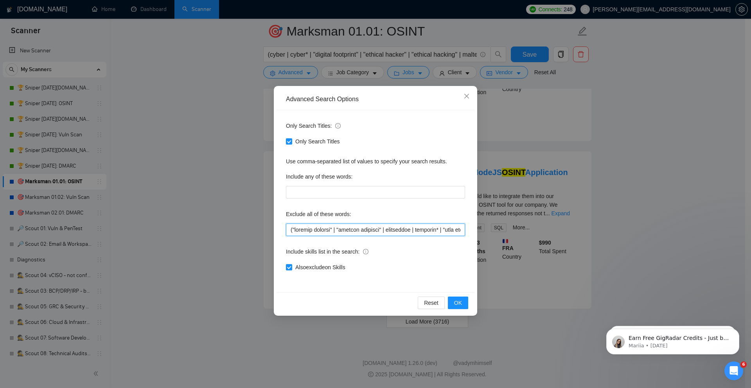
click at [315, 231] on input "text" at bounding box center [375, 230] width 179 height 13
paste input "utomation | architect* | bilingual | "crime case" | "dashboard develop" | "dash…"
click at [453, 304] on button "OK" at bounding box center [458, 303] width 20 height 13
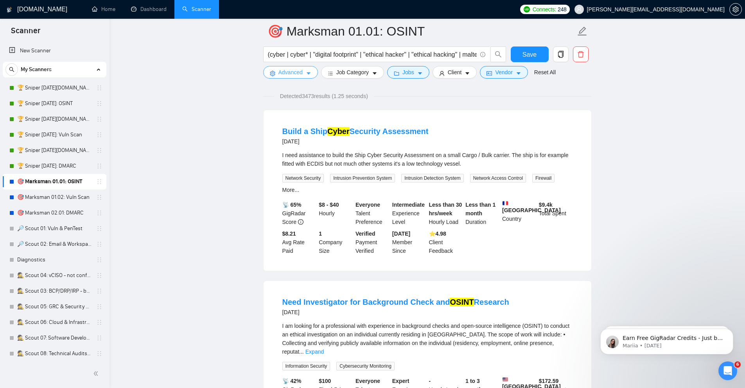
scroll to position [0, 0]
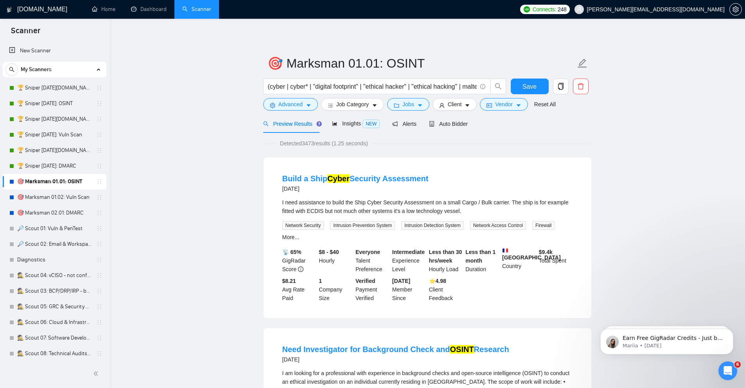
drag, startPoint x: 447, startPoint y: 181, endPoint x: 343, endPoint y: 183, distance: 104.5
click at [312, 179] on div "Build a Ship Cyber Security Assessment 2 days ago" at bounding box center [427, 183] width 290 height 20
copy link "Ship Cyber Security Assessment"
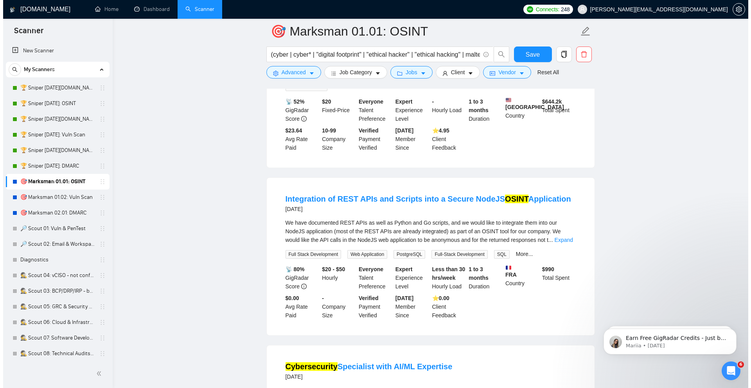
scroll to position [1173, 0]
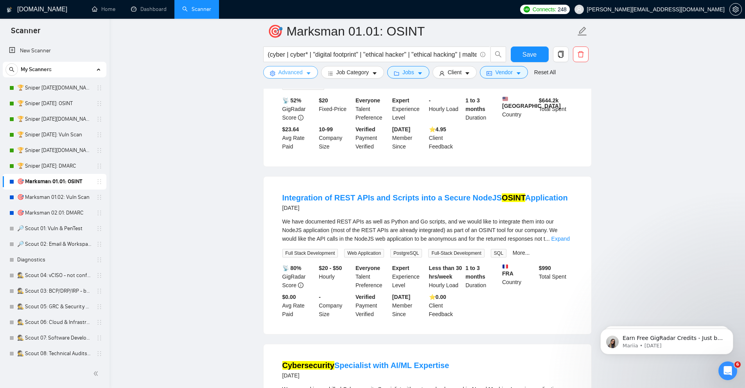
click at [298, 73] on span "Advanced" at bounding box center [290, 72] width 24 height 9
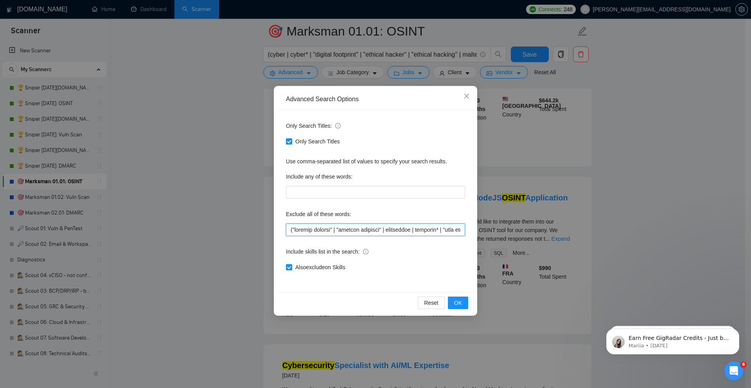
click at [319, 232] on input "text" at bounding box center [375, 230] width 179 height 13
paste input ""services research" | "ship cyber security assessment" |"
click at [462, 303] on span "OK" at bounding box center [458, 303] width 8 height 9
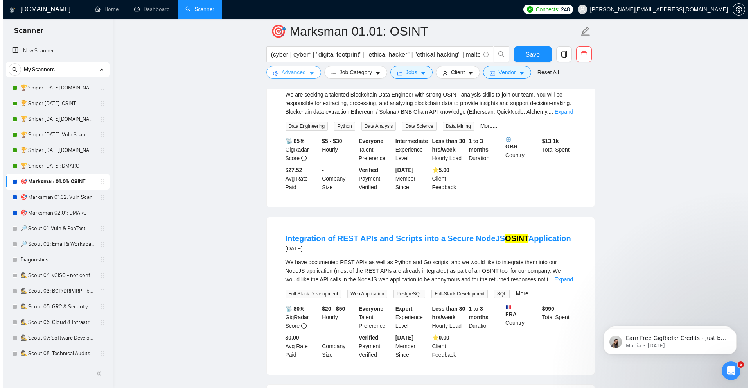
scroll to position [845, 0]
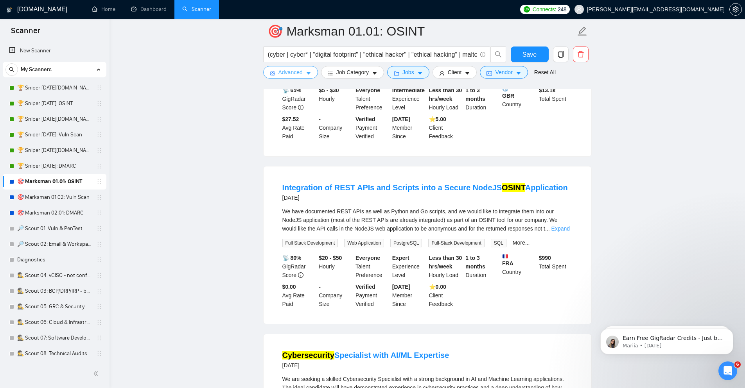
click at [281, 70] on span "Advanced" at bounding box center [290, 72] width 24 height 9
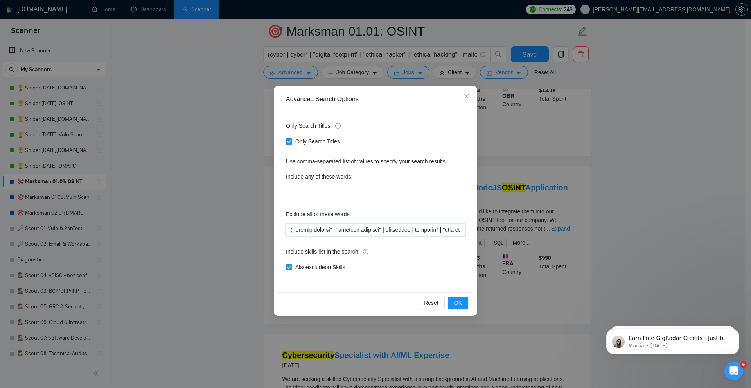
click at [343, 229] on input "text" at bounding box center [375, 230] width 179 height 13
paste input "integrat* |"
click at [457, 308] on button "OK" at bounding box center [458, 303] width 20 height 13
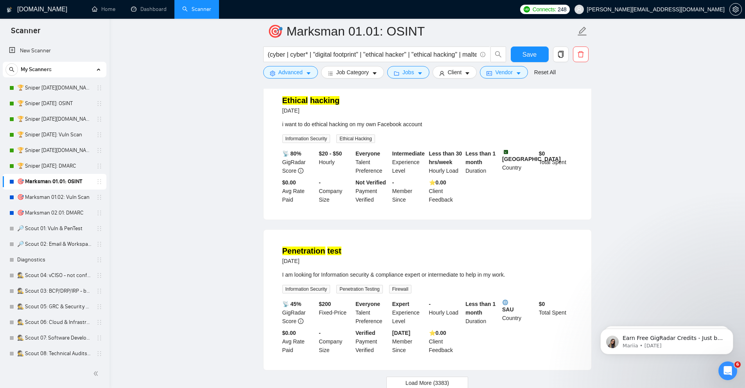
scroll to position [1499, 0]
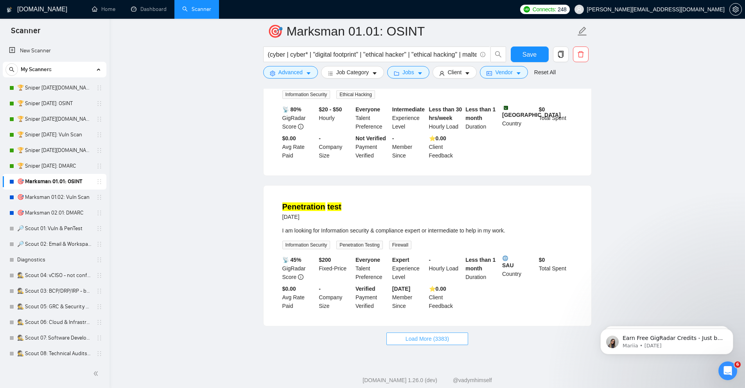
click at [446, 335] on span "Load More (3383)" at bounding box center [427, 339] width 43 height 9
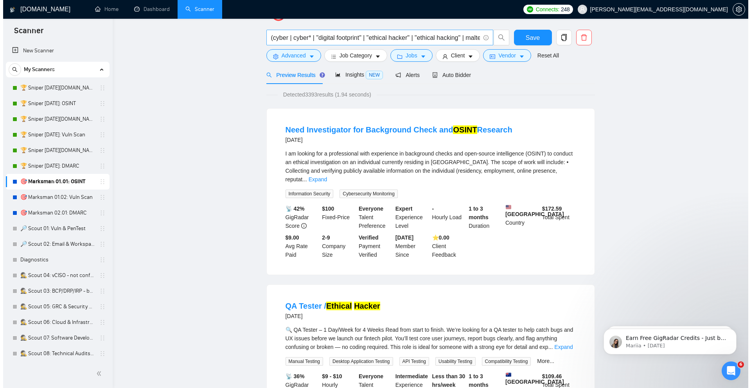
scroll to position [0, 0]
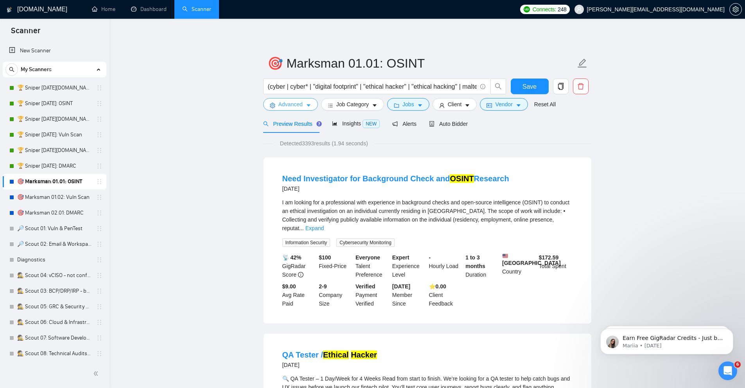
click at [289, 103] on span "Advanced" at bounding box center [290, 104] width 24 height 9
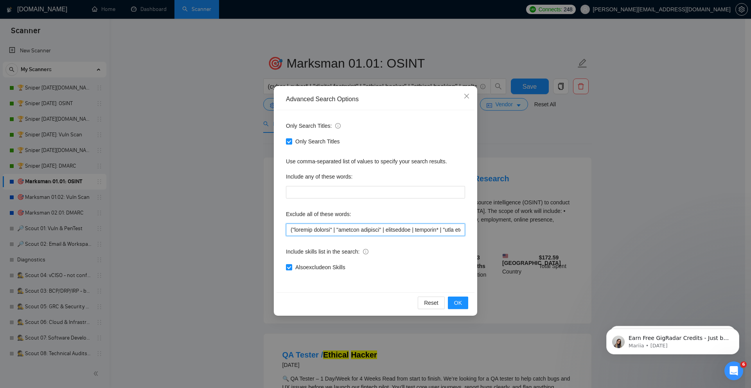
click at [331, 228] on input "text" at bounding box center [375, 230] width 179 height 13
paste input "pentest* | "pen test" | "penetration test" | qualys | "rapid 7" | rapid7 | tenn…"
click at [457, 302] on span "OK" at bounding box center [458, 303] width 8 height 9
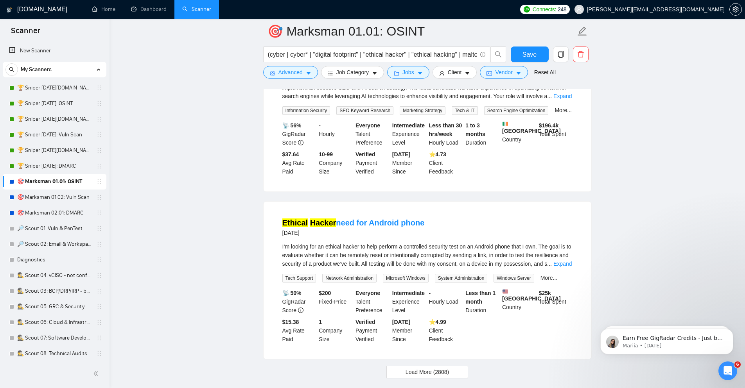
scroll to position [1502, 0]
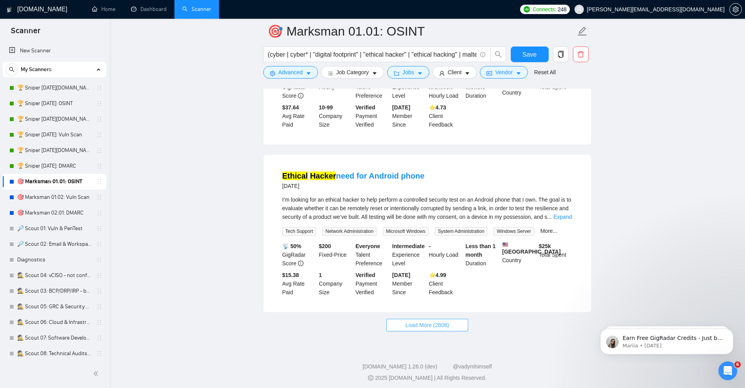
click at [446, 330] on span "Load More (2808)" at bounding box center [427, 325] width 43 height 9
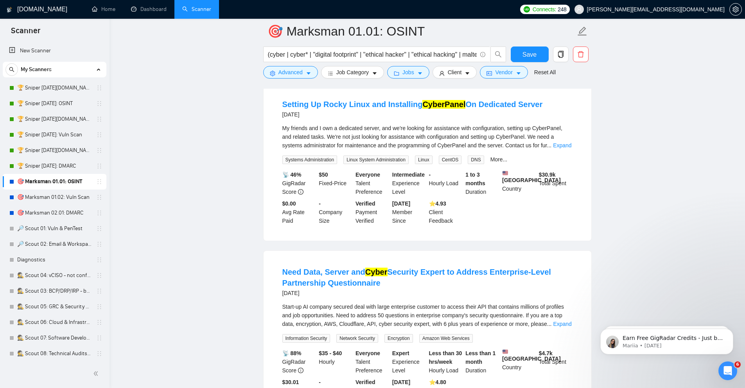
scroll to position [2018, 0]
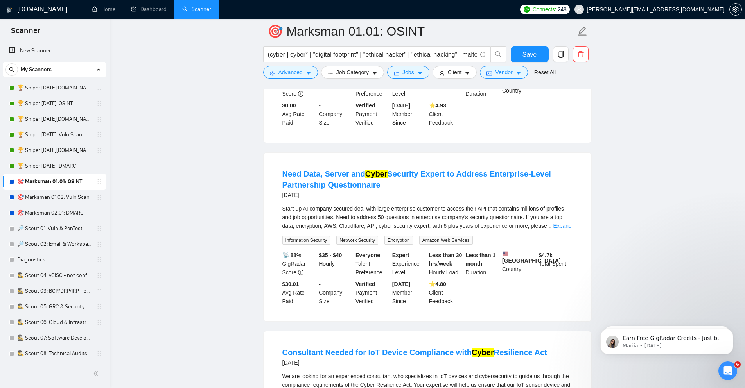
drag, startPoint x: 385, startPoint y: 189, endPoint x: 328, endPoint y: 198, distance: 58.1
click at [328, 190] on h4 "Need Data, Server and Cyber Security Expert to Address Enterprise-Level Partner…" at bounding box center [427, 180] width 290 height 22
copy link "Questionnaire"
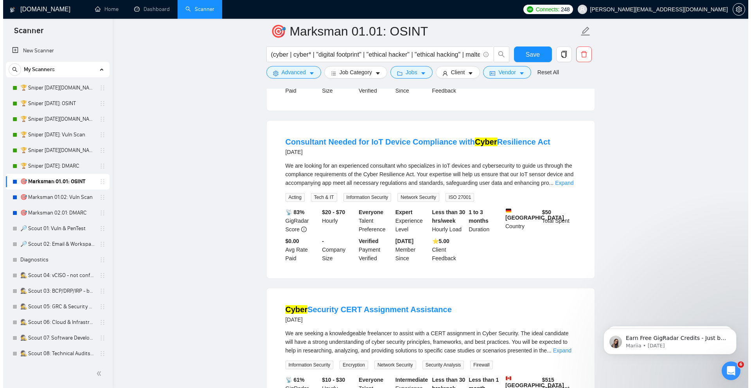
scroll to position [2253, 0]
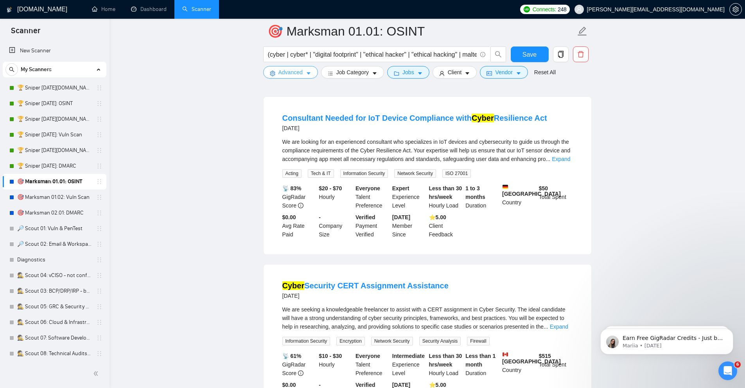
click at [289, 70] on span "Advanced" at bounding box center [290, 72] width 24 height 9
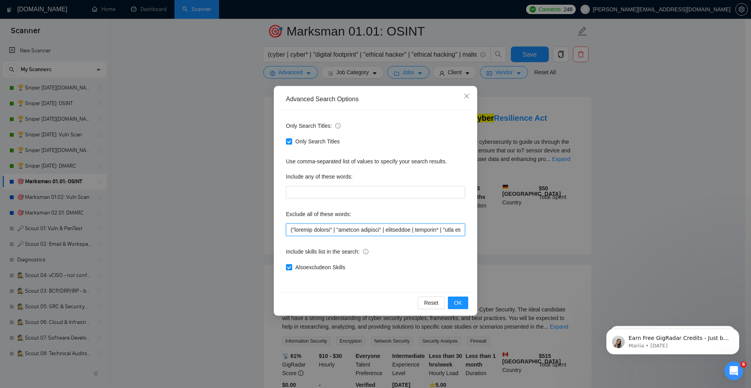
click at [332, 230] on input "text" at bounding box center [375, 230] width 179 height 13
paste input "compliance | "crime case" | "dashboard develop" | "dashboard developer" | "dash…"
click at [455, 305] on span "OK" at bounding box center [458, 303] width 8 height 9
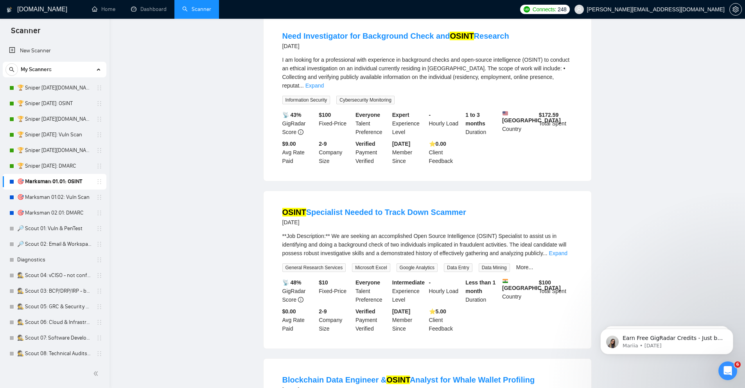
scroll to position [0, 0]
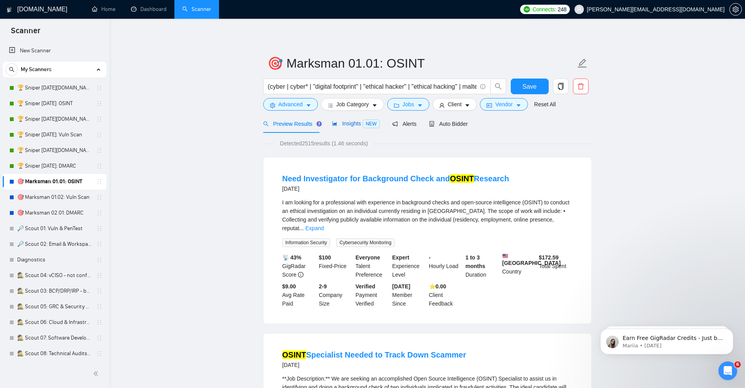
click at [361, 120] on span "Insights NEW" at bounding box center [356, 123] width 48 height 6
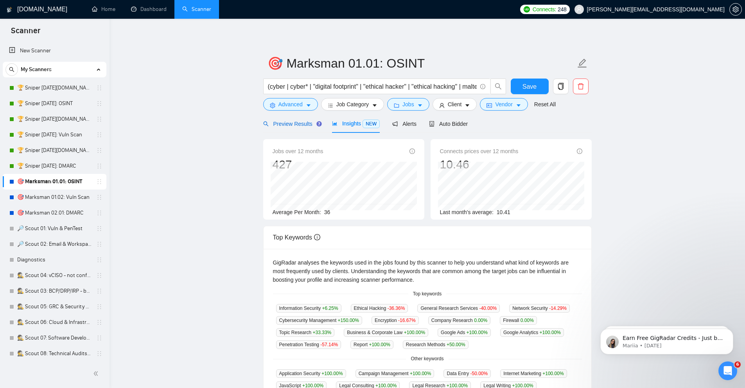
drag, startPoint x: 297, startPoint y: 124, endPoint x: 243, endPoint y: 241, distance: 128.6
click at [296, 124] on span "Preview Results" at bounding box center [291, 124] width 56 height 6
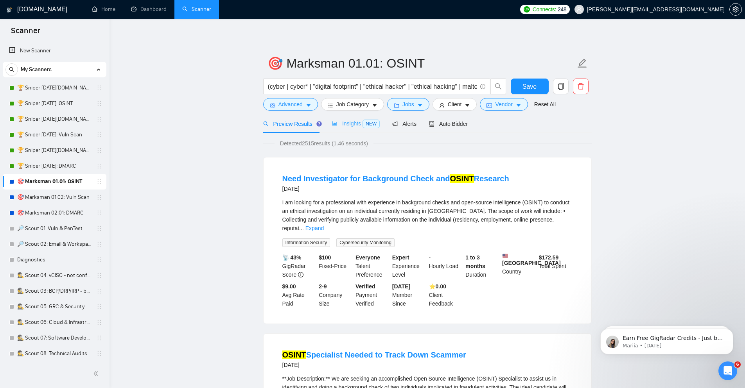
click at [355, 129] on div "Insights NEW" at bounding box center [356, 124] width 48 height 18
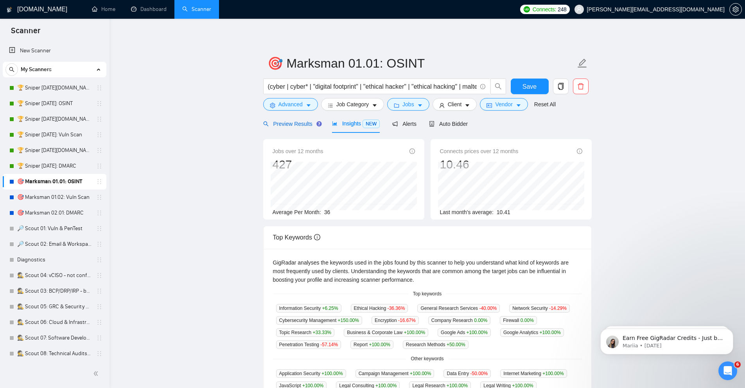
click at [277, 124] on span "Preview Results" at bounding box center [291, 124] width 56 height 6
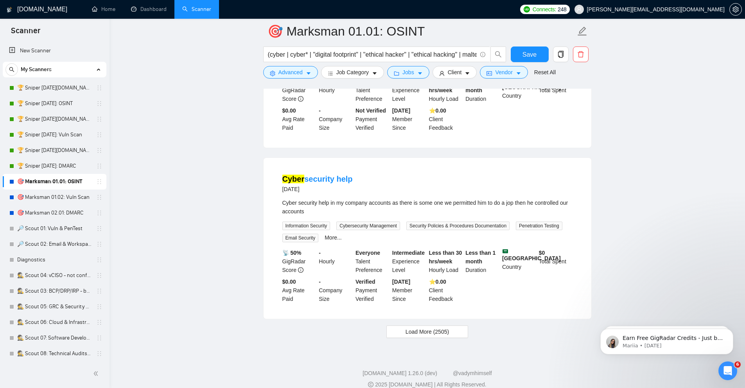
scroll to position [1494, 0]
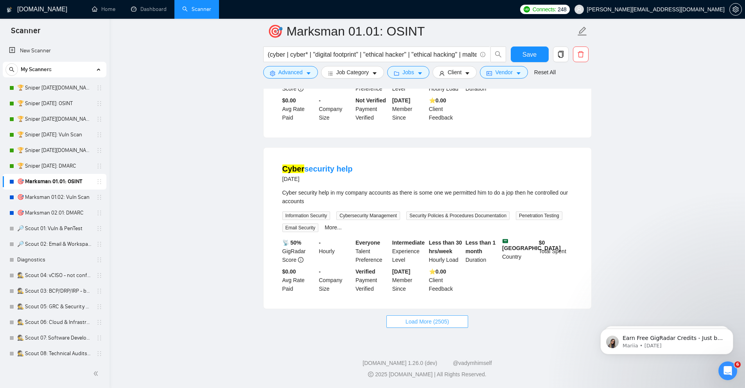
click at [452, 317] on button "Load More (2505)" at bounding box center [427, 322] width 82 height 13
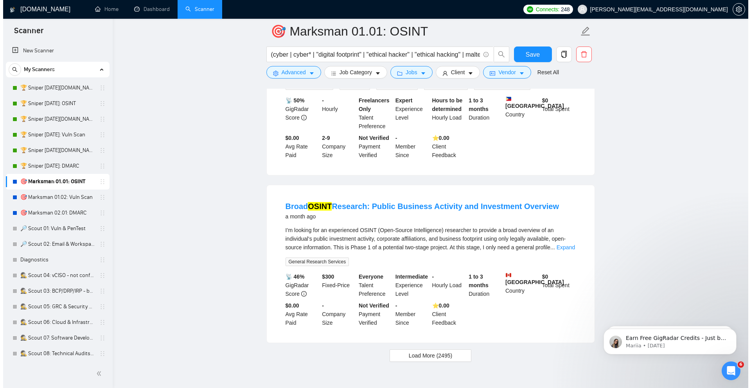
scroll to position [3211, 0]
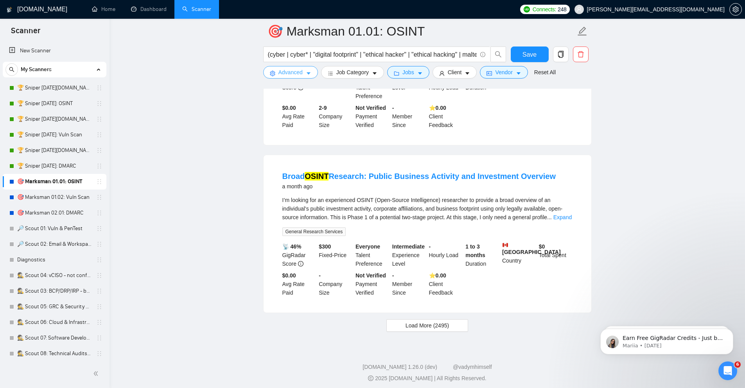
click at [300, 69] on span "Advanced" at bounding box center [290, 72] width 24 height 9
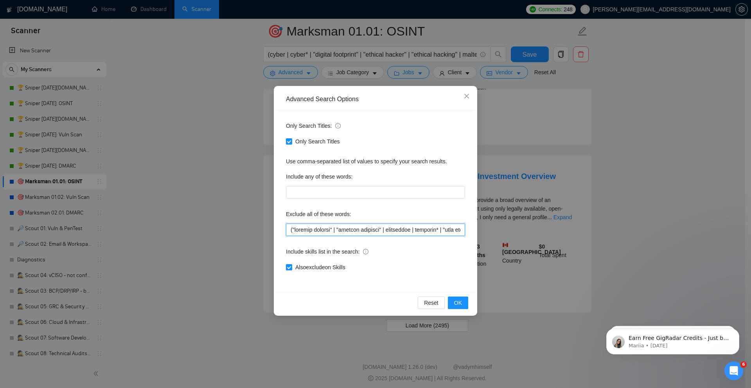
click at [316, 227] on input "text" at bounding box center [375, 230] width 179 height 13
paste input "ds setup" | "ai/ml" | attorney | automation | architect* | bilingual | complian…"
click at [463, 303] on button "OK" at bounding box center [458, 303] width 20 height 13
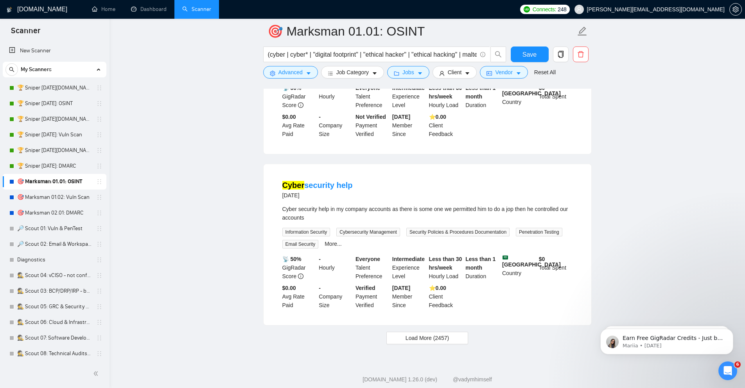
scroll to position [1494, 0]
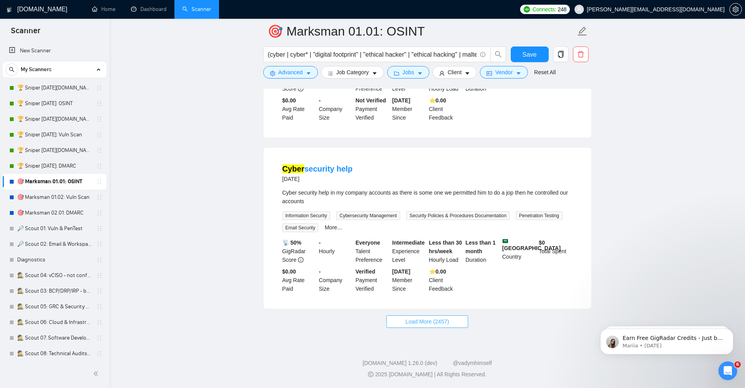
click at [404, 318] on button "Load More (2457)" at bounding box center [427, 322] width 82 height 13
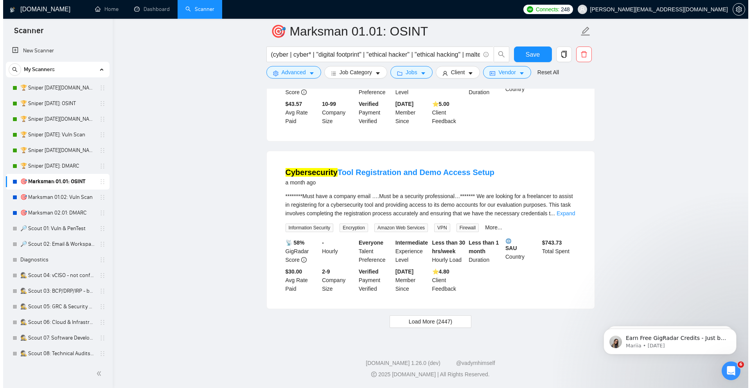
scroll to position [3187, 0]
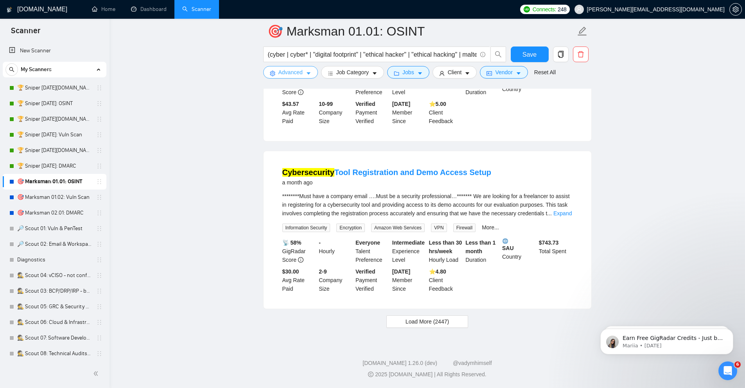
click at [293, 73] on span "Advanced" at bounding box center [290, 72] width 24 height 9
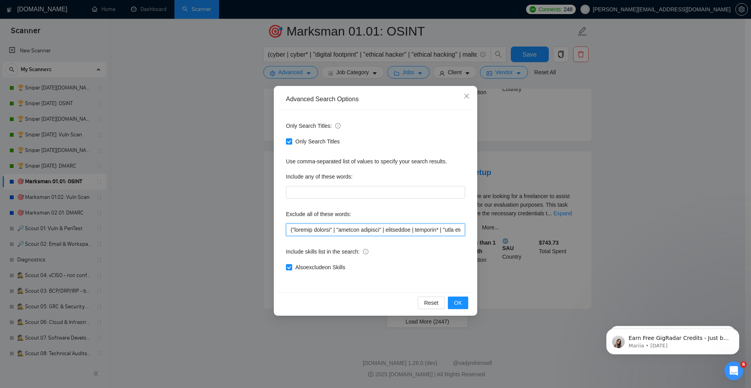
click at [352, 230] on input "text" at bounding box center [375, 230] width 179 height 13
paste input "mo | design* | developer | devops | ec2 | facebook | forensic* | "google my bus…"
drag, startPoint x: 463, startPoint y: 304, endPoint x: 561, endPoint y: 278, distance: 101.5
click at [463, 304] on button "OK" at bounding box center [458, 303] width 20 height 13
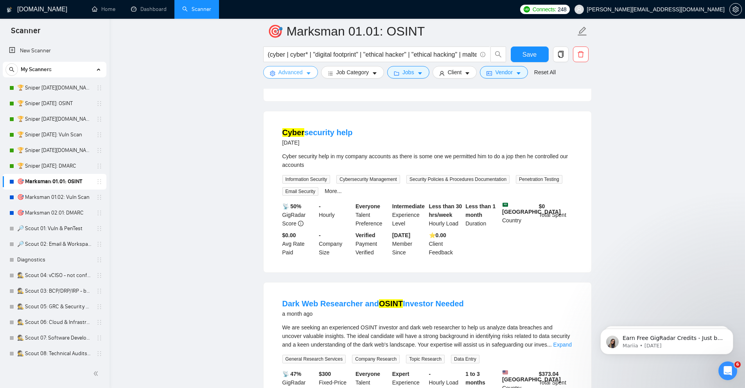
scroll to position [1511, 0]
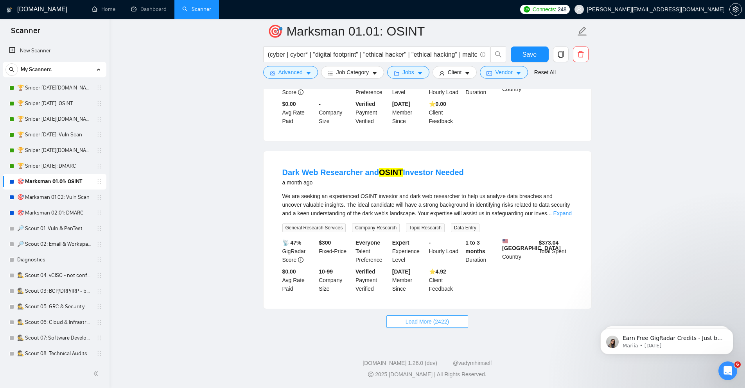
click at [447, 319] on span "Load More (2422)" at bounding box center [427, 322] width 43 height 9
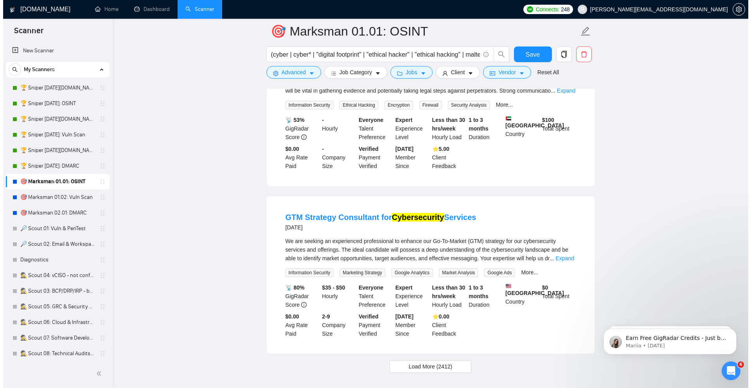
scroll to position [3154, 0]
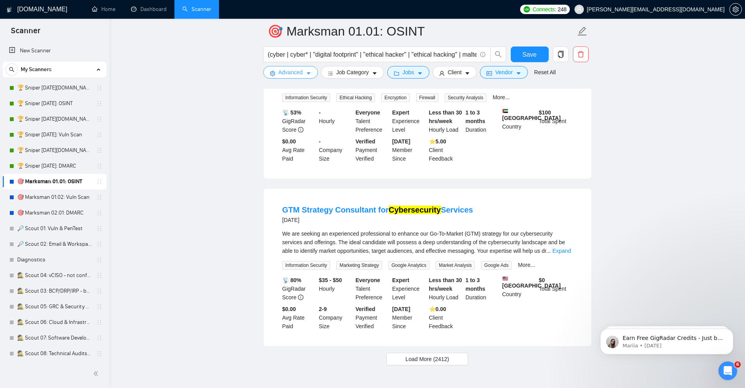
click at [303, 74] on button "Advanced" at bounding box center [290, 72] width 55 height 13
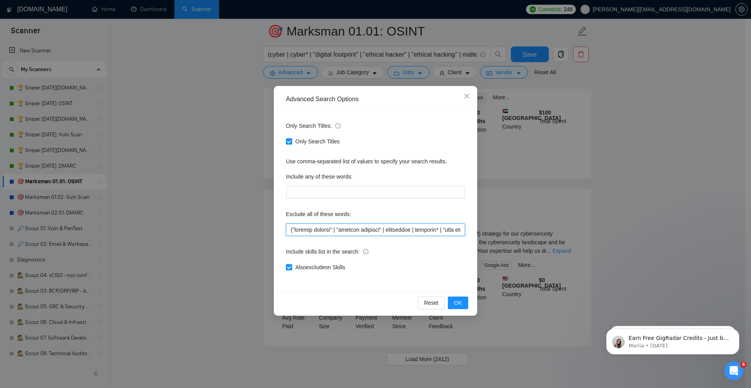
click at [354, 227] on input "text" at bounding box center [375, 230] width 179 height 13
paste input "localization | makeover | newsletter | "news letter" | pfsense | "qa test" | "q…"
type input "("account recover" | "account recovery" | accountant | bookkeep* | "book keeper…"
click at [453, 302] on button "OK" at bounding box center [458, 303] width 20 height 13
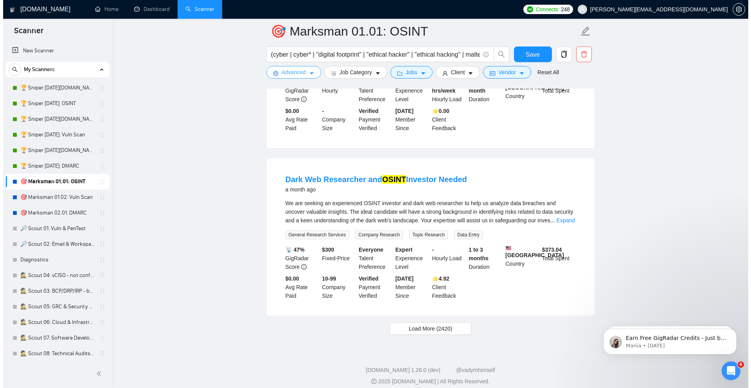
scroll to position [1511, 0]
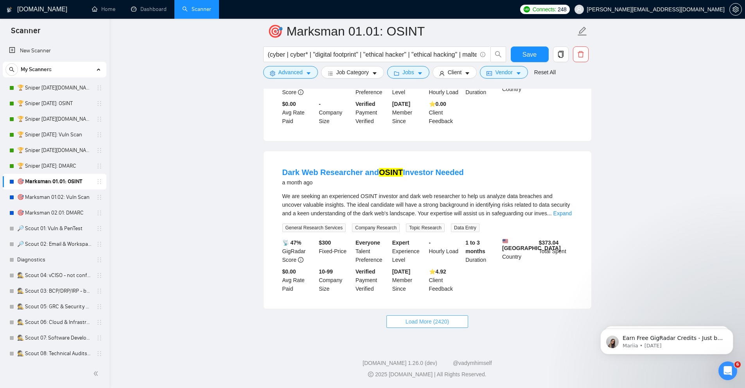
drag, startPoint x: 405, startPoint y: 319, endPoint x: 214, endPoint y: 192, distance: 228.8
click at [405, 319] on button "Load More (2420)" at bounding box center [427, 322] width 82 height 13
click at [414, 77] on button "Jobs" at bounding box center [408, 72] width 42 height 13
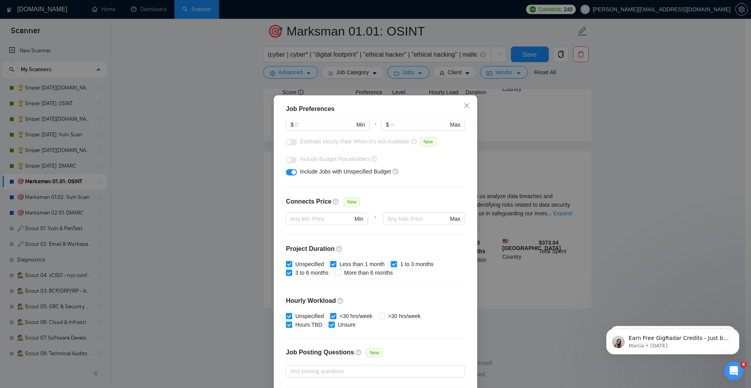
scroll to position [169, 0]
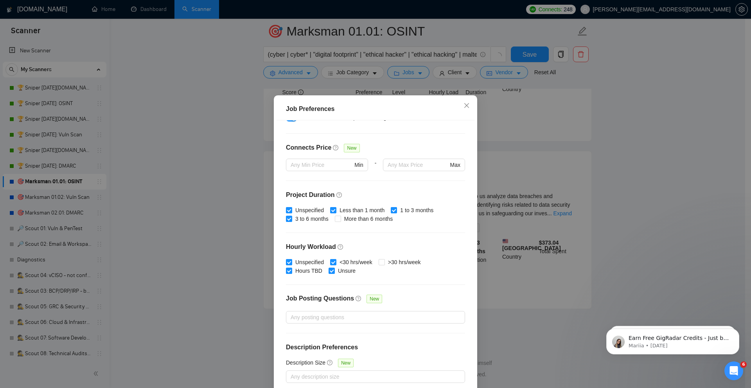
drag, startPoint x: 671, startPoint y: 216, endPoint x: 451, endPoint y: 81, distance: 258.1
click at [671, 216] on div "Job Preferences Budget Project Type All Fixed Price Hourly Rate Fixed Price Bud…" at bounding box center [375, 194] width 751 height 388
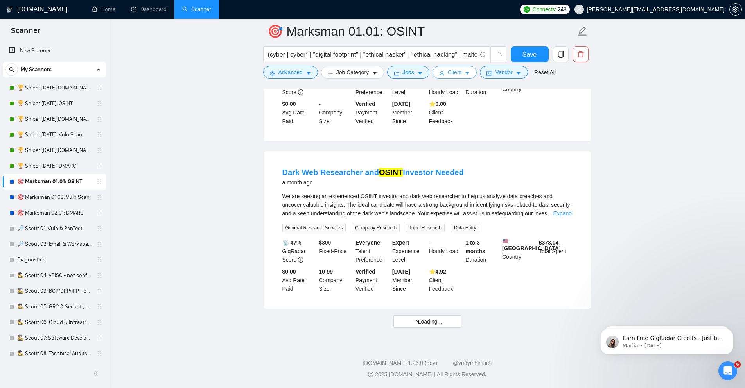
click at [461, 72] on span "Client" at bounding box center [455, 72] width 14 height 9
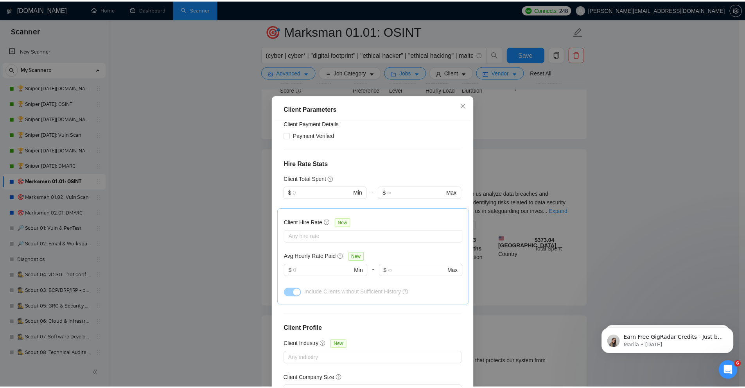
scroll to position [216, 0]
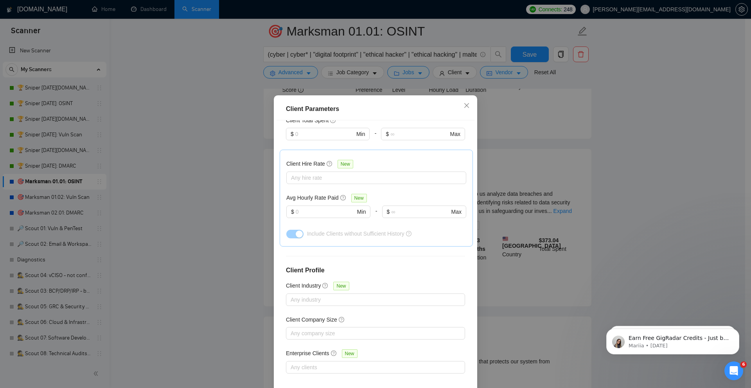
click at [620, 181] on div "Client Parameters Client Location Include Client Countries Select Exclude Clien…" at bounding box center [375, 194] width 751 height 388
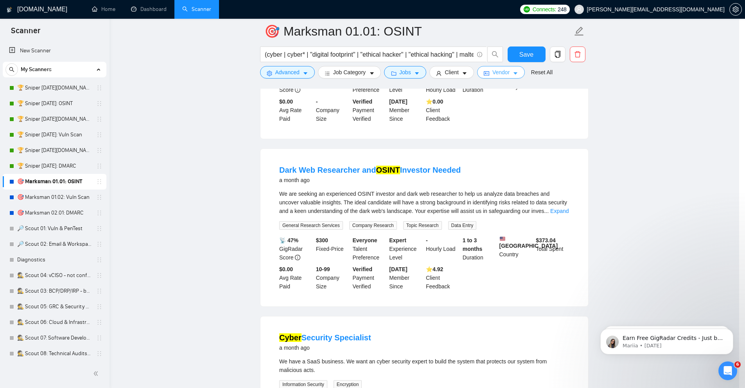
click at [502, 74] on span "Vendor" at bounding box center [500, 72] width 17 height 9
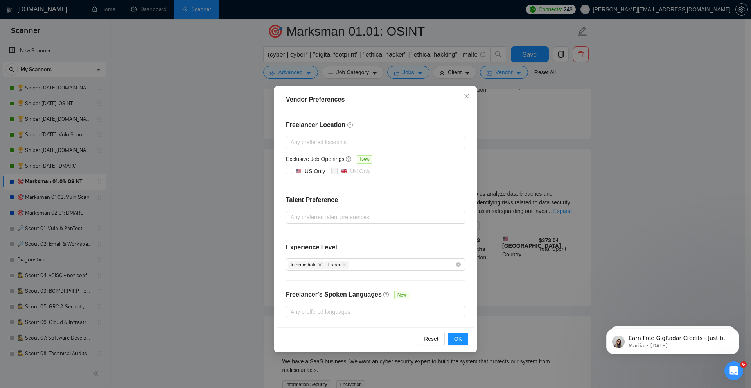
click at [643, 212] on div "Vendor Preferences Freelancer Location Any preffered locations Exclusive Job Op…" at bounding box center [375, 194] width 751 height 388
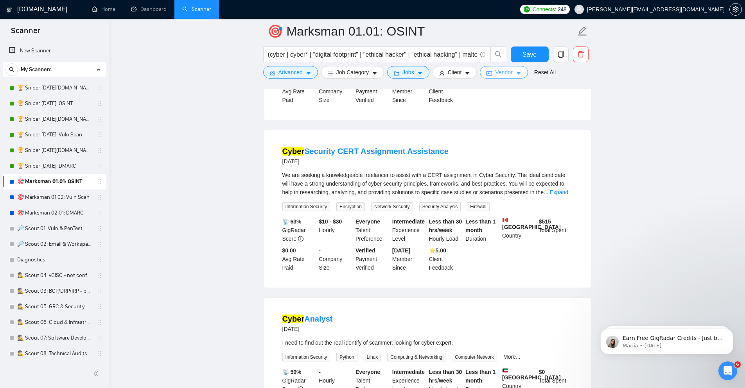
scroll to position [923, 0]
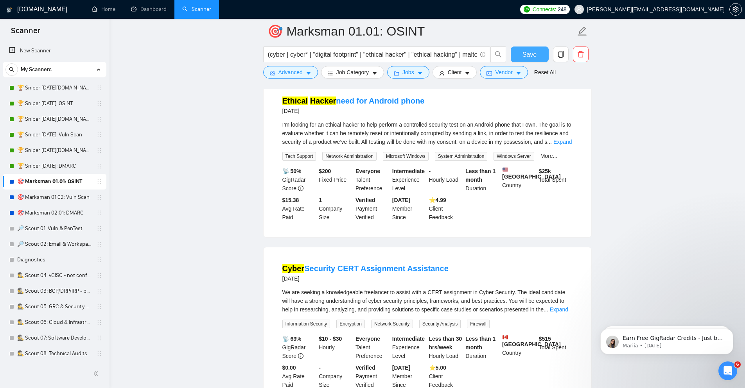
click at [530, 56] on span "Save" at bounding box center [530, 55] width 14 height 10
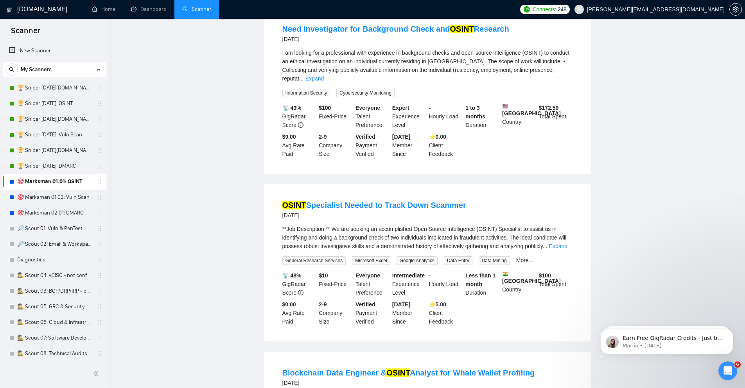
scroll to position [0, 0]
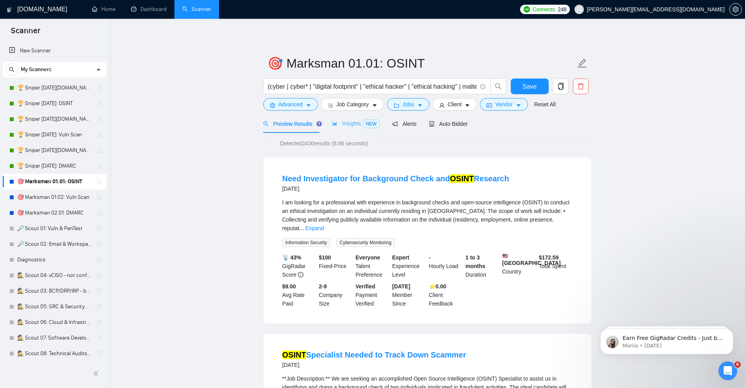
click at [343, 118] on div "Insights NEW" at bounding box center [356, 124] width 48 height 18
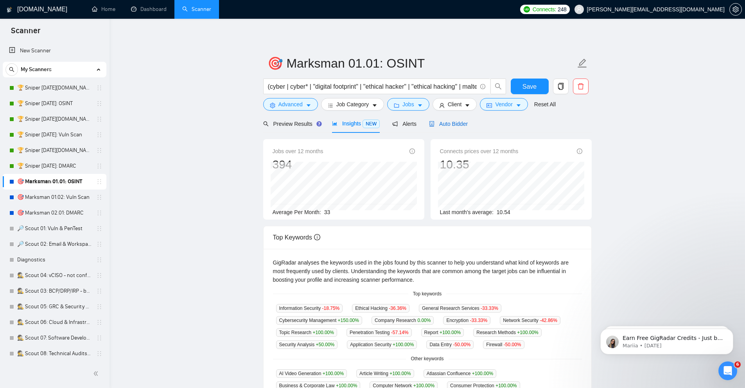
click at [440, 120] on div "Auto Bidder" at bounding box center [448, 124] width 39 height 9
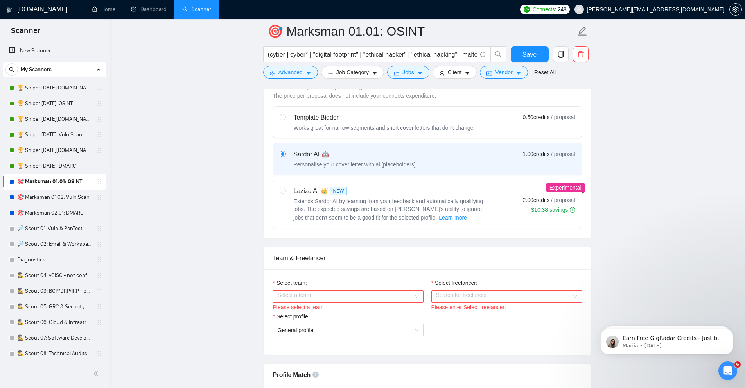
scroll to position [235, 0]
click at [282, 189] on input "radio" at bounding box center [282, 189] width 5 height 5
radio input "true"
radio input "false"
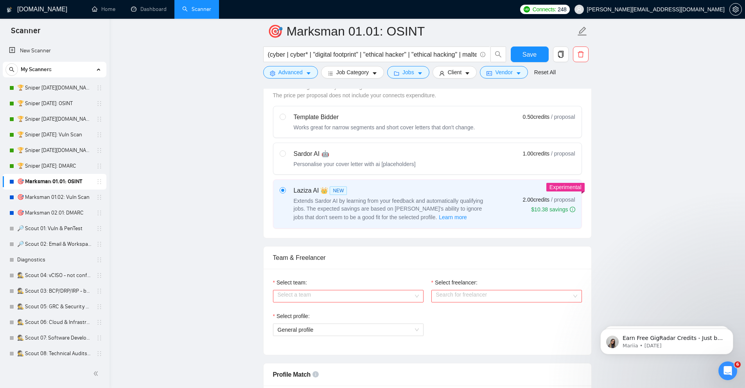
click at [357, 297] on input "Select team:" at bounding box center [346, 297] width 136 height 12
click at [317, 318] on div "Citadel Strategic Ventures" at bounding box center [348, 312] width 151 height 13
click at [489, 293] on input "Select freelancer:" at bounding box center [504, 297] width 136 height 12
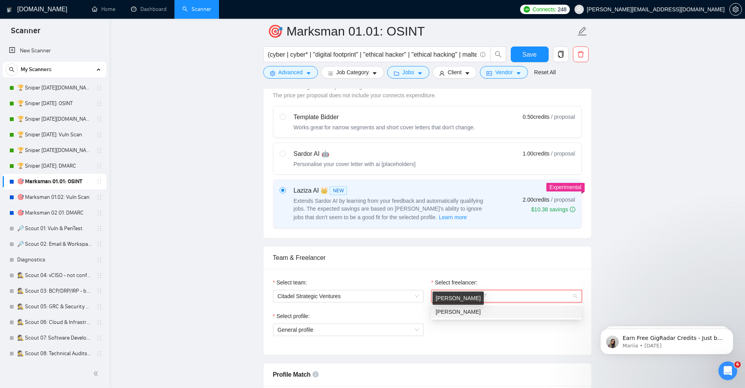
click at [476, 313] on span "Joshua Sorenson" at bounding box center [458, 312] width 45 height 6
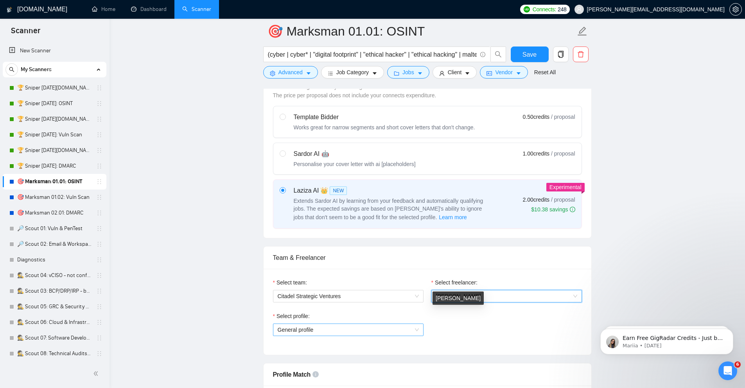
click at [357, 334] on span "General profile" at bounding box center [348, 330] width 141 height 12
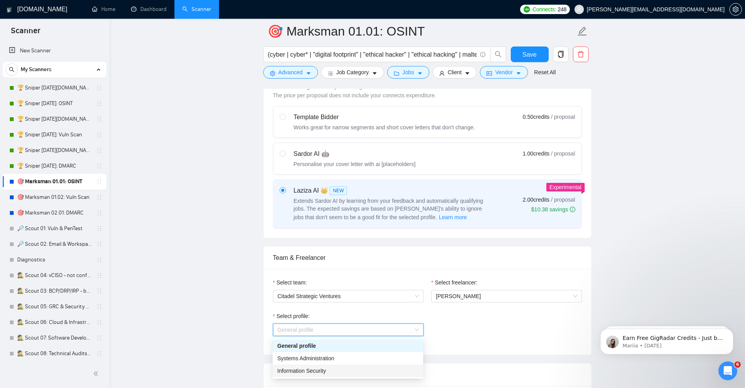
click at [323, 375] on div "Information Security" at bounding box center [347, 371] width 141 height 9
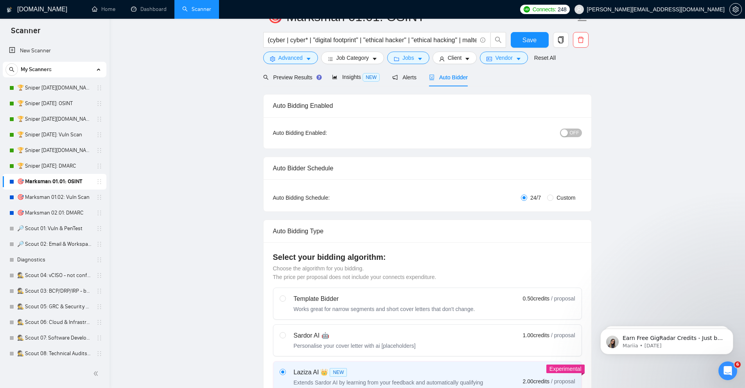
scroll to position [0, 0]
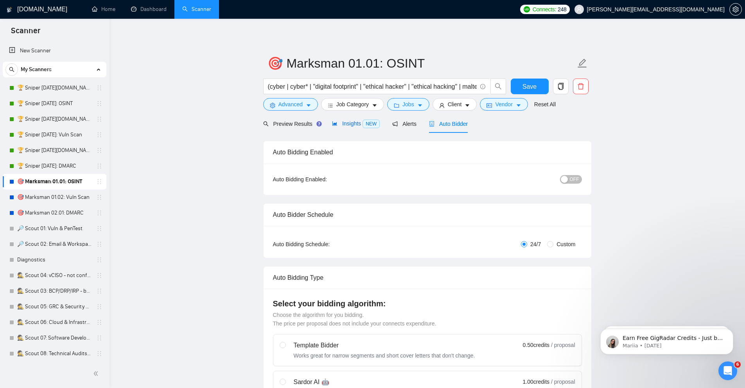
click at [348, 128] on div "Insights NEW" at bounding box center [356, 123] width 48 height 9
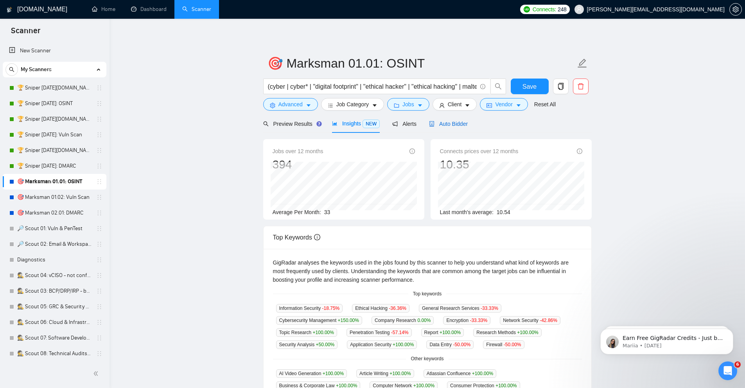
click at [458, 125] on span "Auto Bidder" at bounding box center [448, 124] width 39 height 6
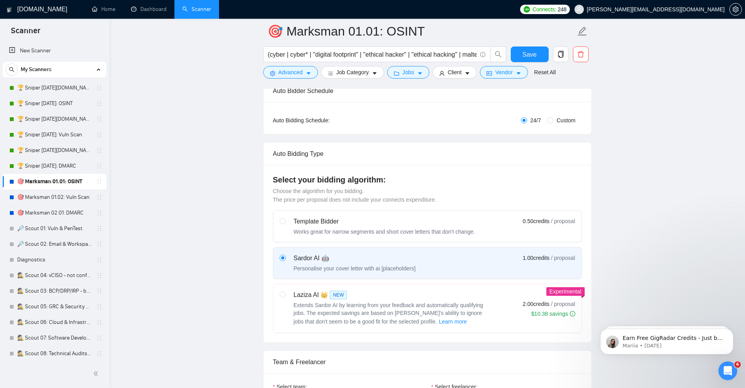
scroll to position [141, 0]
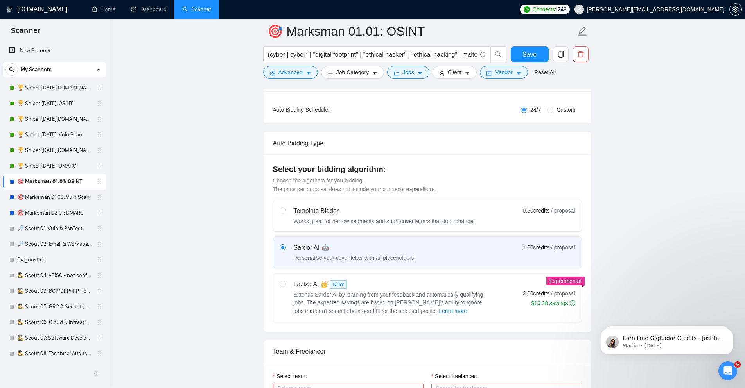
click at [319, 284] on div "Laziza AI 👑 NEW" at bounding box center [392, 284] width 196 height 9
click at [285, 284] on input "radio" at bounding box center [282, 283] width 5 height 5
radio input "true"
radio input "false"
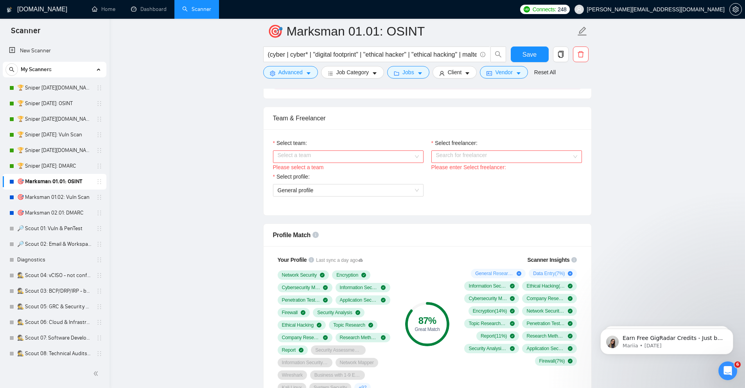
scroll to position [375, 0]
click at [312, 156] on input "Select team:" at bounding box center [346, 156] width 136 height 12
click at [314, 171] on div "Citadel Strategic Ventures" at bounding box center [347, 171] width 141 height 9
click at [458, 151] on input "Select freelancer:" at bounding box center [504, 156] width 136 height 12
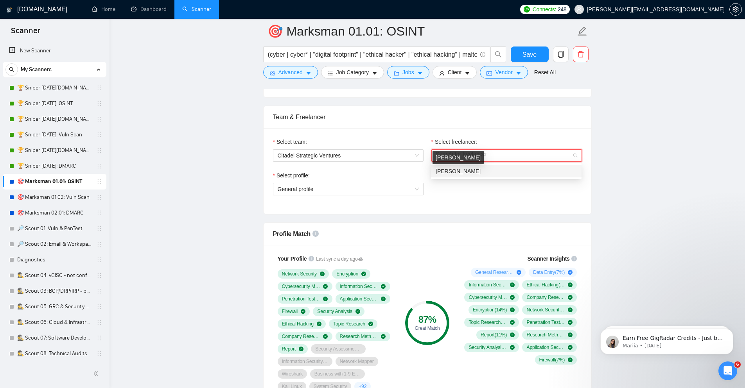
click at [455, 171] on span "Joshua Sorenson" at bounding box center [458, 171] width 45 height 6
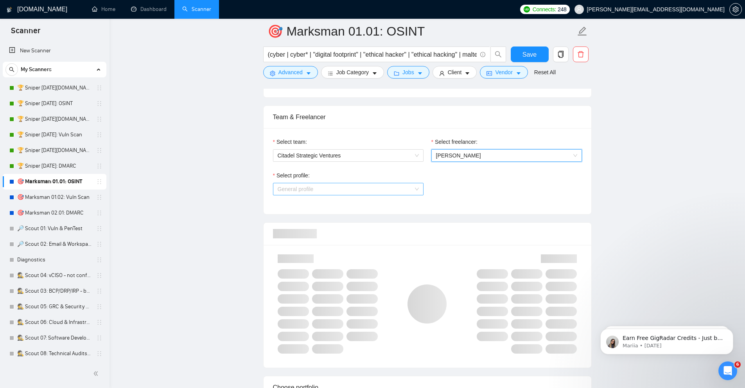
click at [359, 187] on span "General profile" at bounding box center [348, 189] width 141 height 12
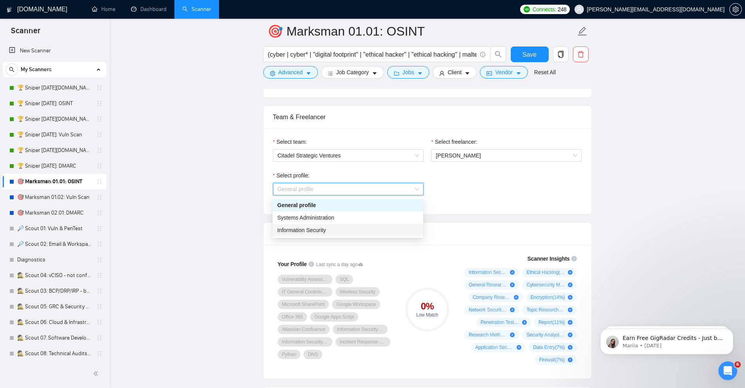
click at [328, 226] on div "Information Security" at bounding box center [347, 230] width 141 height 9
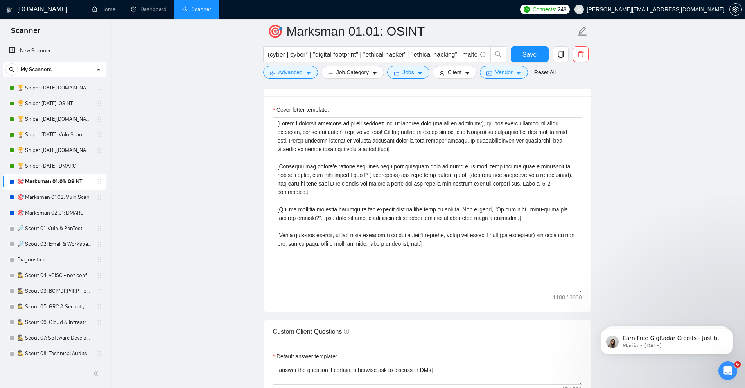
scroll to position [892, 0]
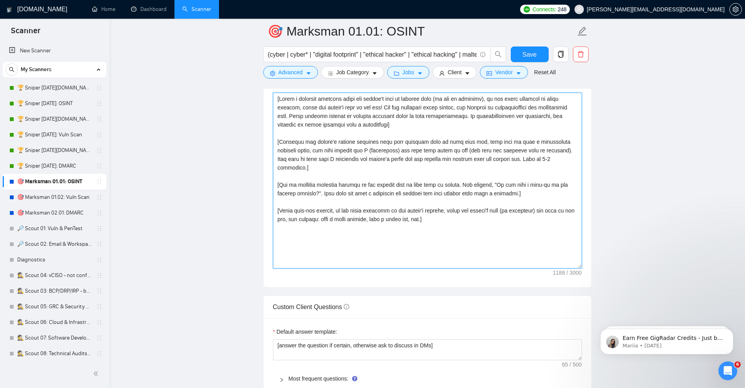
click at [417, 212] on textarea "Cover letter template:" at bounding box center [427, 181] width 309 height 176
paste textarea "Analyze the posting's tone & write in the same style. Incorporate relevant deta…"
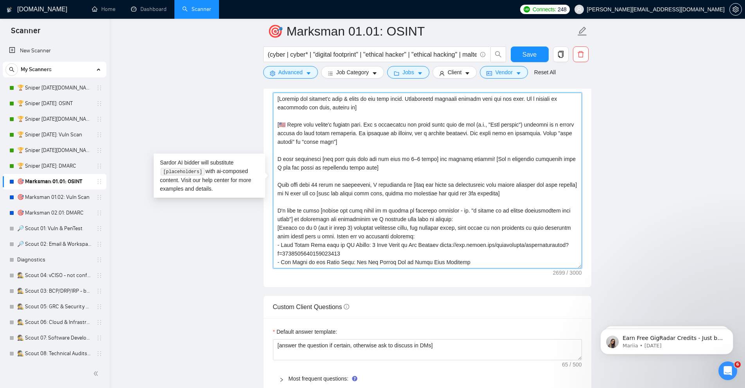
scroll to position [221, 0]
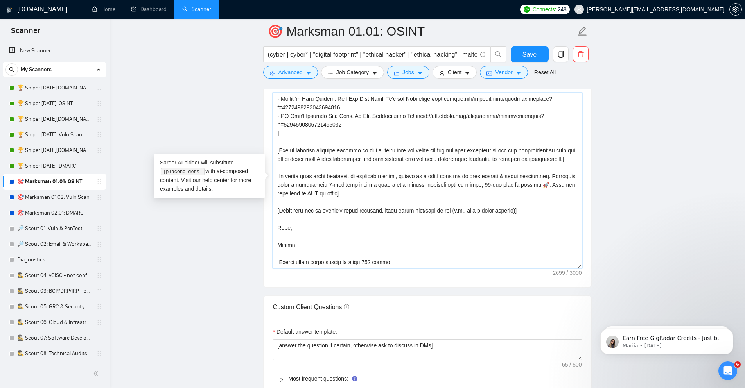
type textarea "[Analyze the posting's tone & write in the same style. Incorporate relevant det…"
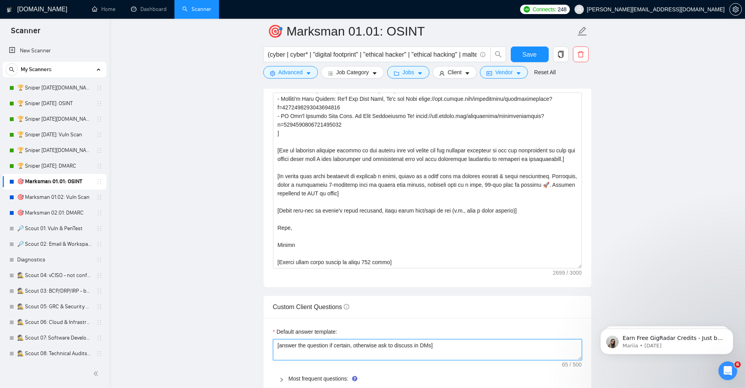
click at [305, 350] on textarea "[answer the question if certain, otherwise ask to discuss in DMs]" at bounding box center [427, 350] width 309 height 21
paste textarea "Always answer positively, say you have experience in all the client asks . If a…"
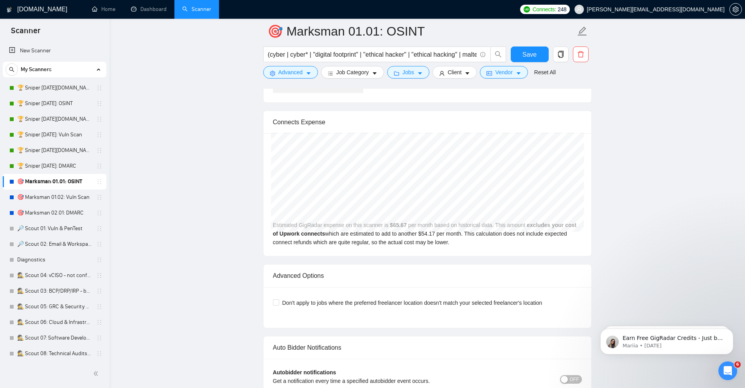
scroll to position [1643, 0]
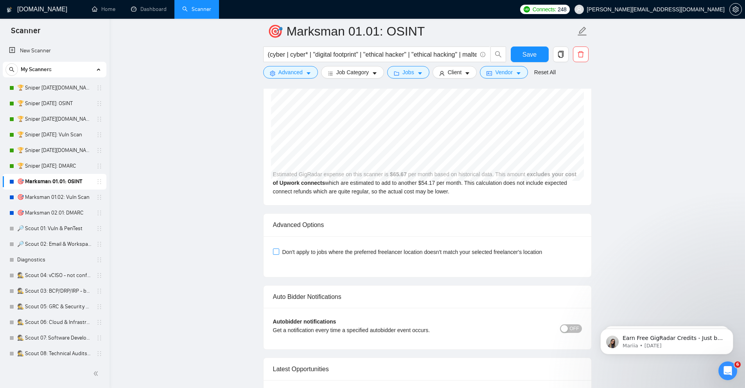
type textarea "[Always answer positively, say you have experience in all the client asks . If …"
click at [365, 253] on span "Don't apply to jobs where the preferred freelancer location doesn't match your …" at bounding box center [412, 252] width 266 height 9
click at [278, 253] on input "Don't apply to jobs where the preferred freelancer location doesn't match your …" at bounding box center [275, 251] width 5 height 5
checkbox input "true"
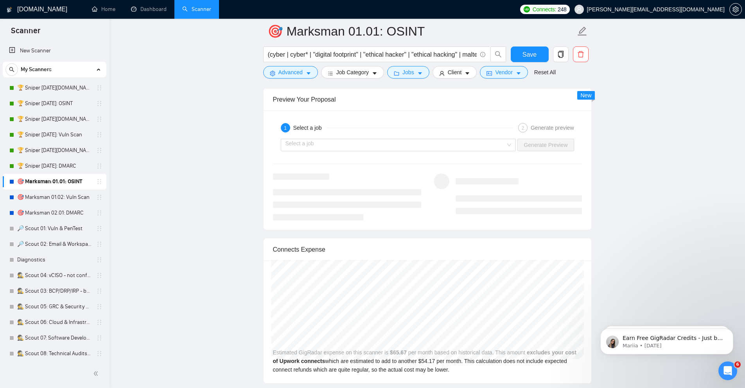
scroll to position [1361, 0]
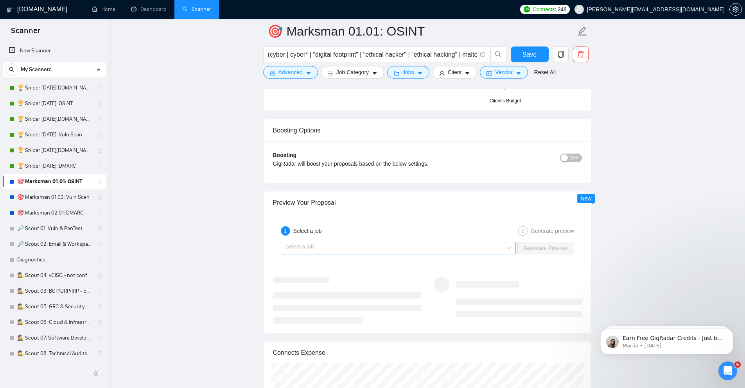
click at [510, 247] on div "Select a job" at bounding box center [398, 248] width 235 height 13
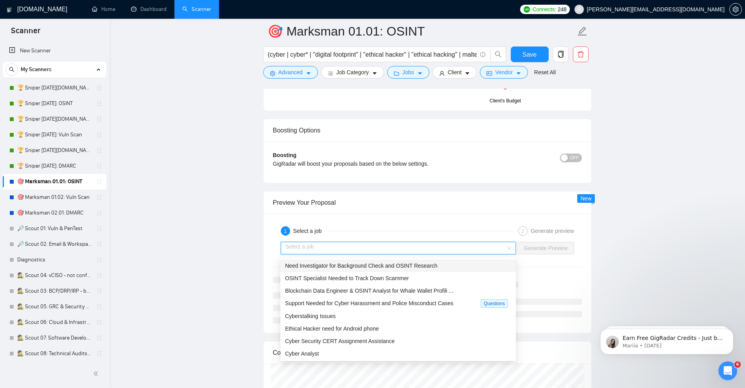
click at [441, 268] on div "Need Investigator for Background Check and OSINT Research" at bounding box center [398, 266] width 226 height 9
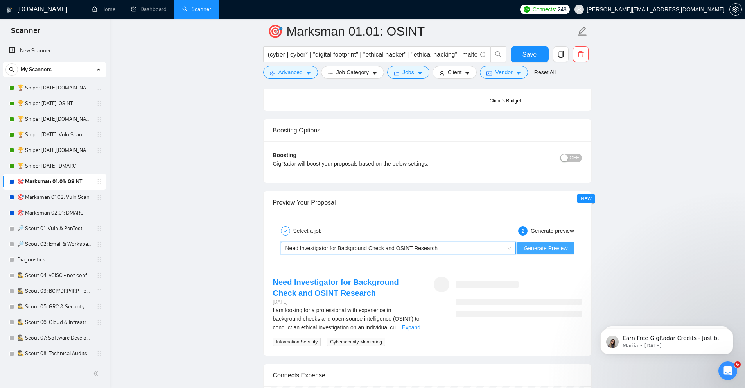
click at [549, 251] on span "Generate Preview" at bounding box center [546, 248] width 44 height 9
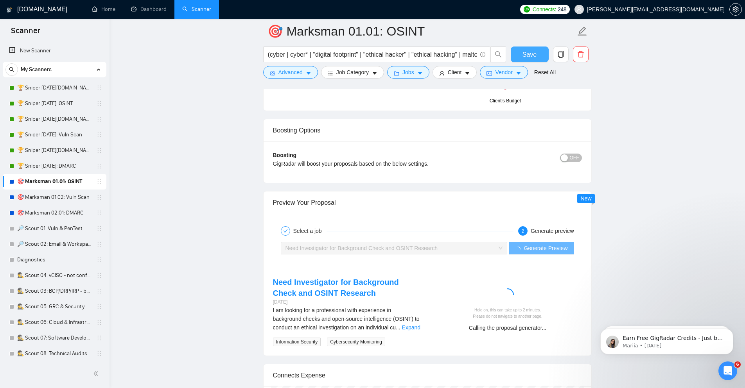
click at [523, 52] on span "Save" at bounding box center [530, 55] width 14 height 10
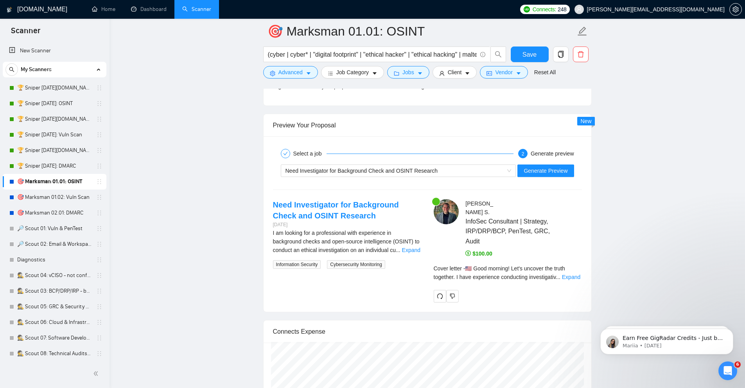
scroll to position [1502, 0]
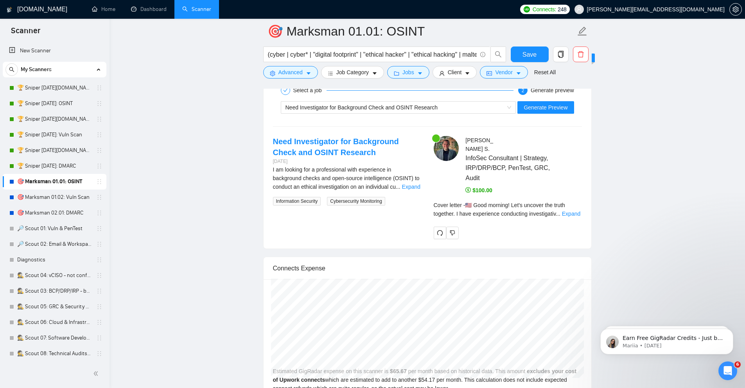
drag, startPoint x: 416, startPoint y: 189, endPoint x: 429, endPoint y: 191, distance: 13.1
click at [416, 189] on link "Expand" at bounding box center [411, 187] width 18 height 6
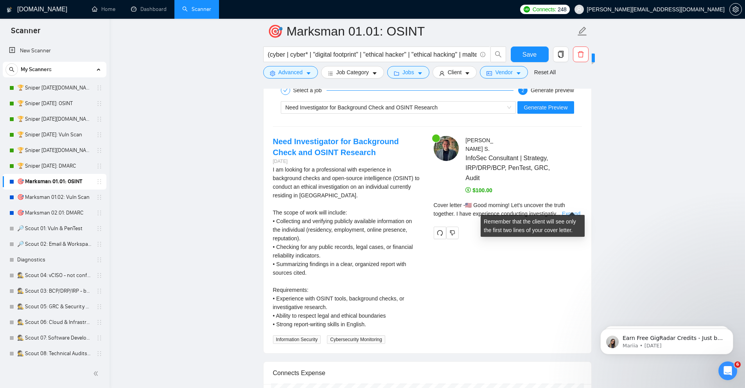
click at [575, 211] on link "Expand" at bounding box center [571, 214] width 18 height 6
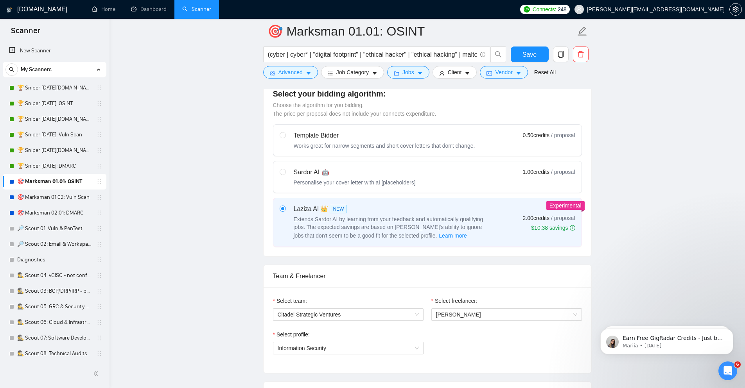
scroll to position [47, 0]
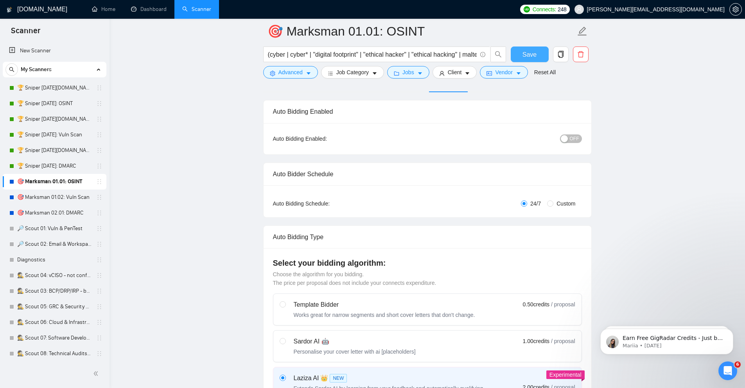
click at [526, 57] on span "Save" at bounding box center [530, 55] width 14 height 10
